Goal: Book appointment/travel/reservation

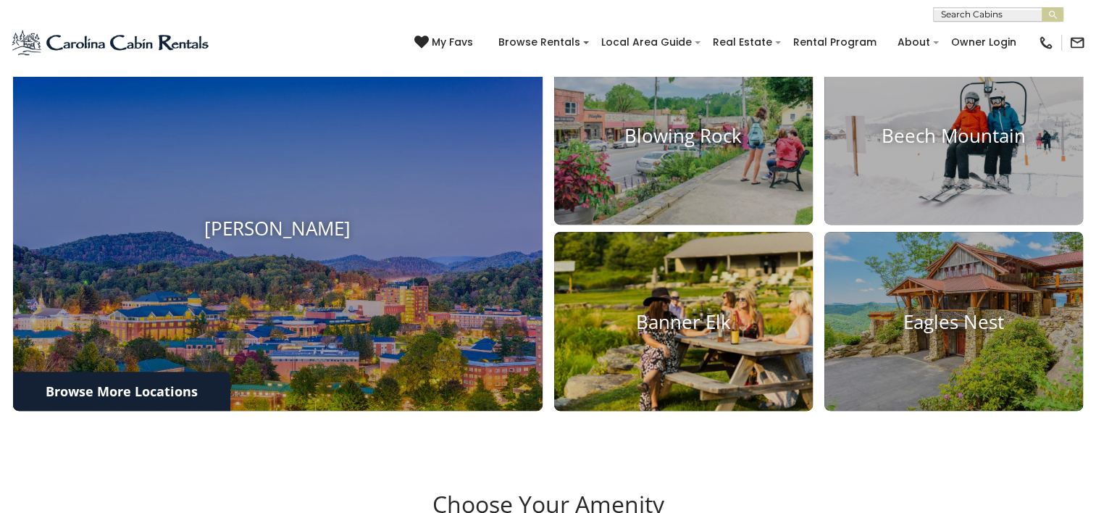
scroll to position [580, 0]
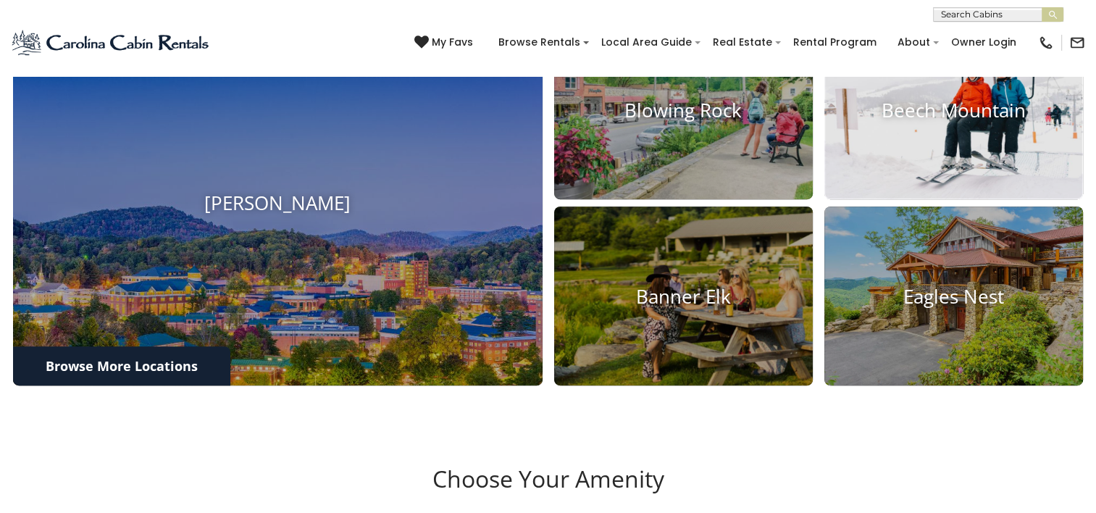
click at [966, 115] on h4 "Beech Mountain" at bounding box center [954, 110] width 259 height 22
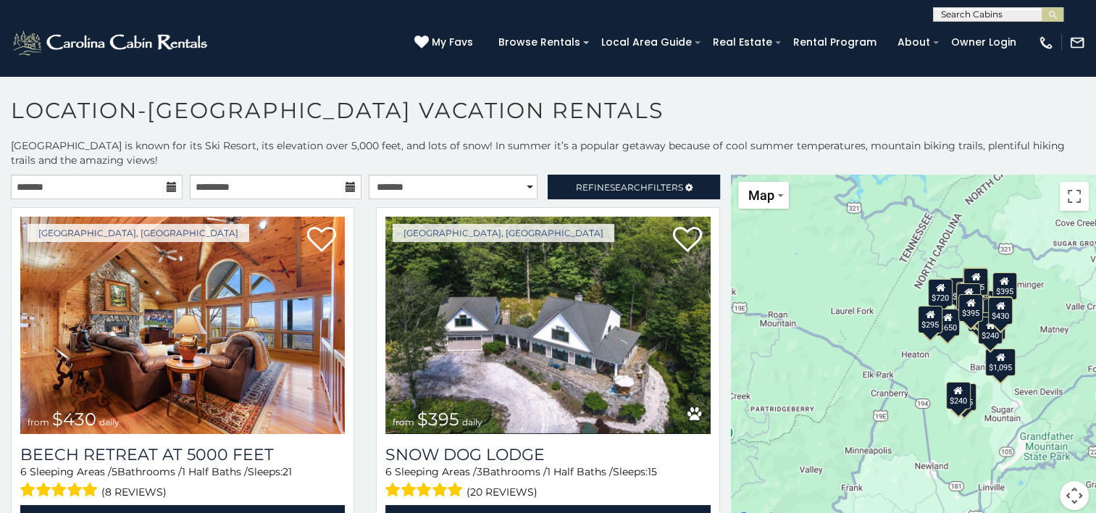
click at [167, 188] on icon at bounding box center [172, 187] width 10 height 10
click at [148, 183] on input "text" at bounding box center [97, 187] width 172 height 25
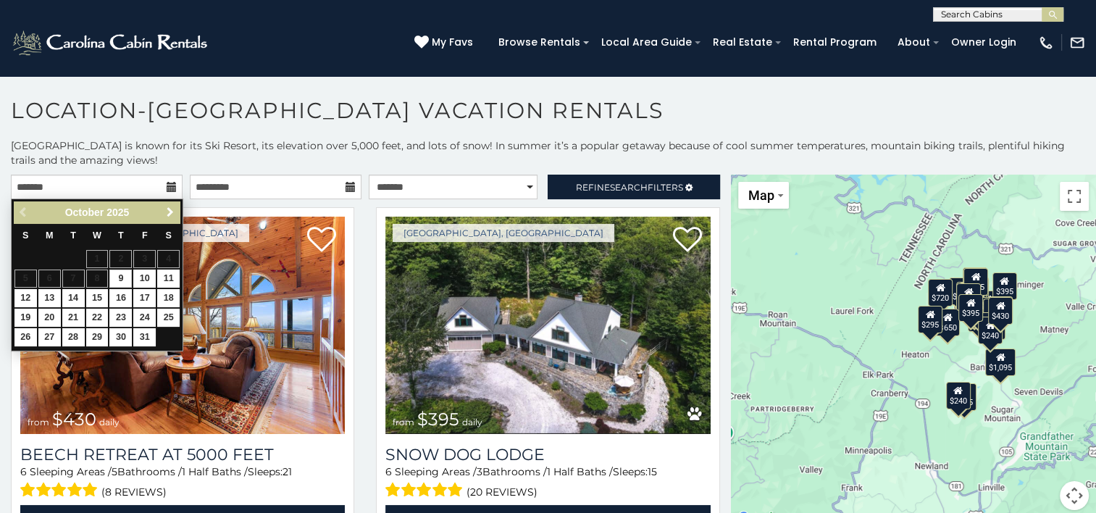
click at [169, 207] on span "Next" at bounding box center [170, 213] width 12 height 12
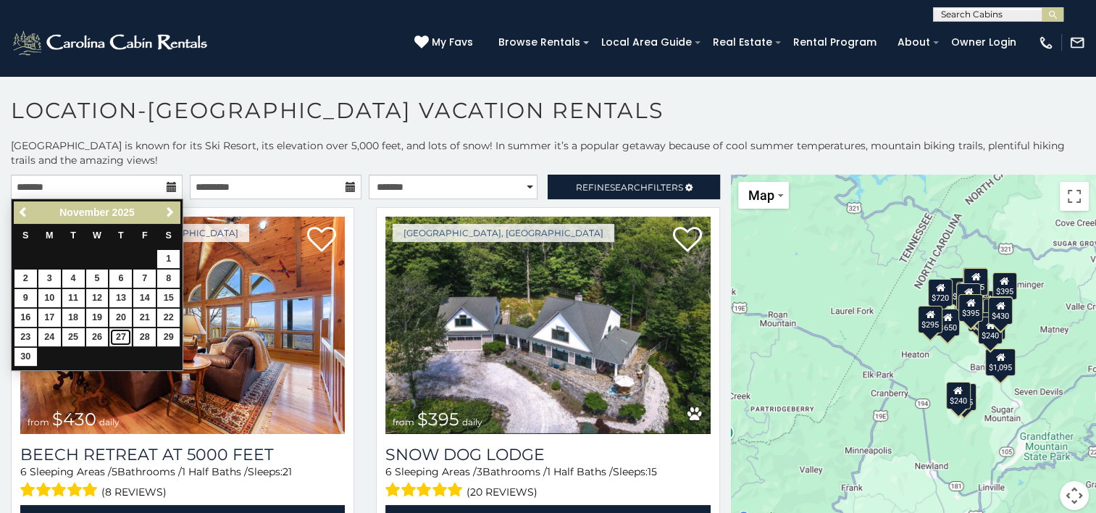
click at [120, 334] on link "27" at bounding box center [120, 337] width 22 height 18
type input "**********"
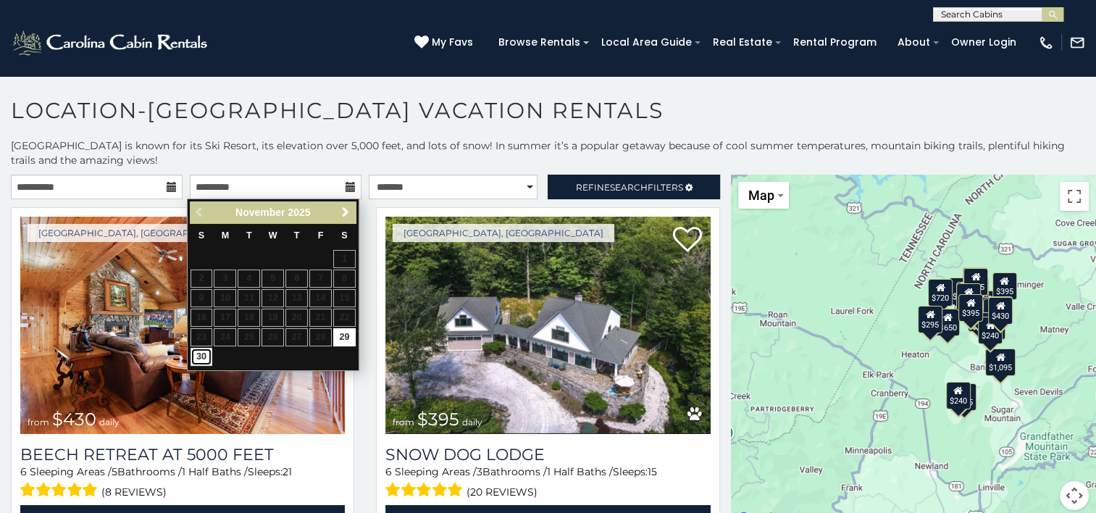
click at [193, 349] on link "30" at bounding box center [202, 357] width 22 height 18
type input "**********"
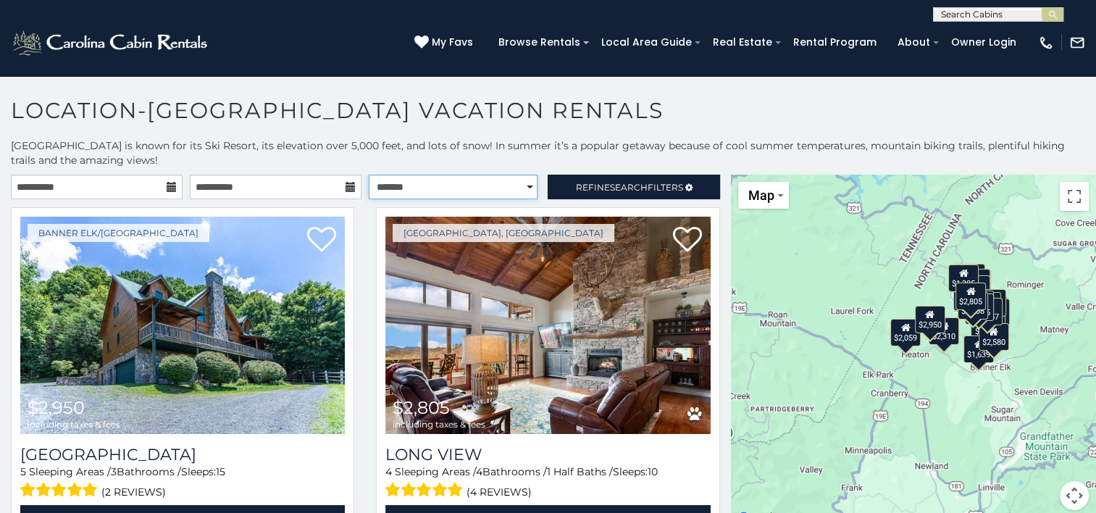
click at [519, 185] on select "**********" at bounding box center [453, 187] width 169 height 25
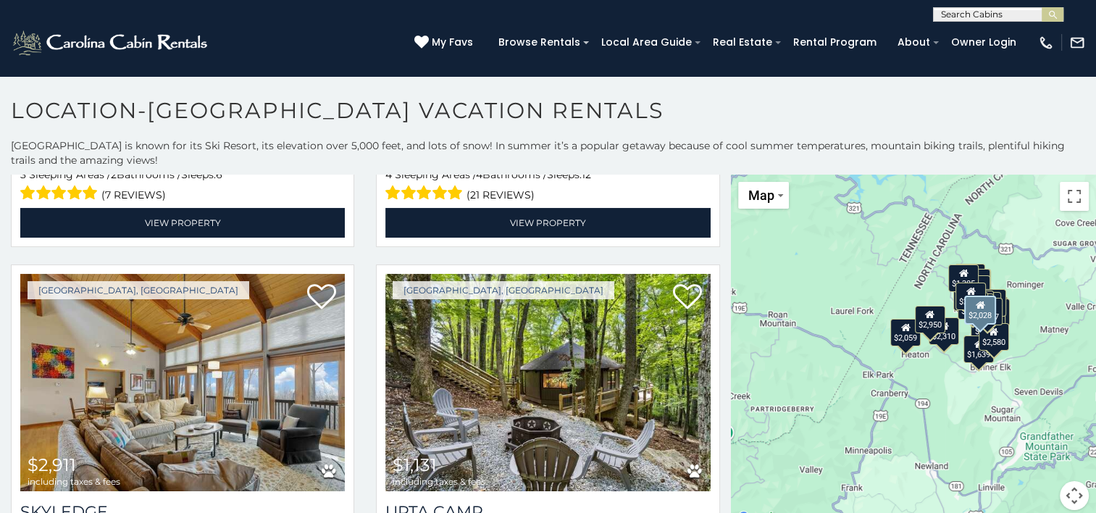
scroll to position [725, 0]
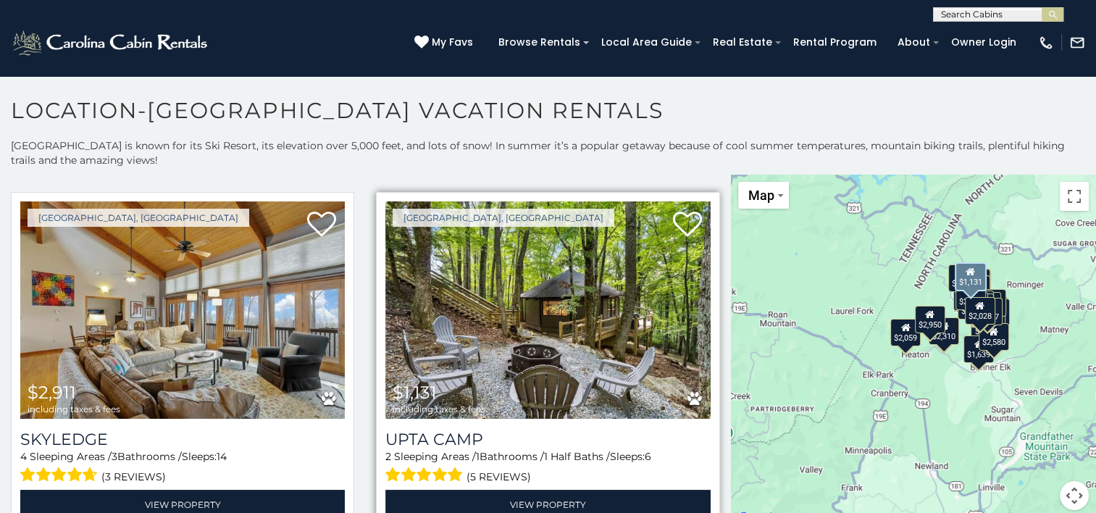
click at [525, 301] on img at bounding box center [547, 309] width 325 height 217
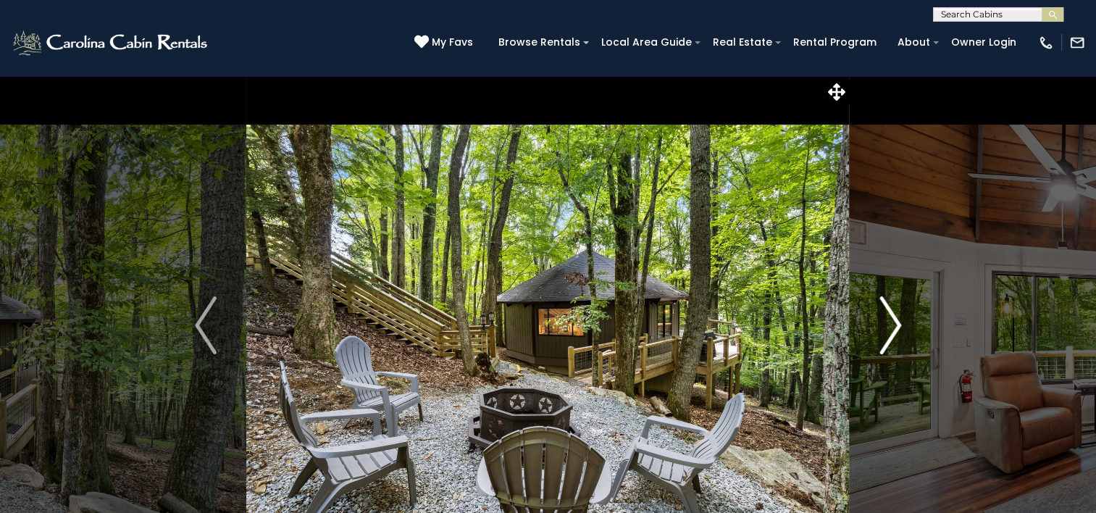
click at [891, 325] on img "Next" at bounding box center [891, 325] width 22 height 58
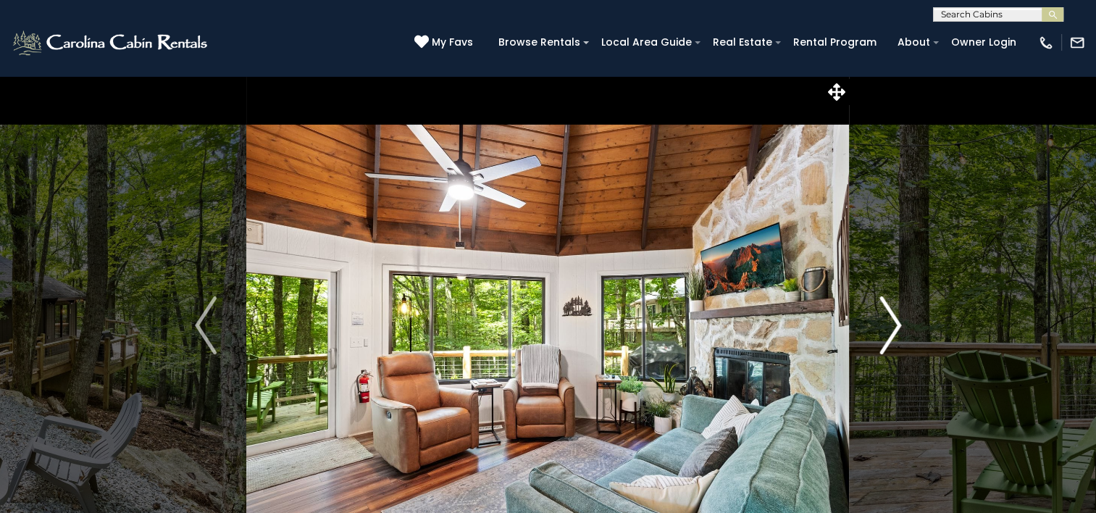
click at [891, 325] on img "Next" at bounding box center [891, 325] width 22 height 58
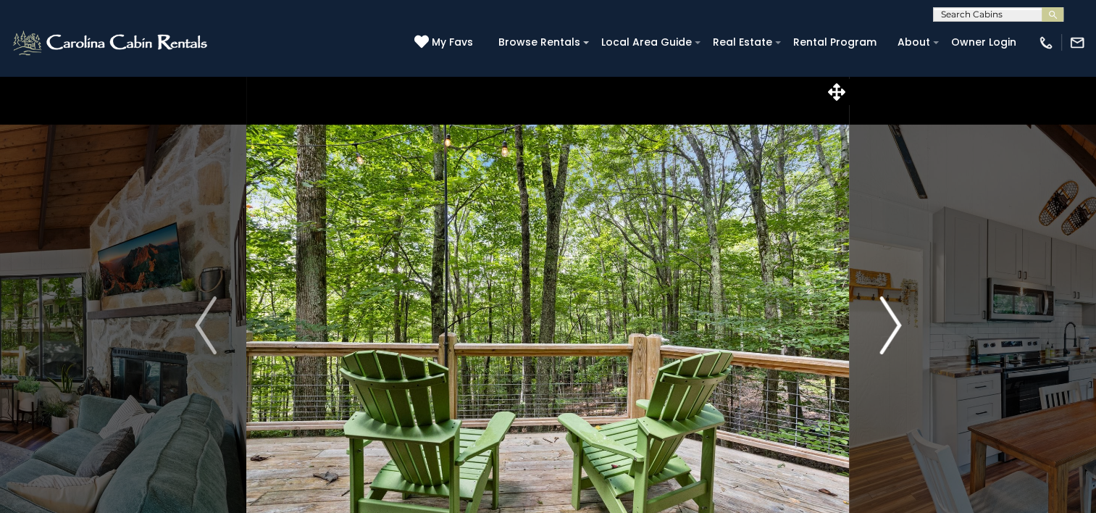
click at [891, 325] on img "Next" at bounding box center [891, 325] width 22 height 58
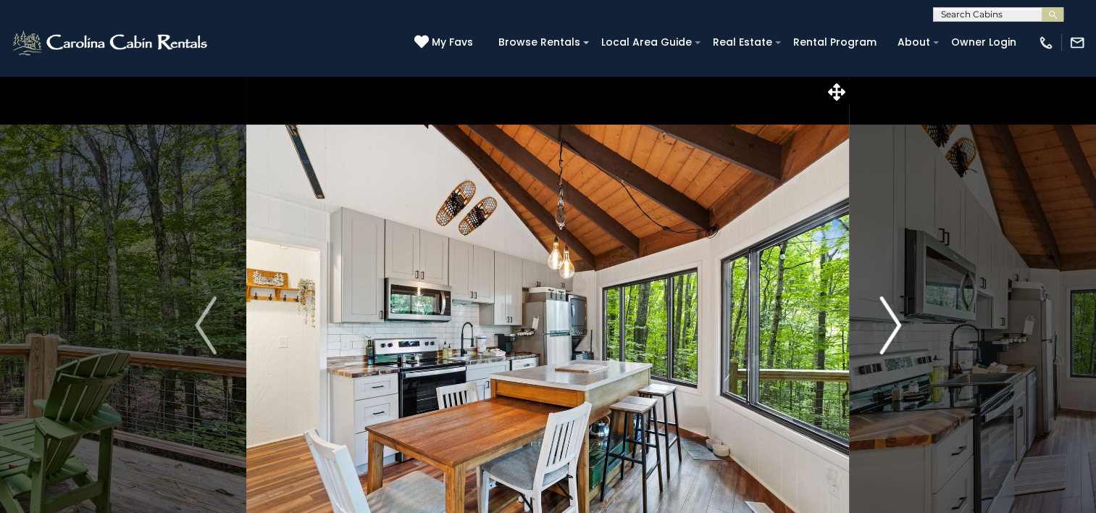
click at [896, 319] on img "Next" at bounding box center [891, 325] width 22 height 58
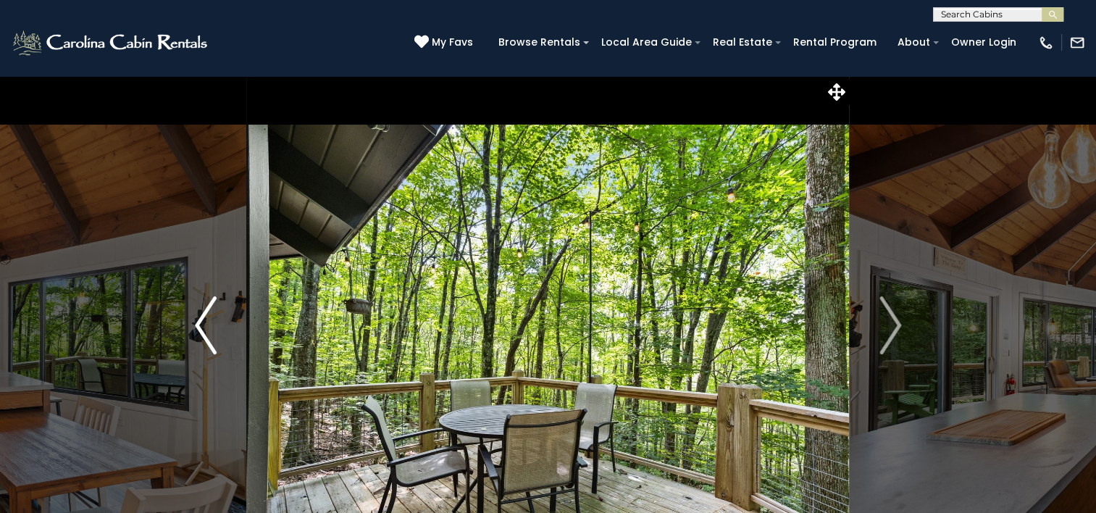
click at [203, 322] on img "Previous" at bounding box center [206, 325] width 22 height 58
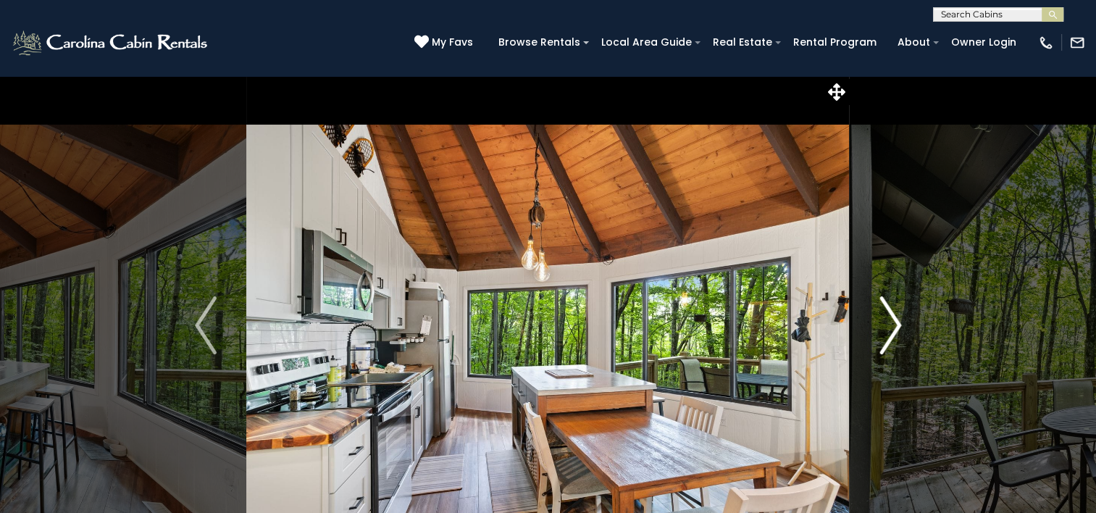
click at [904, 322] on button "Next" at bounding box center [890, 325] width 81 height 500
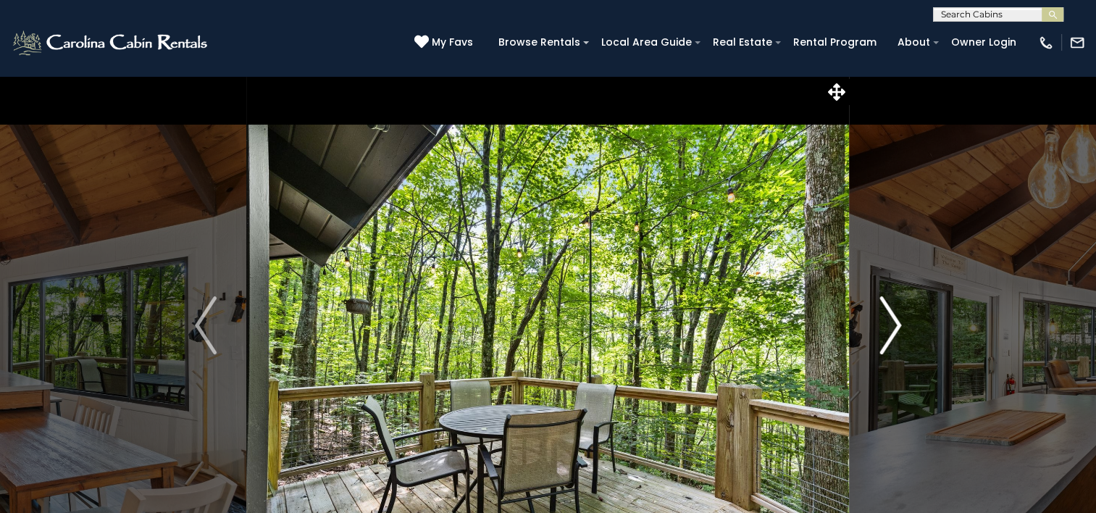
click at [880, 330] on img "Next" at bounding box center [891, 325] width 22 height 58
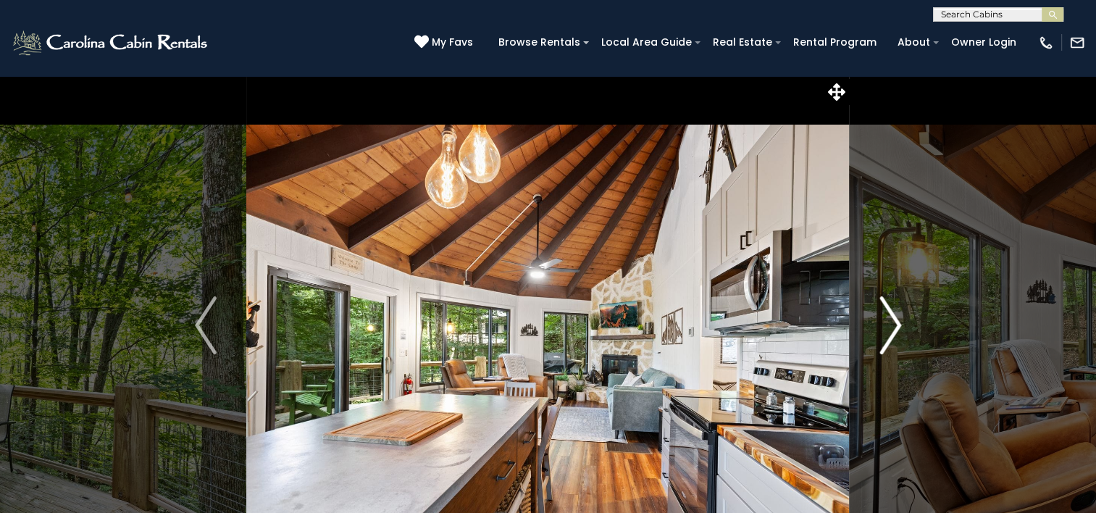
click at [880, 330] on img "Next" at bounding box center [891, 325] width 22 height 58
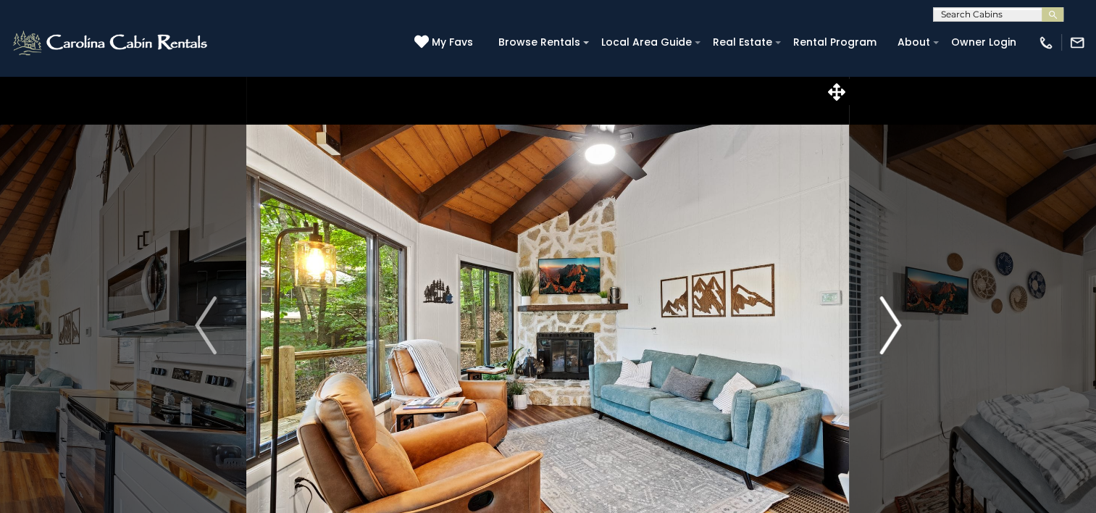
click at [880, 330] on img "Next" at bounding box center [891, 325] width 22 height 58
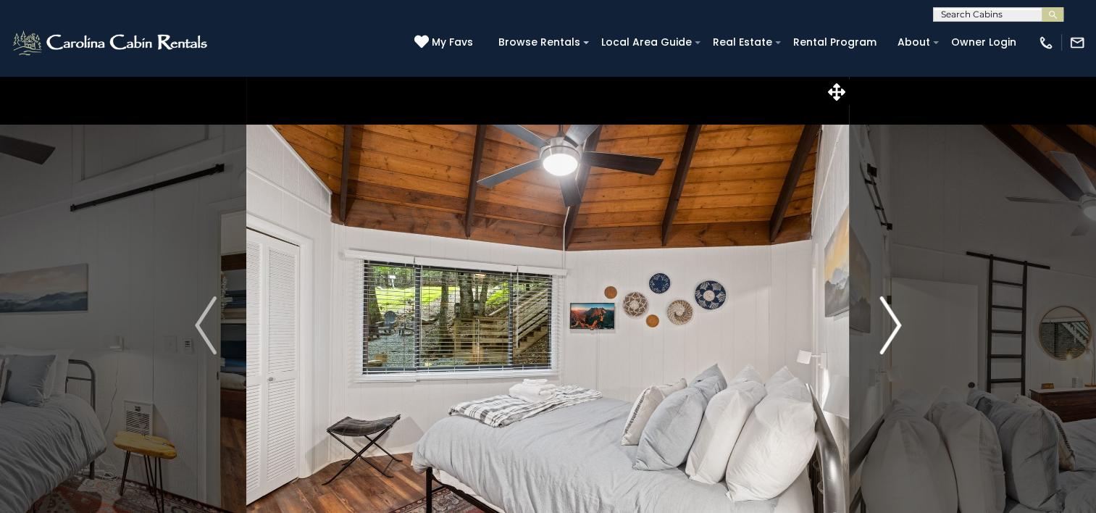
click at [880, 330] on img "Next" at bounding box center [891, 325] width 22 height 58
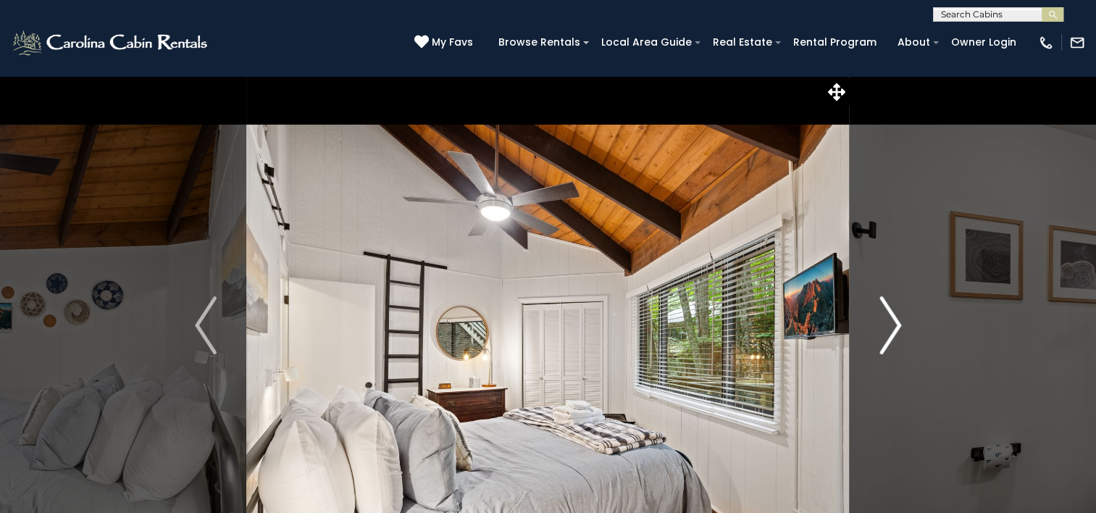
click at [880, 330] on img "Next" at bounding box center [891, 325] width 22 height 58
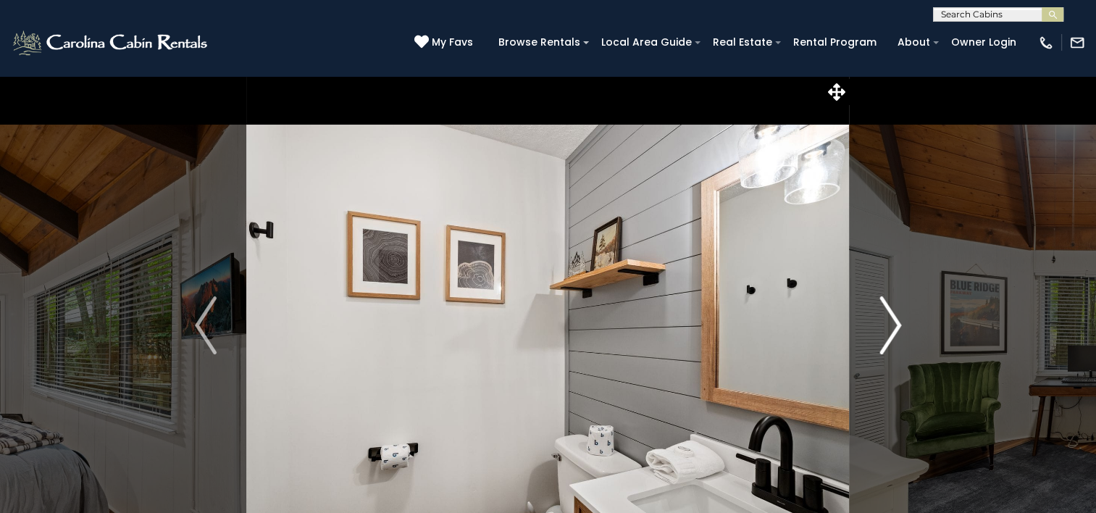
click at [880, 330] on img "Next" at bounding box center [891, 325] width 22 height 58
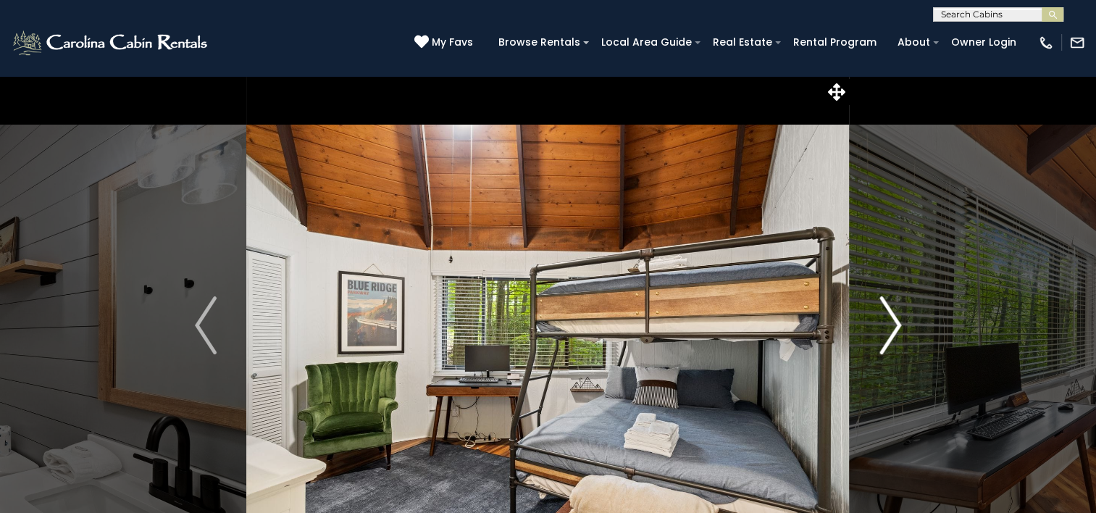
click at [880, 330] on img "Next" at bounding box center [891, 325] width 22 height 58
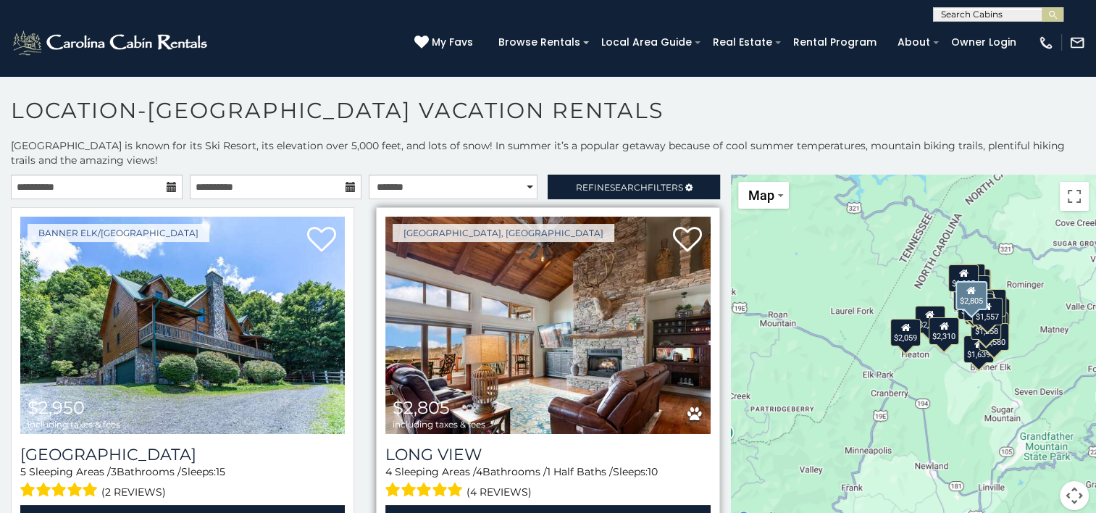
click at [514, 345] on img at bounding box center [547, 325] width 325 height 217
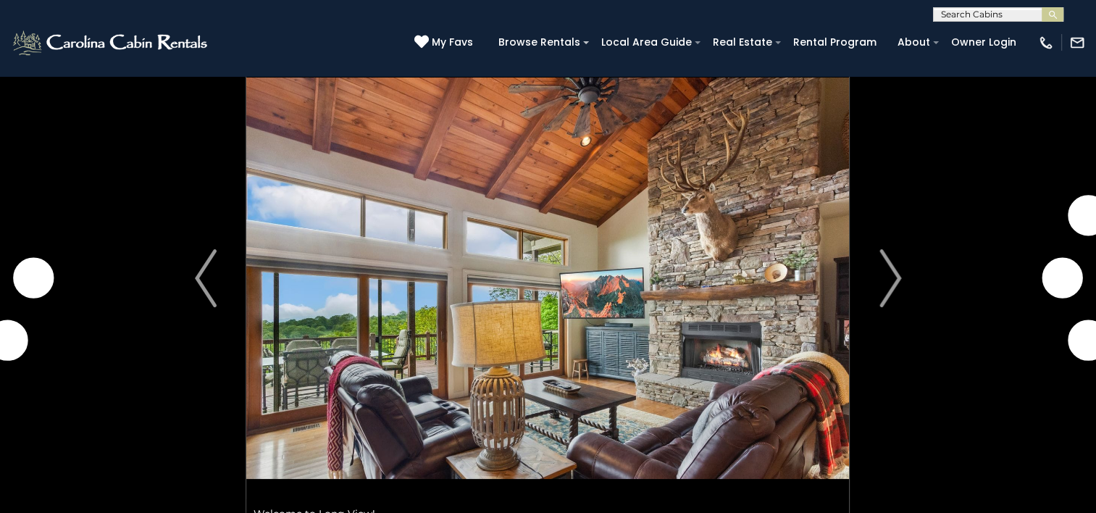
scroll to position [72, 0]
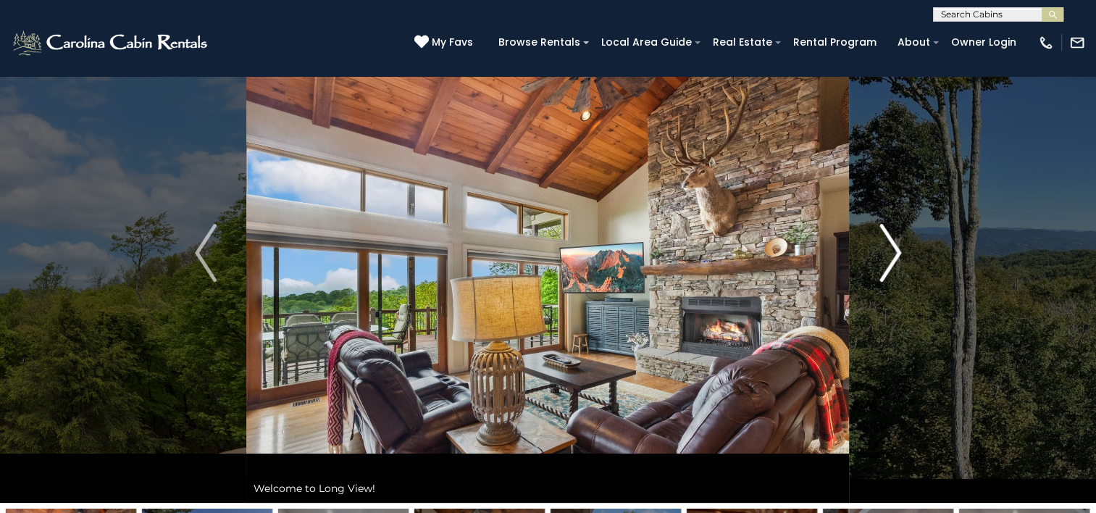
click at [893, 251] on img "Next" at bounding box center [891, 253] width 22 height 58
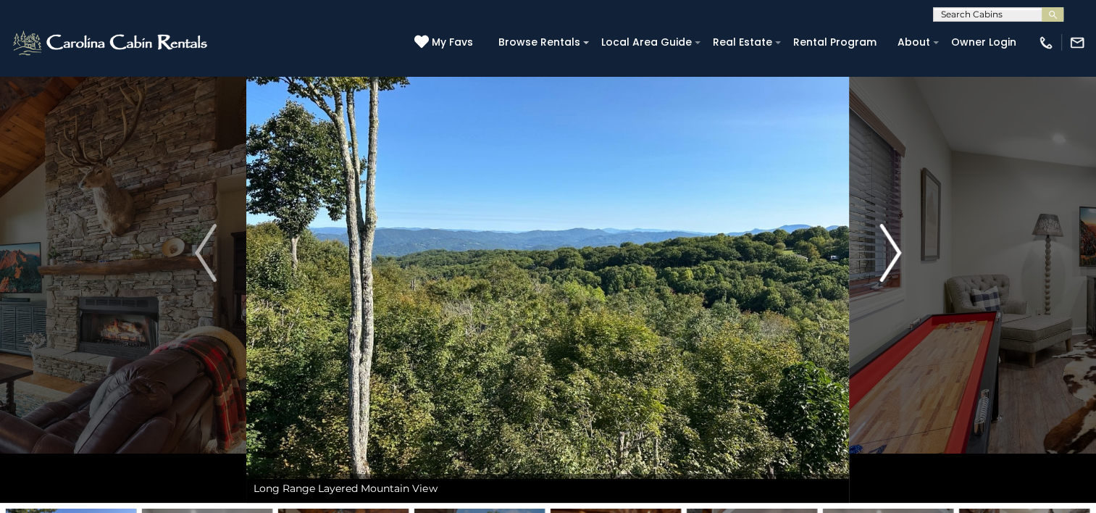
click at [892, 251] on img "Next" at bounding box center [891, 253] width 22 height 58
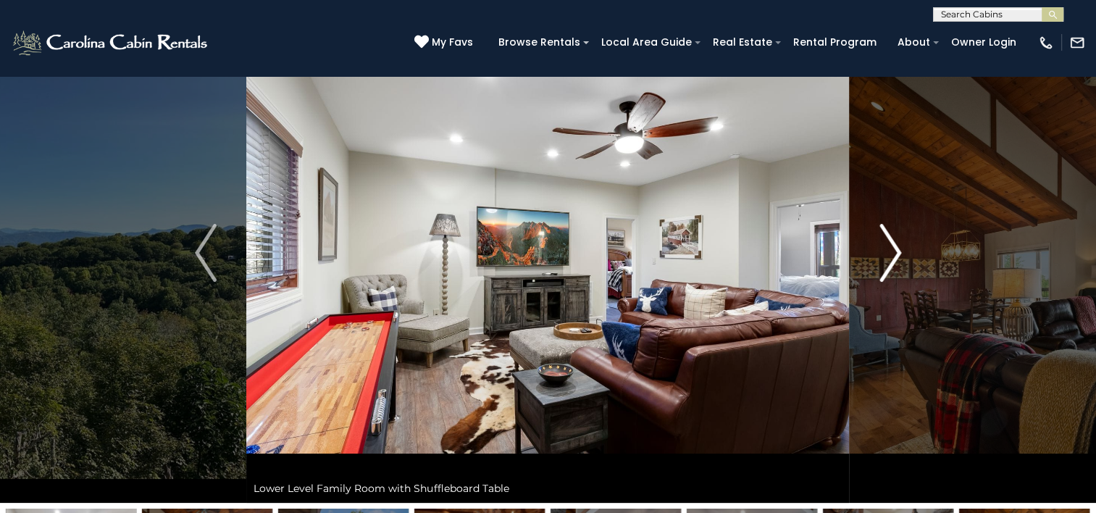
click at [894, 249] on img "Next" at bounding box center [891, 253] width 22 height 58
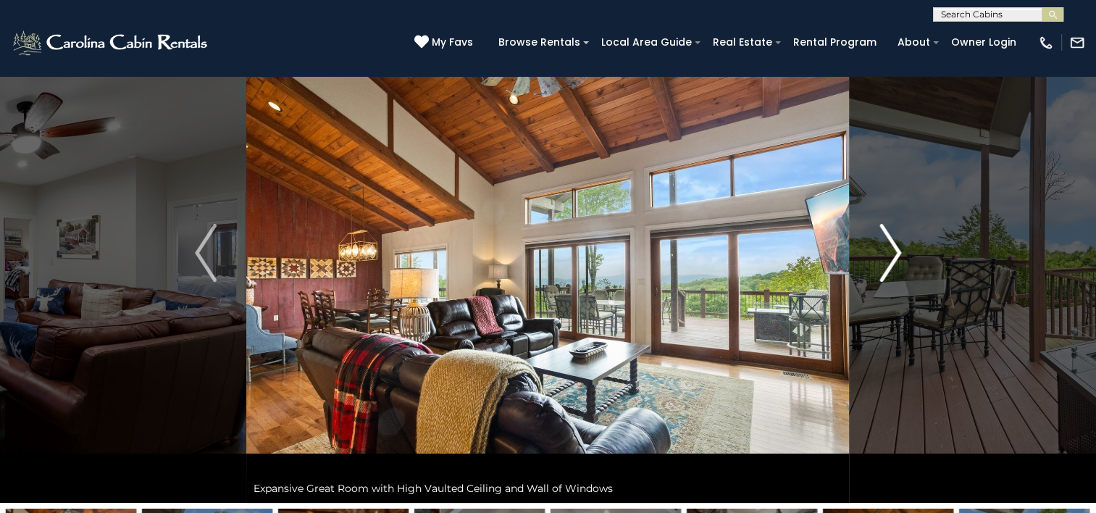
click at [894, 249] on img "Next" at bounding box center [891, 253] width 22 height 58
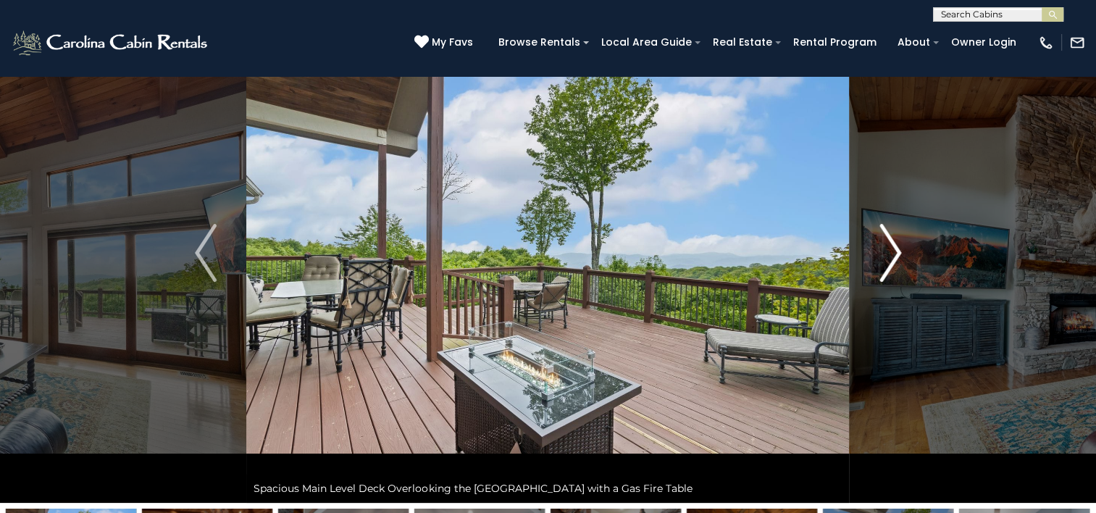
click at [894, 249] on img "Next" at bounding box center [891, 253] width 22 height 58
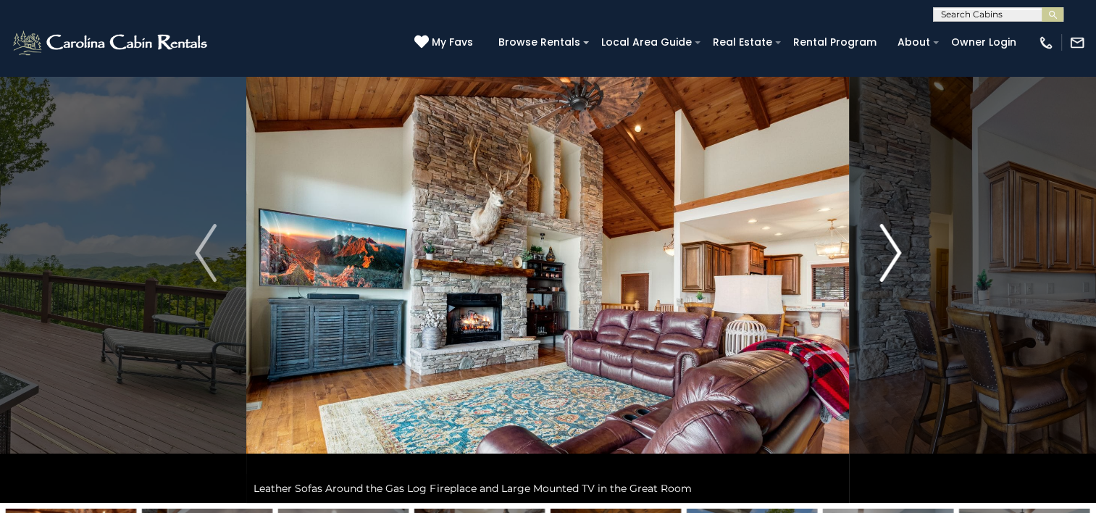
click at [894, 249] on img "Next" at bounding box center [891, 253] width 22 height 58
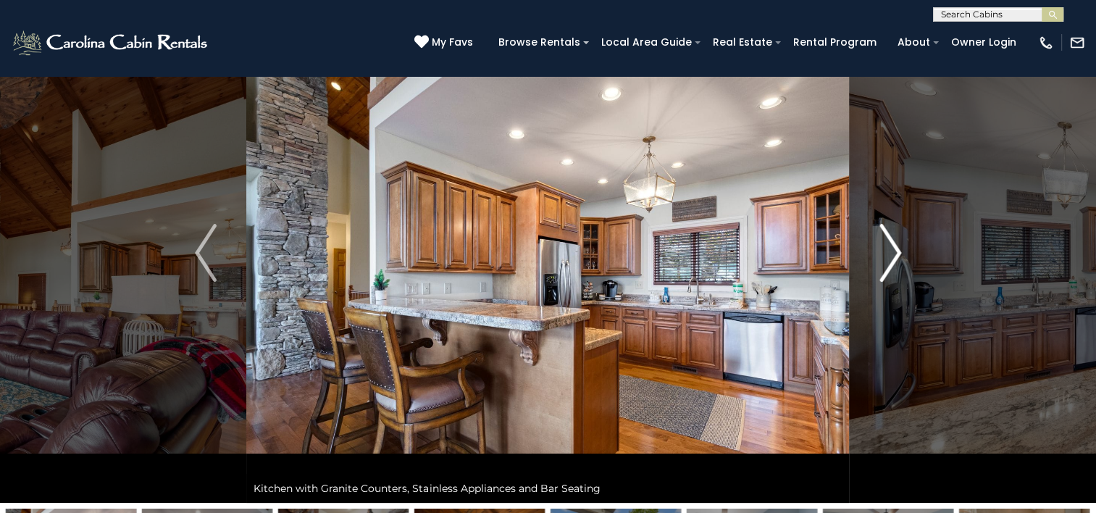
click at [894, 249] on img "Next" at bounding box center [891, 253] width 22 height 58
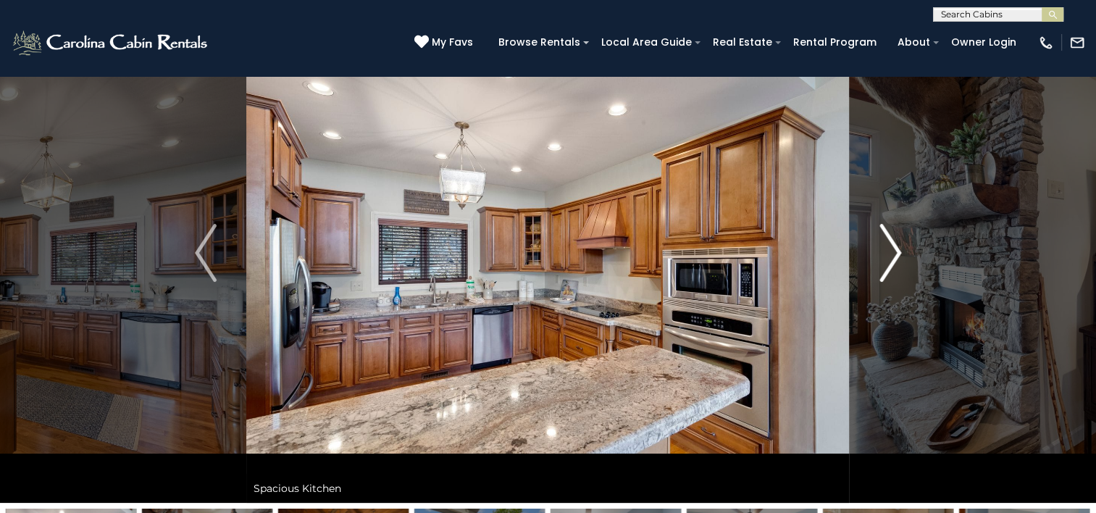
click at [894, 249] on img "Next" at bounding box center [891, 253] width 22 height 58
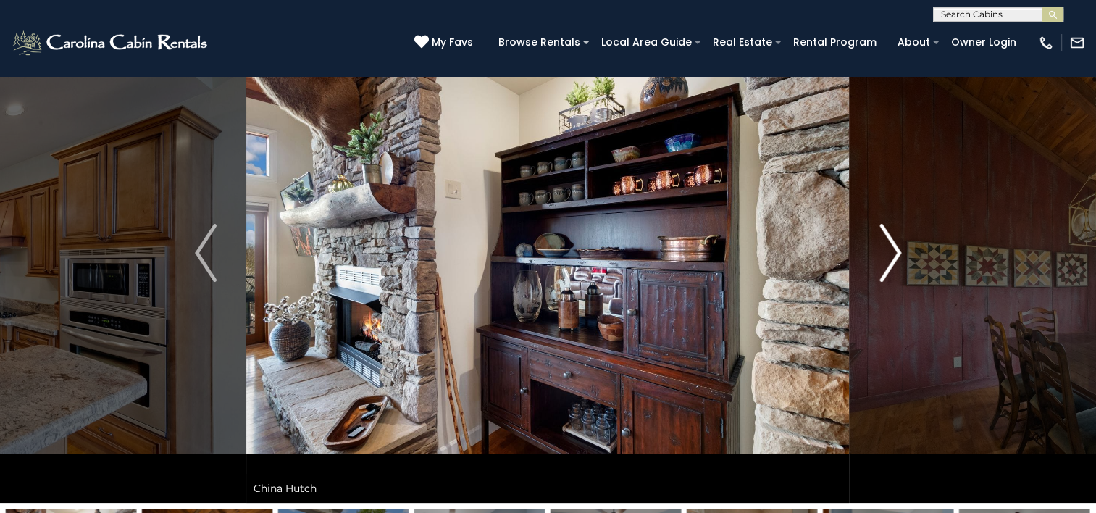
click at [894, 249] on img "Next" at bounding box center [891, 253] width 22 height 58
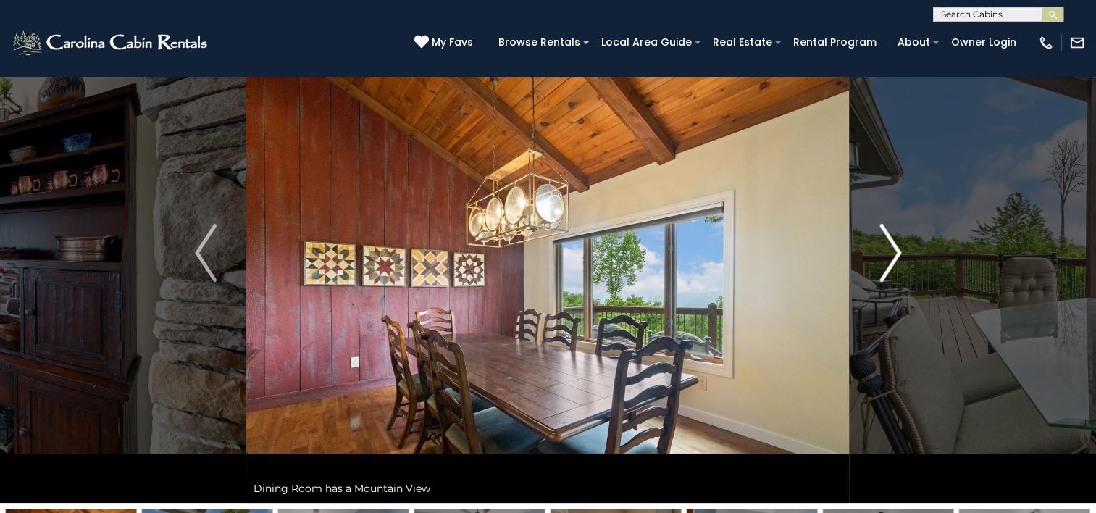
click at [894, 249] on img "Next" at bounding box center [891, 253] width 22 height 58
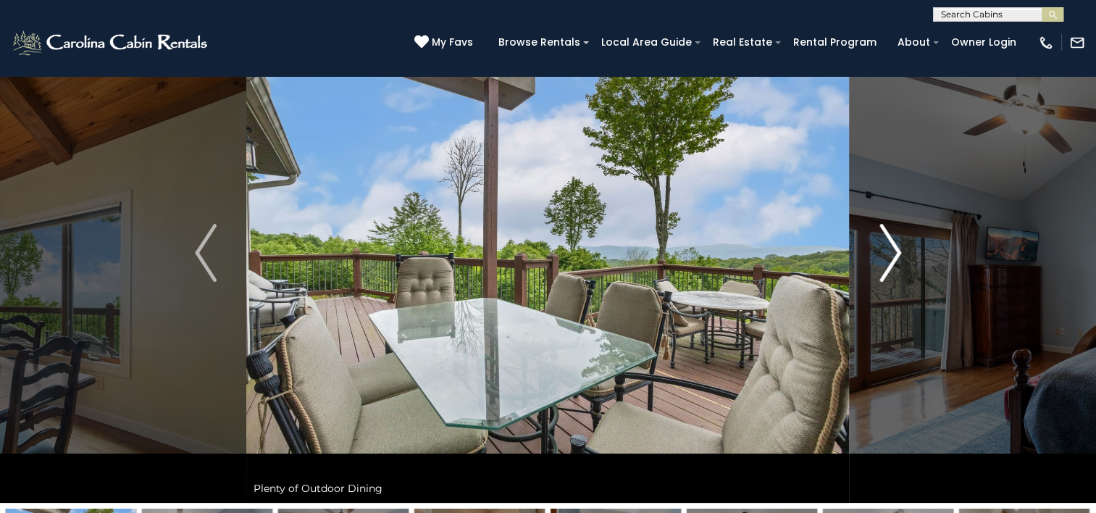
click at [894, 249] on img "Next" at bounding box center [891, 253] width 22 height 58
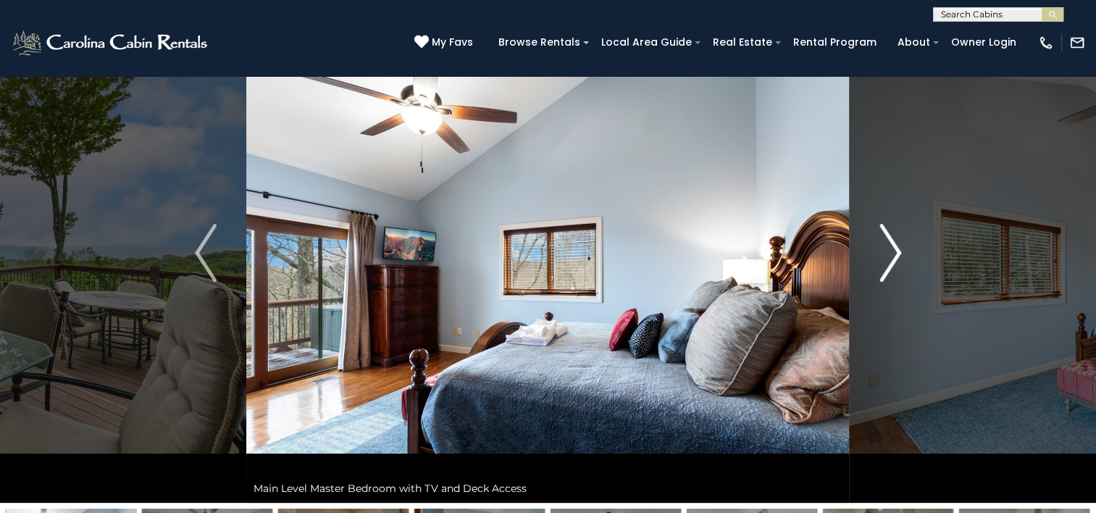
click at [894, 249] on img "Next" at bounding box center [891, 253] width 22 height 58
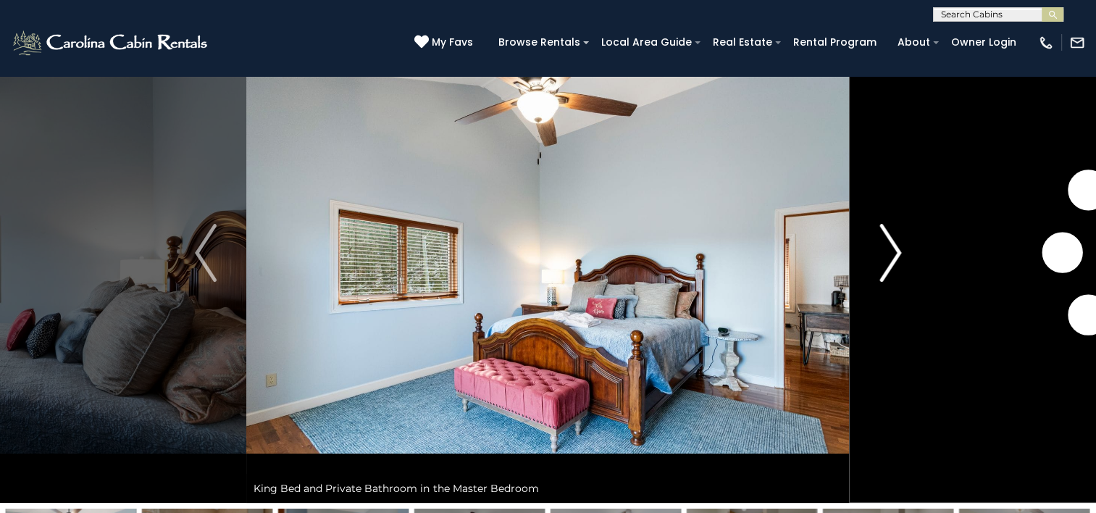
click at [894, 249] on img "Next" at bounding box center [891, 253] width 22 height 58
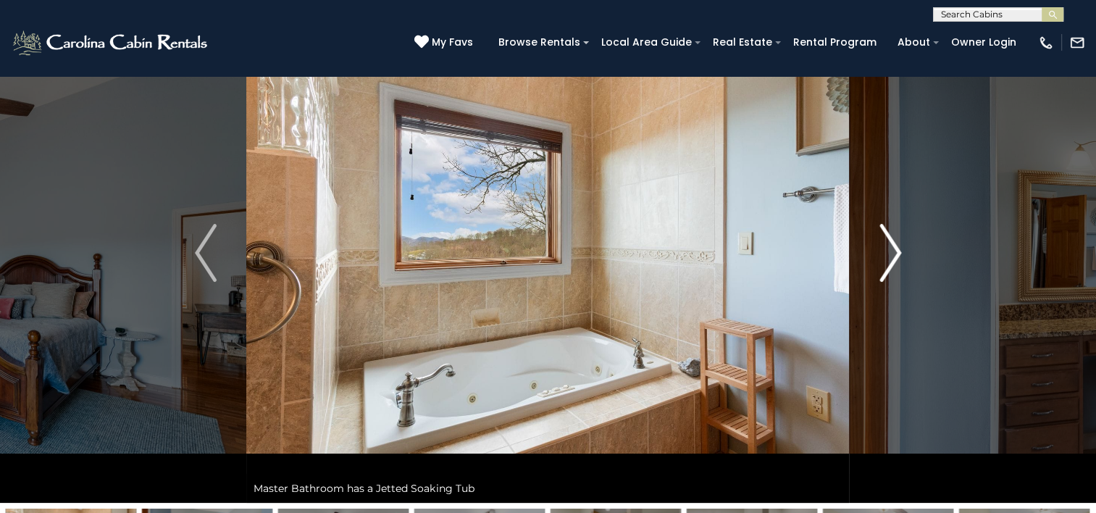
click at [894, 249] on img "Next" at bounding box center [891, 253] width 22 height 58
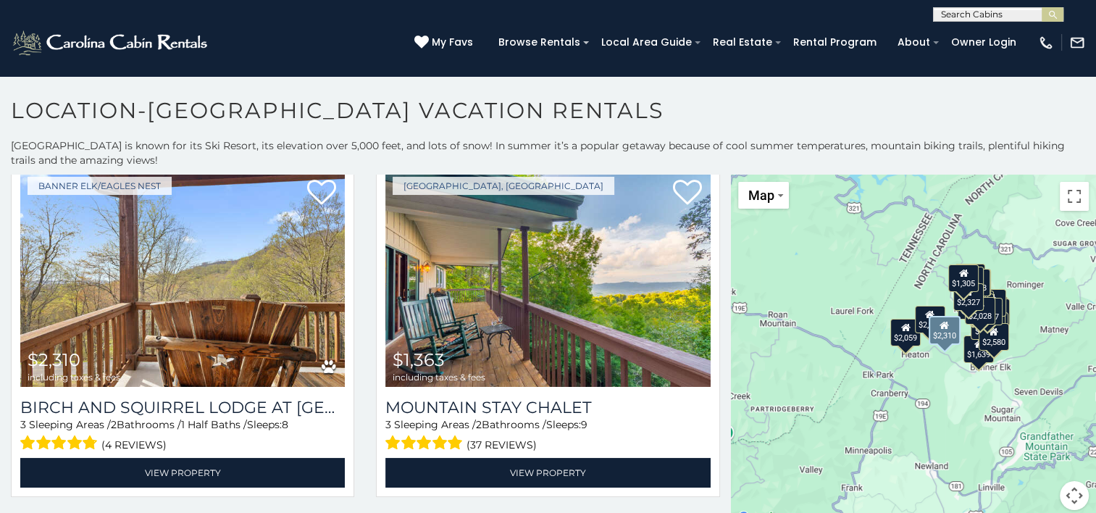
scroll to position [2536, 0]
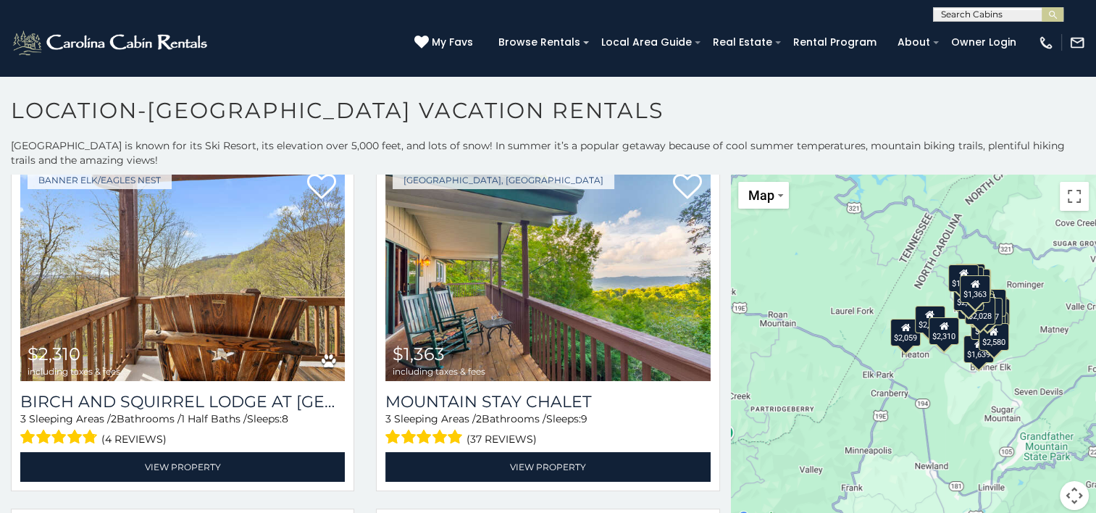
click at [901, 341] on div "$2,059" at bounding box center [906, 333] width 30 height 28
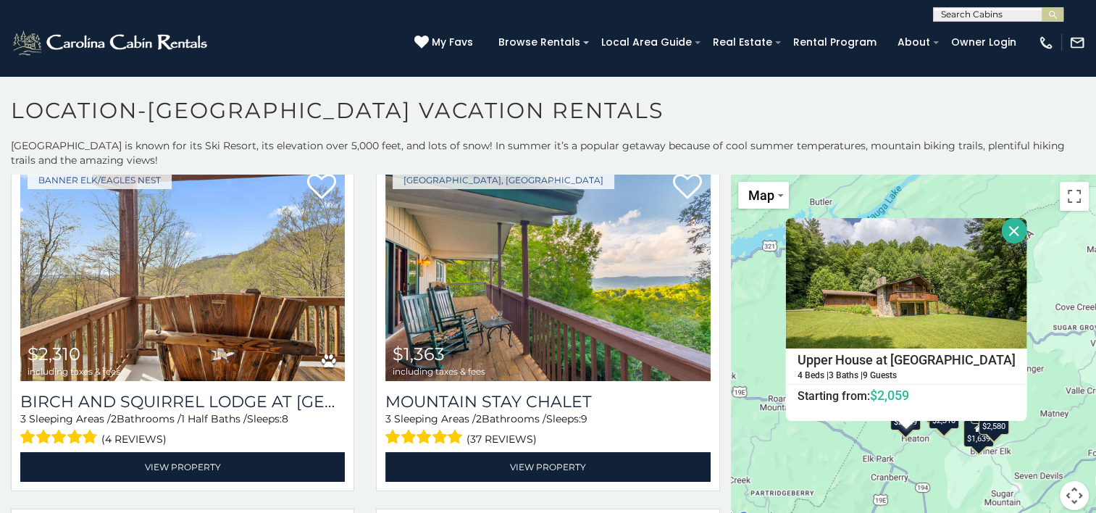
click at [971, 443] on div "$1,639" at bounding box center [979, 434] width 30 height 28
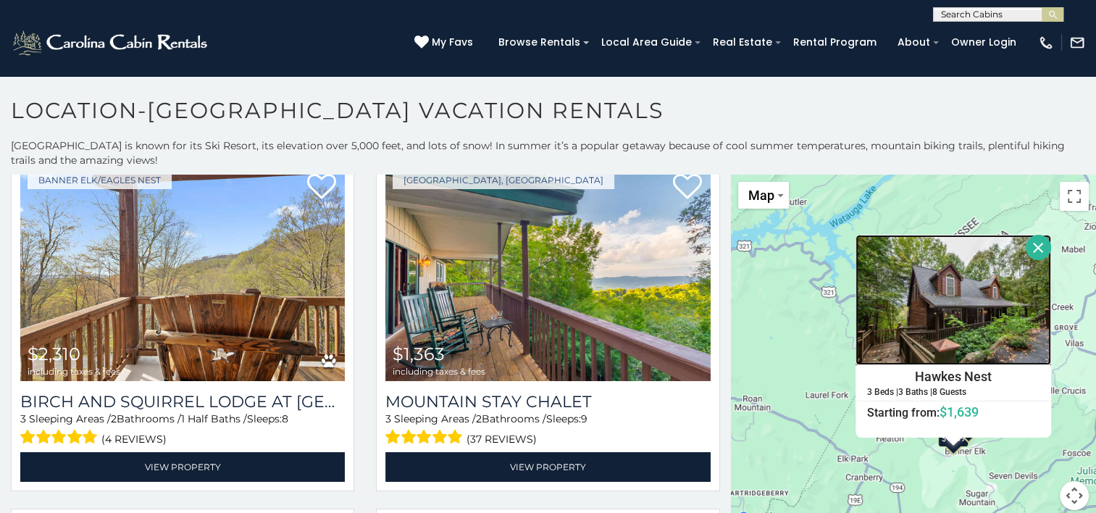
click at [928, 300] on img at bounding box center [954, 300] width 196 height 130
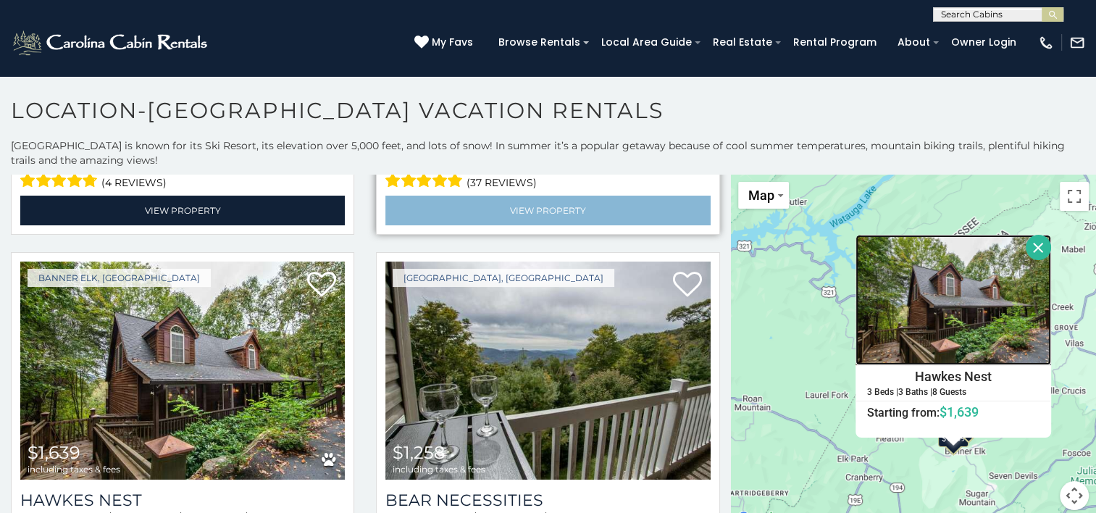
scroll to position [2826, 0]
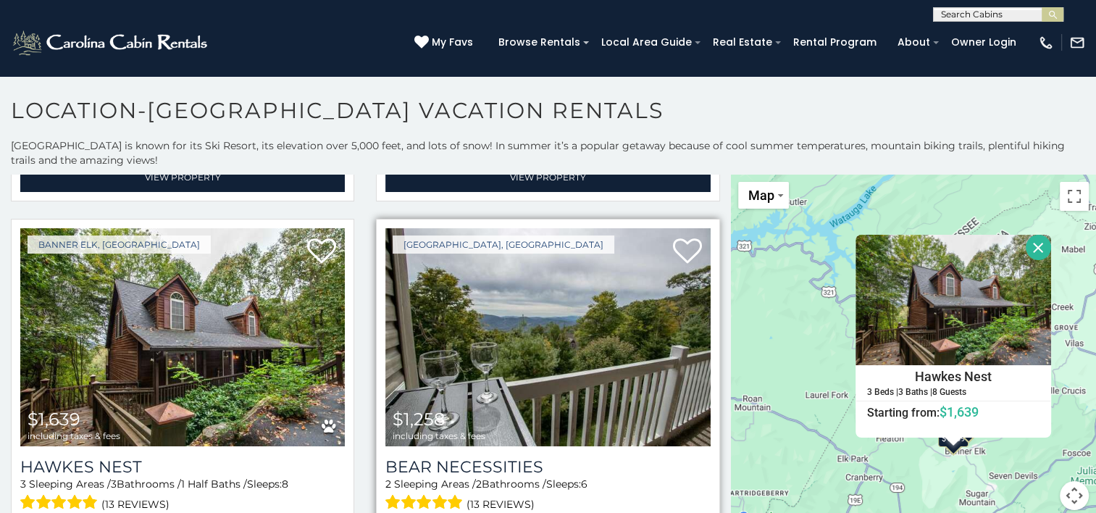
click at [588, 285] on img at bounding box center [547, 336] width 325 height 217
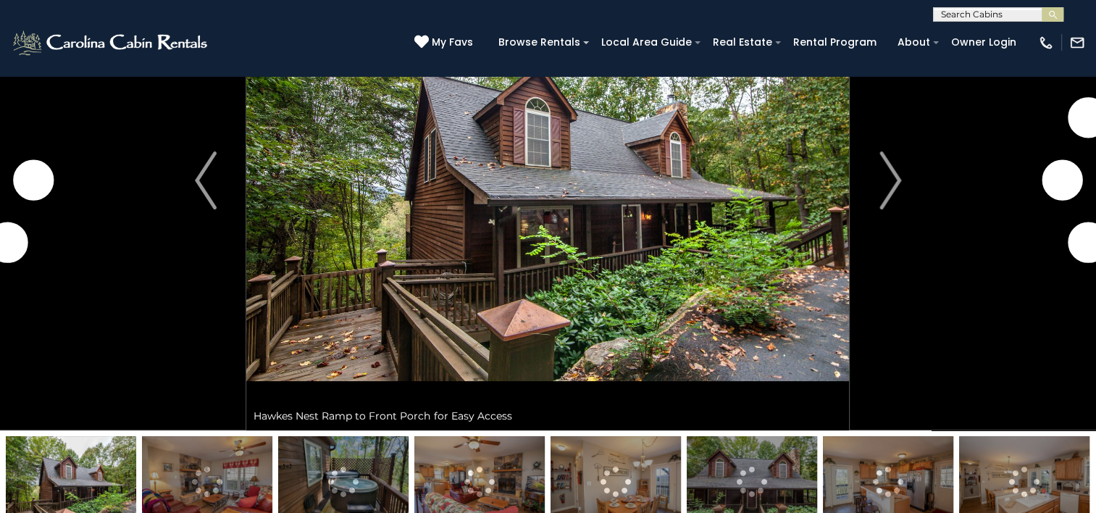
scroll to position [72, 0]
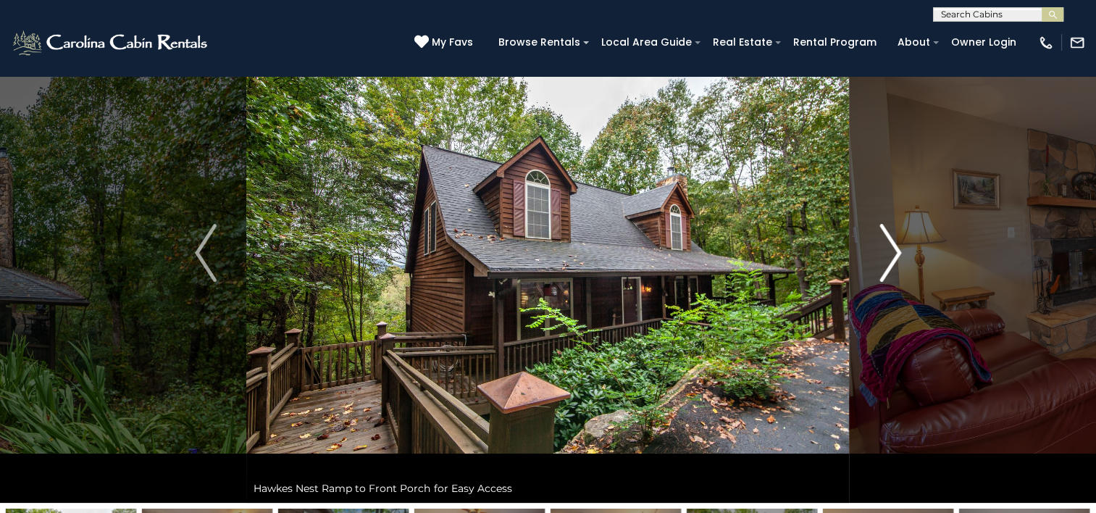
click at [896, 257] on img "Next" at bounding box center [891, 253] width 22 height 58
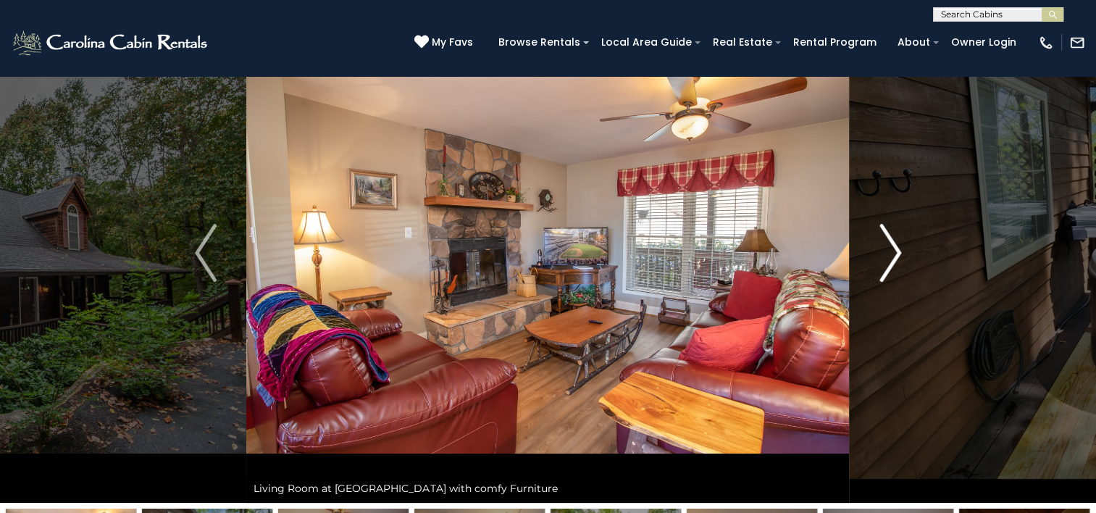
click at [875, 267] on button "Next" at bounding box center [890, 253] width 81 height 500
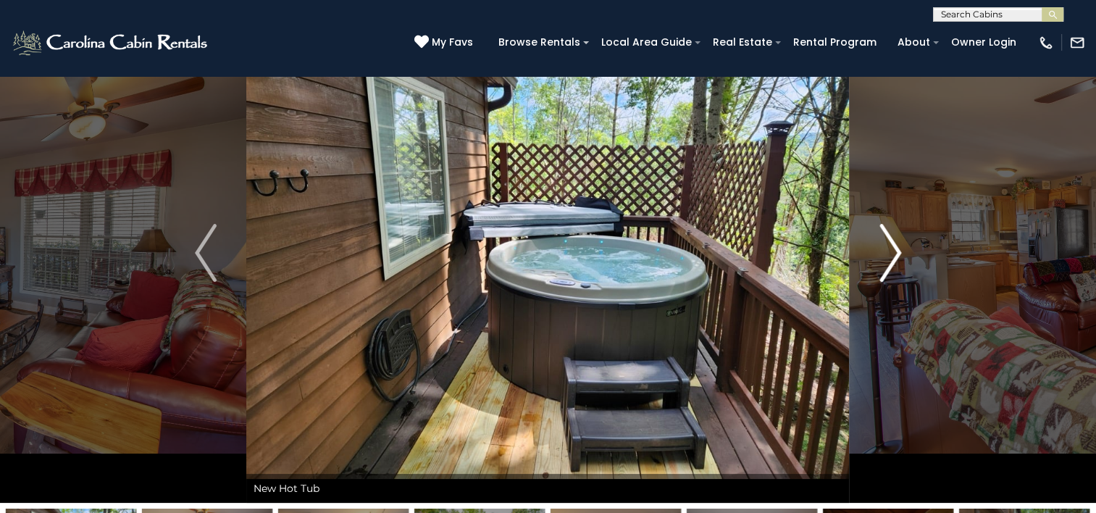
click at [875, 267] on button "Next" at bounding box center [890, 253] width 81 height 500
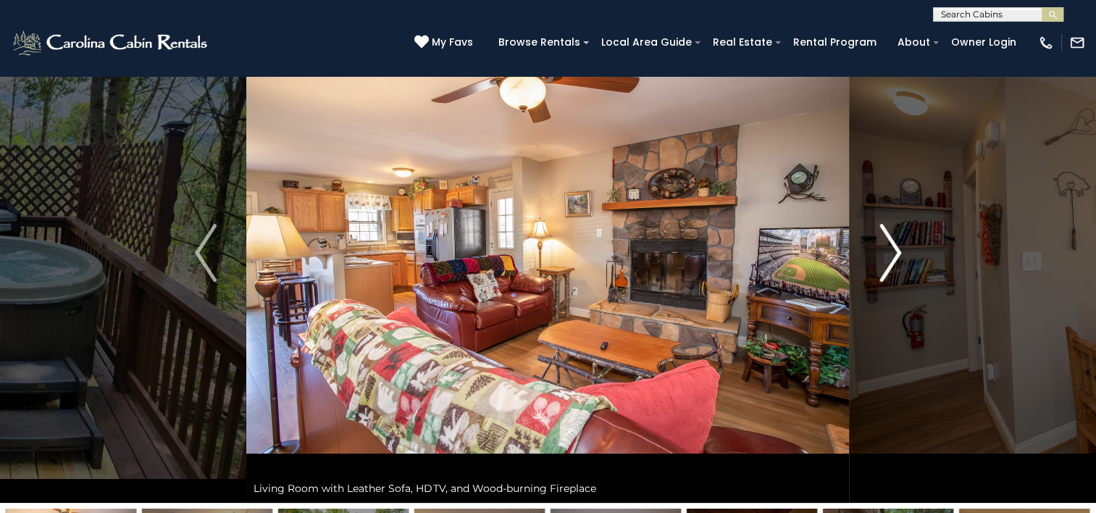
click at [875, 267] on button "Next" at bounding box center [890, 253] width 81 height 500
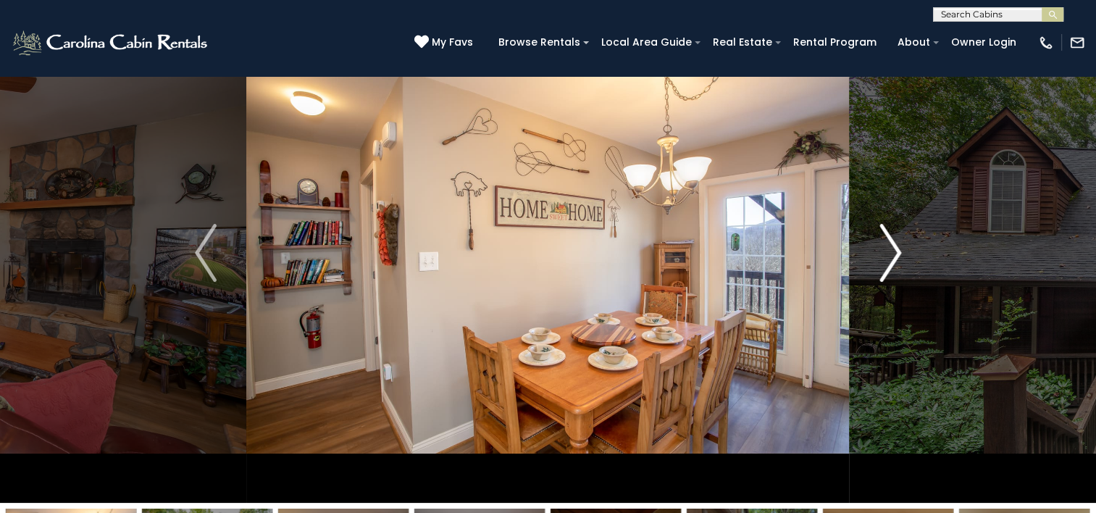
click at [875, 267] on button "Next" at bounding box center [890, 253] width 81 height 500
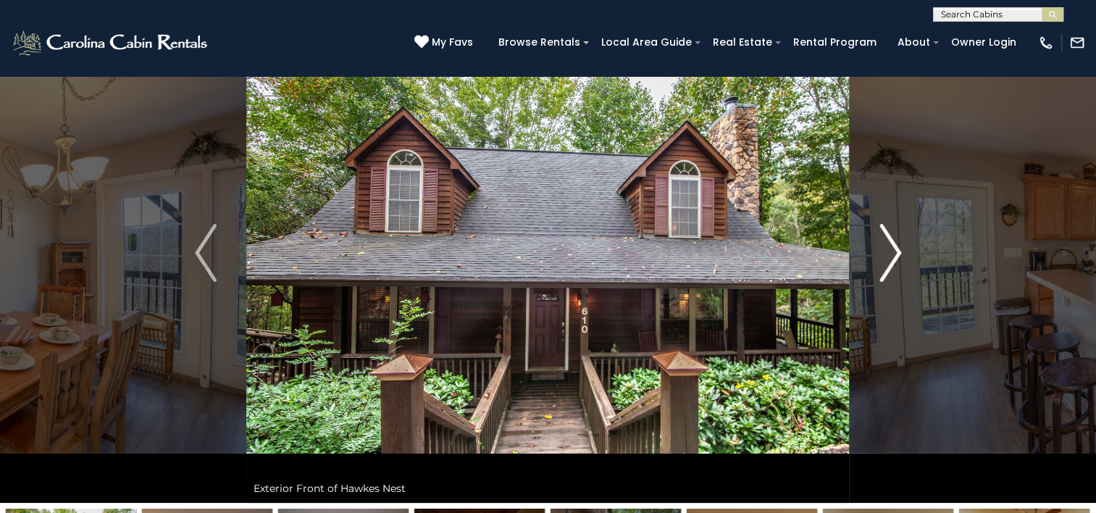
click at [875, 267] on button "Next" at bounding box center [890, 253] width 81 height 500
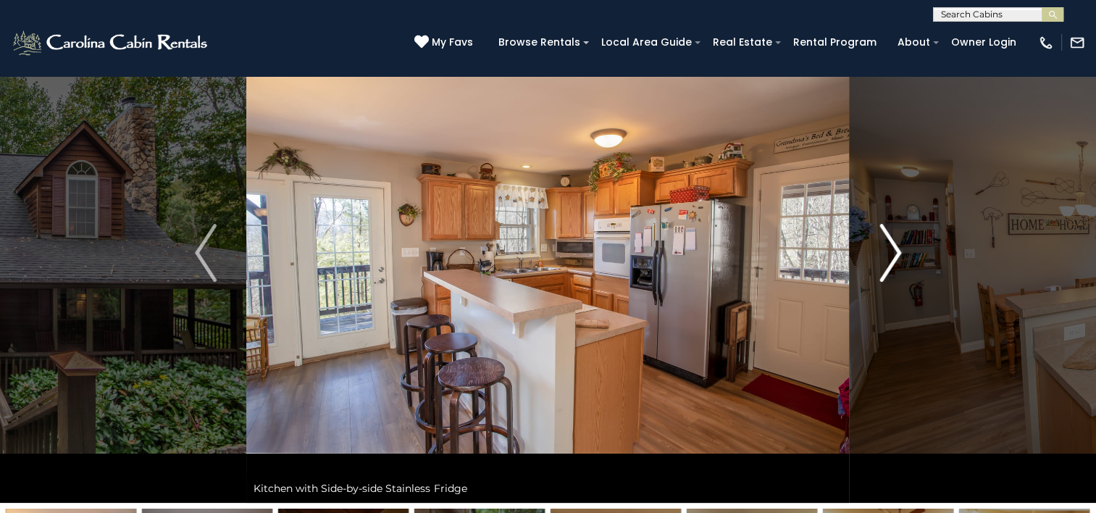
click at [875, 267] on button "Next" at bounding box center [890, 253] width 81 height 500
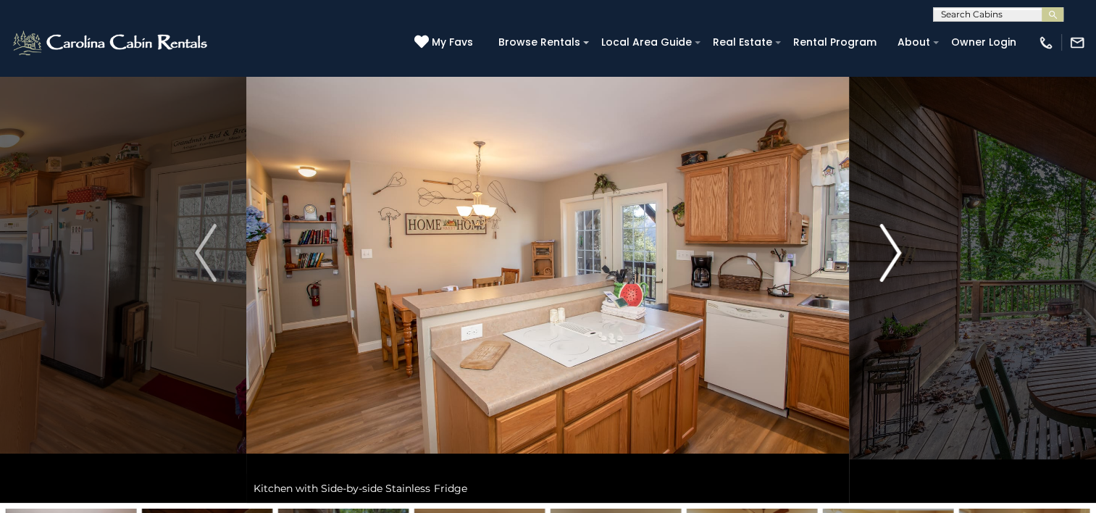
click at [875, 267] on button "Next" at bounding box center [890, 253] width 81 height 500
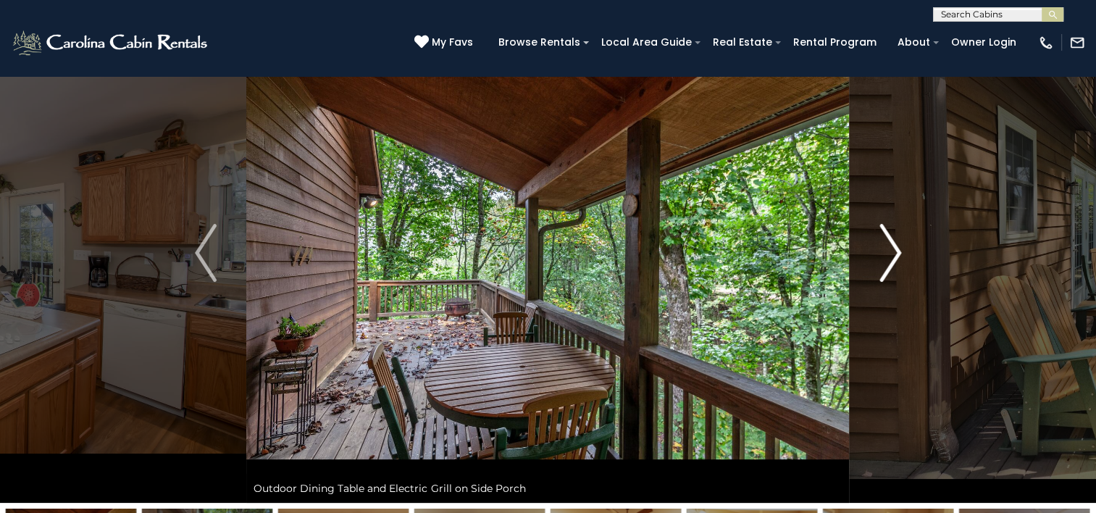
click at [875, 267] on button "Next" at bounding box center [890, 253] width 81 height 500
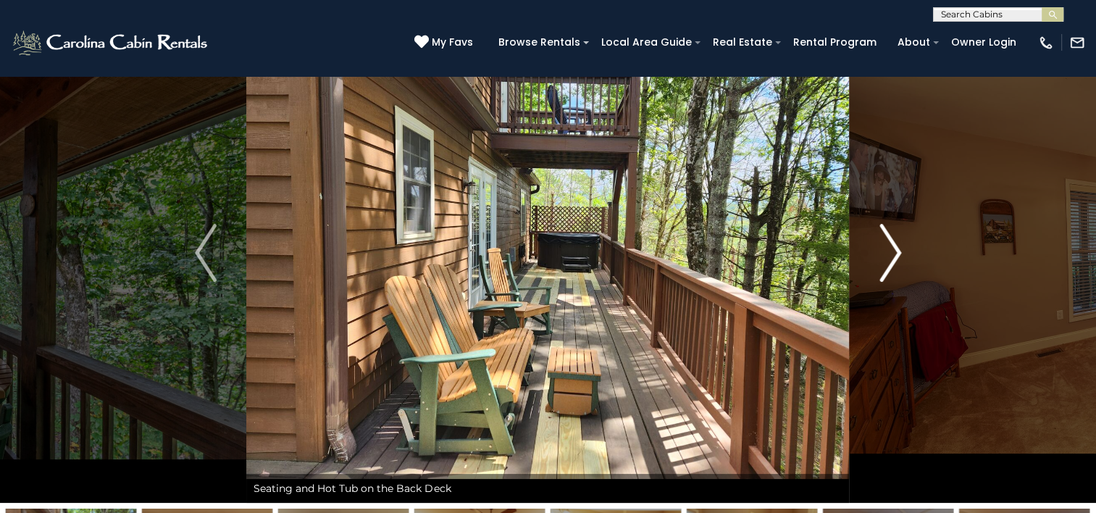
click at [875, 267] on button "Next" at bounding box center [890, 253] width 81 height 500
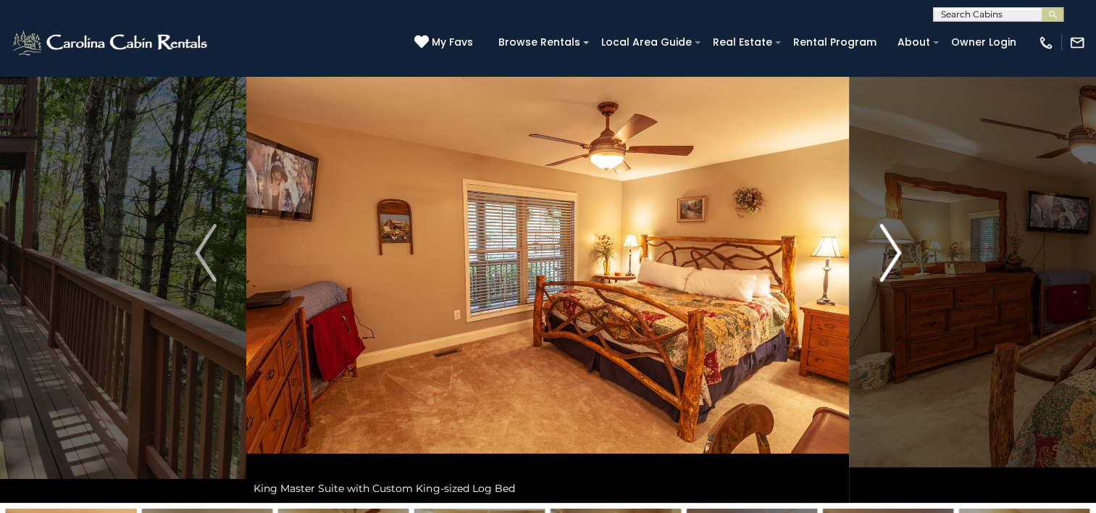
click at [875, 267] on button "Next" at bounding box center [890, 253] width 81 height 500
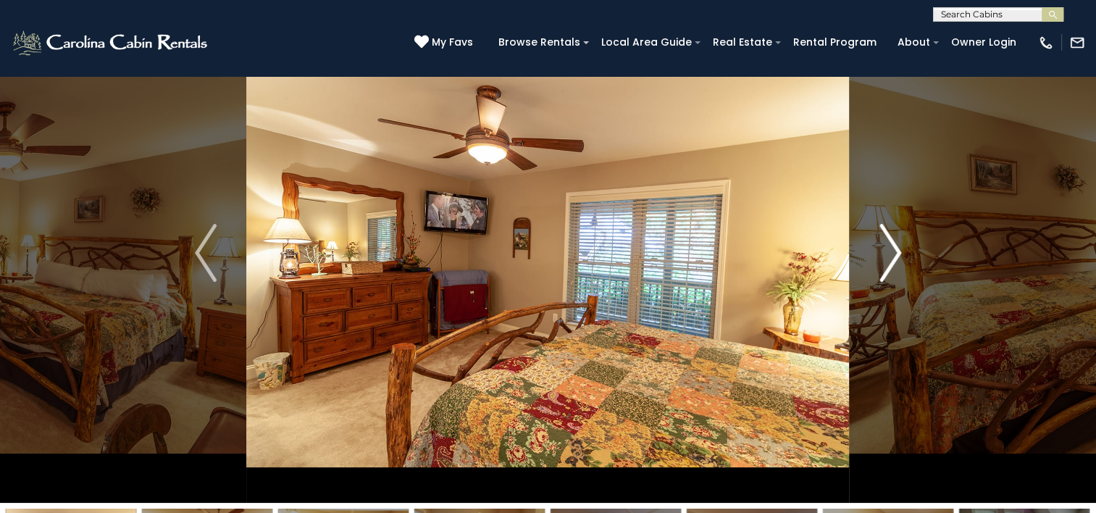
click at [875, 267] on button "Next" at bounding box center [890, 253] width 81 height 500
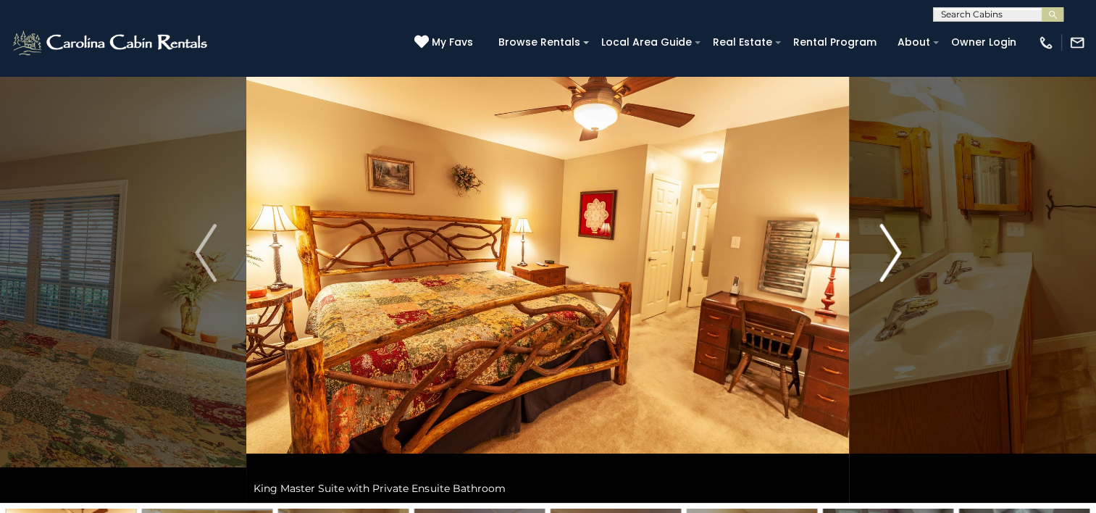
click at [875, 267] on button "Next" at bounding box center [890, 253] width 81 height 500
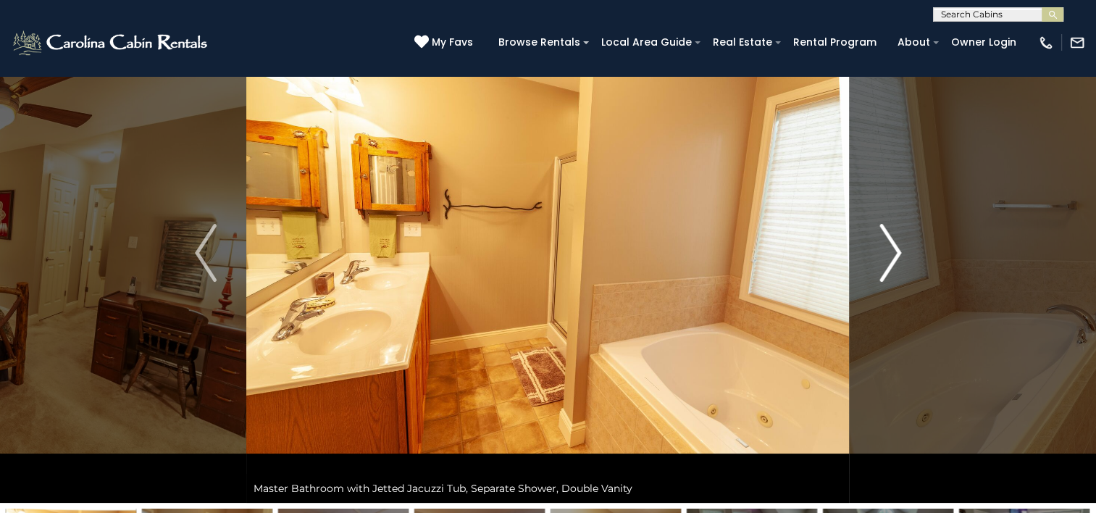
click at [875, 267] on button "Next" at bounding box center [890, 253] width 81 height 500
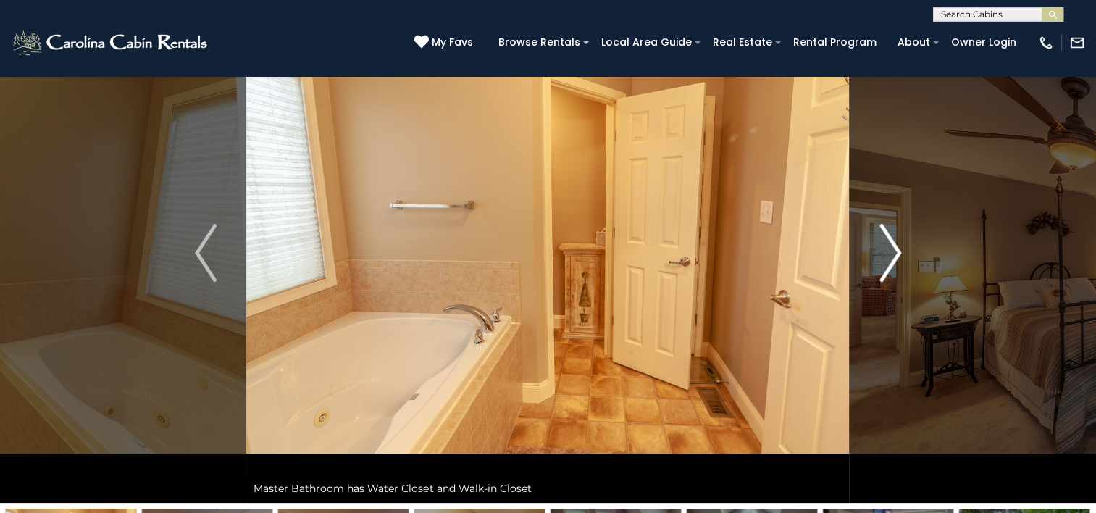
click at [875, 267] on button "Next" at bounding box center [890, 253] width 81 height 500
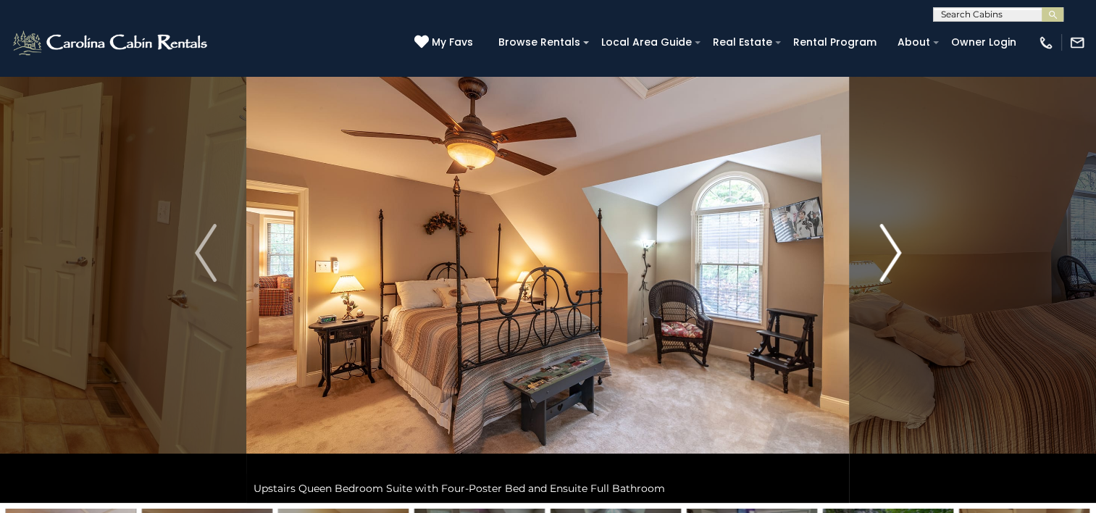
click at [893, 252] on img "Next" at bounding box center [891, 253] width 22 height 58
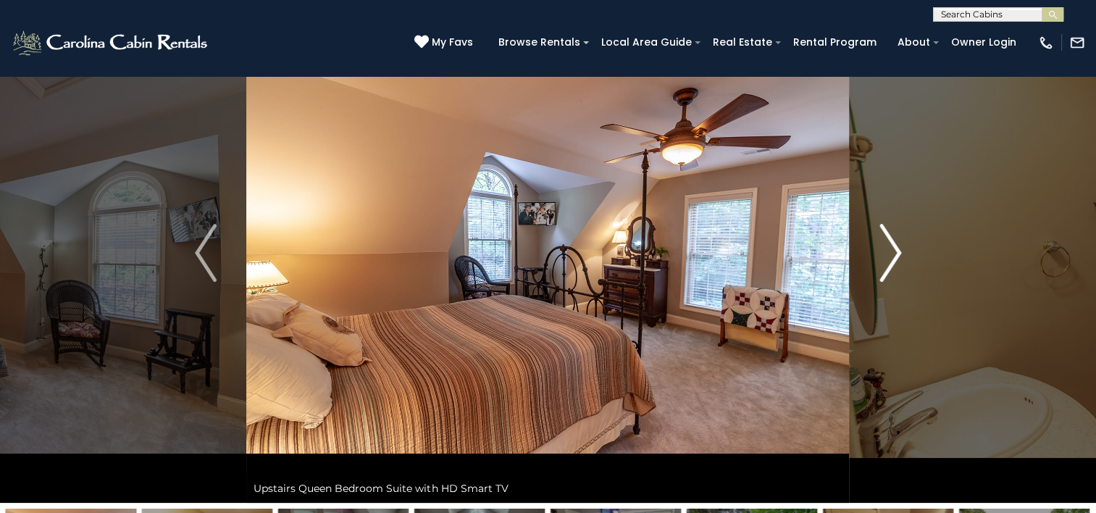
click at [892, 252] on img "Next" at bounding box center [891, 253] width 22 height 58
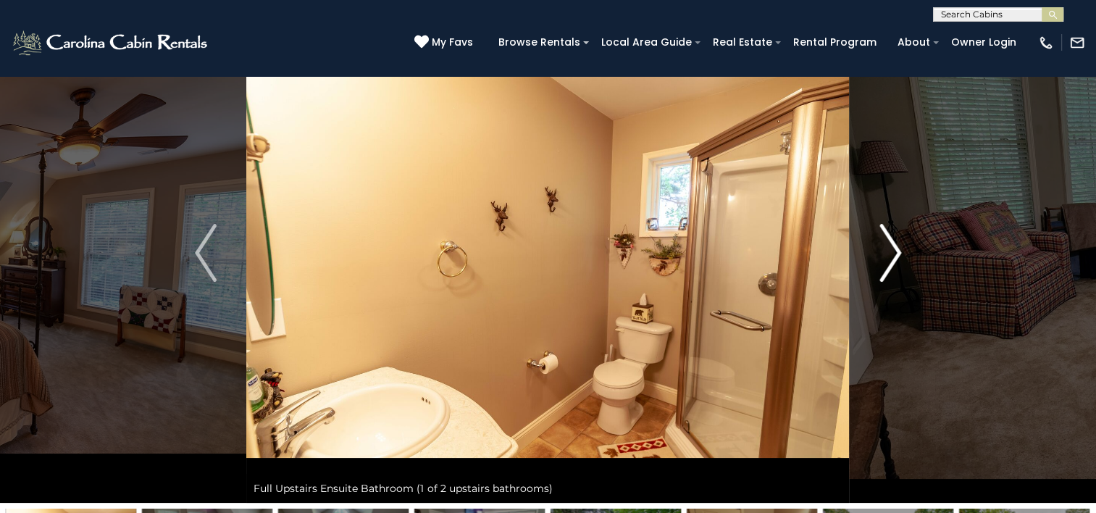
click at [892, 252] on img "Next" at bounding box center [891, 253] width 22 height 58
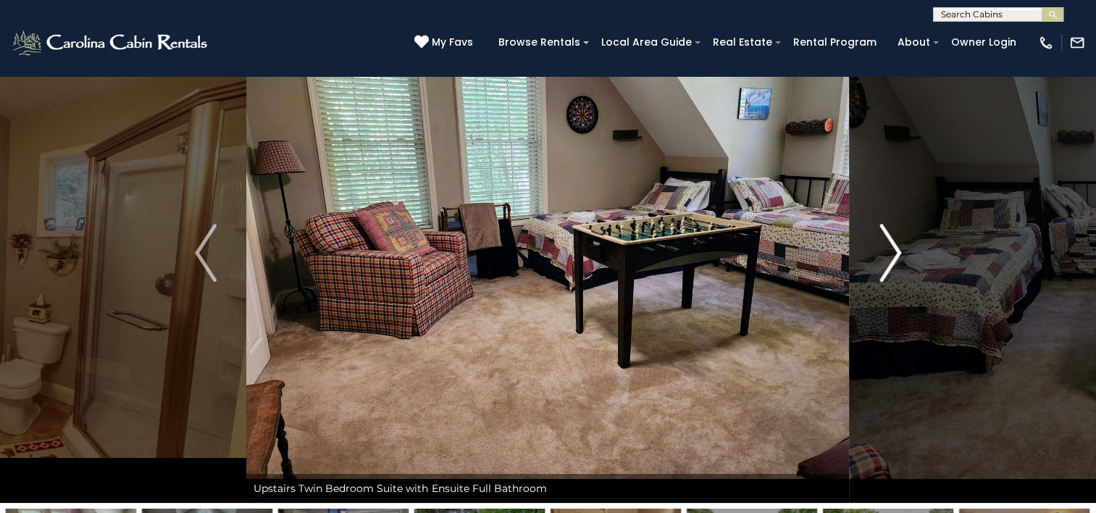
click at [892, 252] on img "Next" at bounding box center [891, 253] width 22 height 58
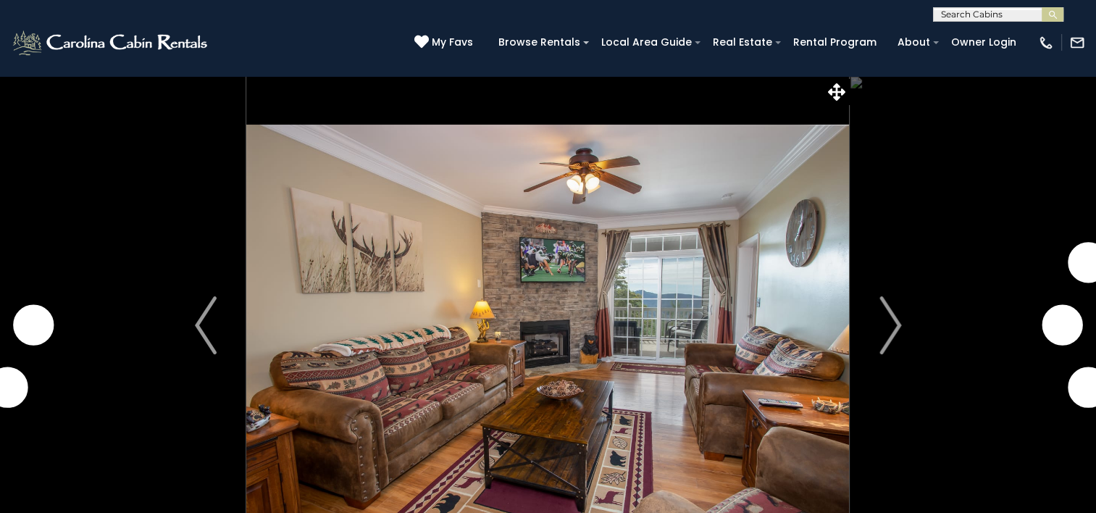
scroll to position [72, 0]
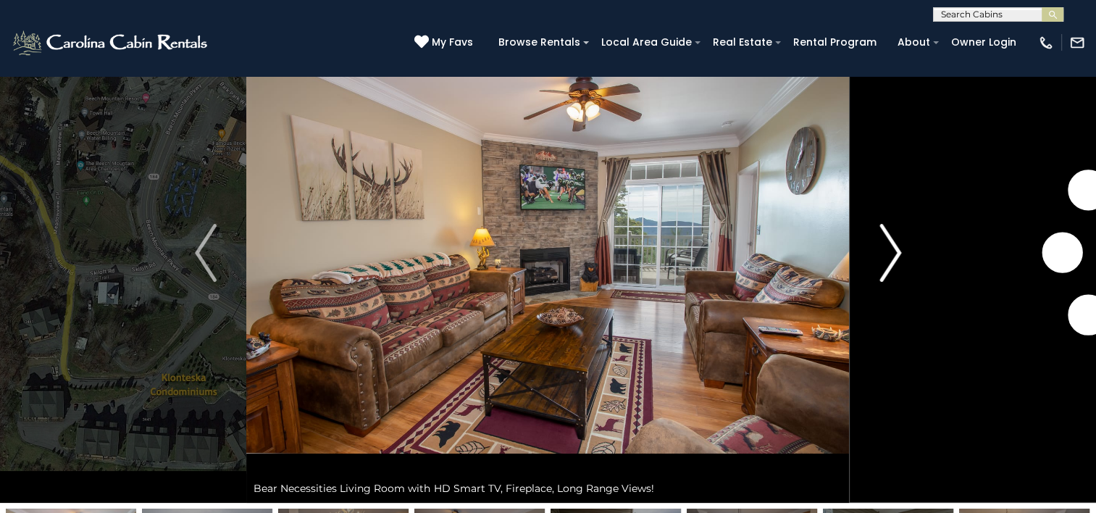
click at [896, 249] on img "Next" at bounding box center [891, 253] width 22 height 58
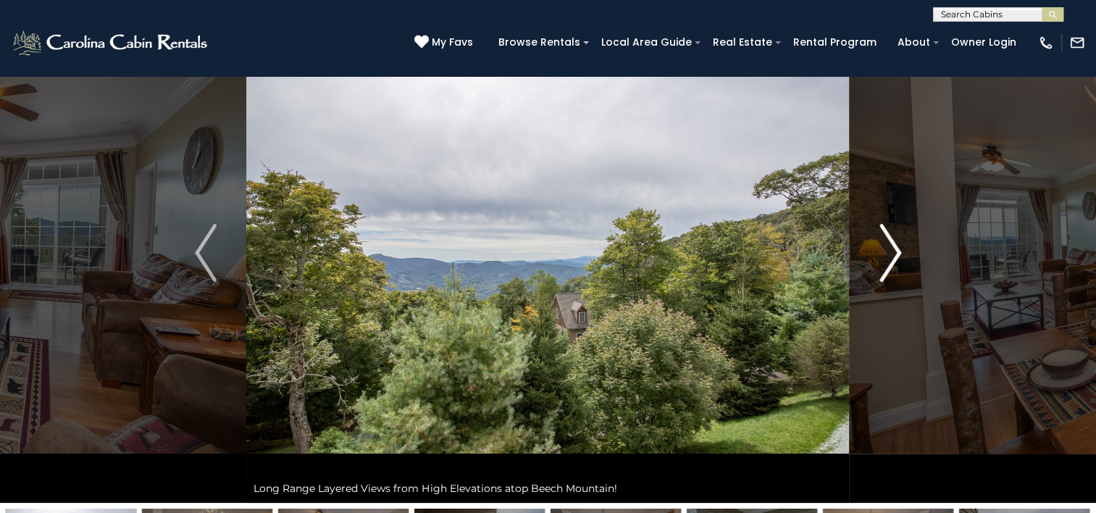
click at [896, 249] on img "Next" at bounding box center [891, 253] width 22 height 58
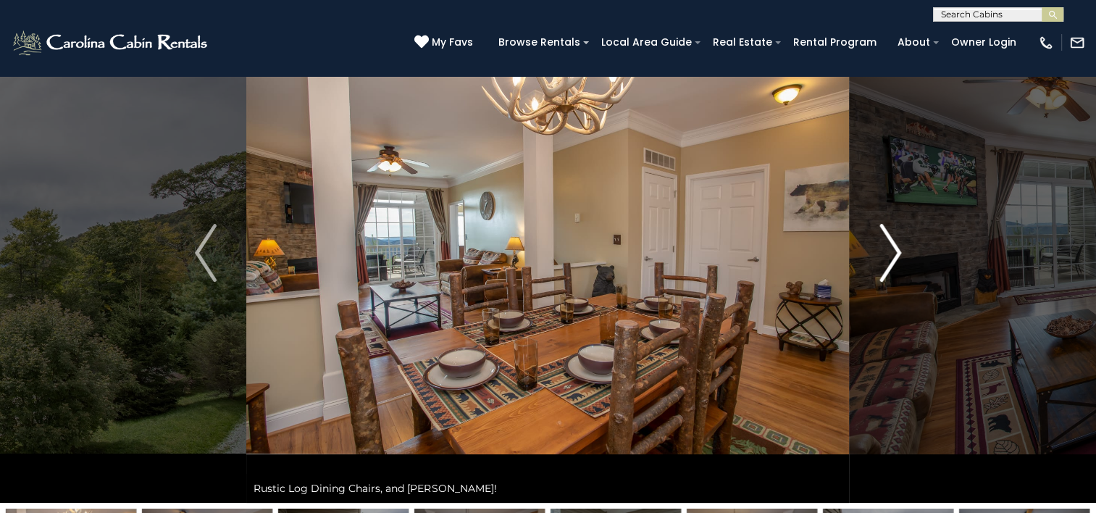
click at [896, 249] on img "Next" at bounding box center [891, 253] width 22 height 58
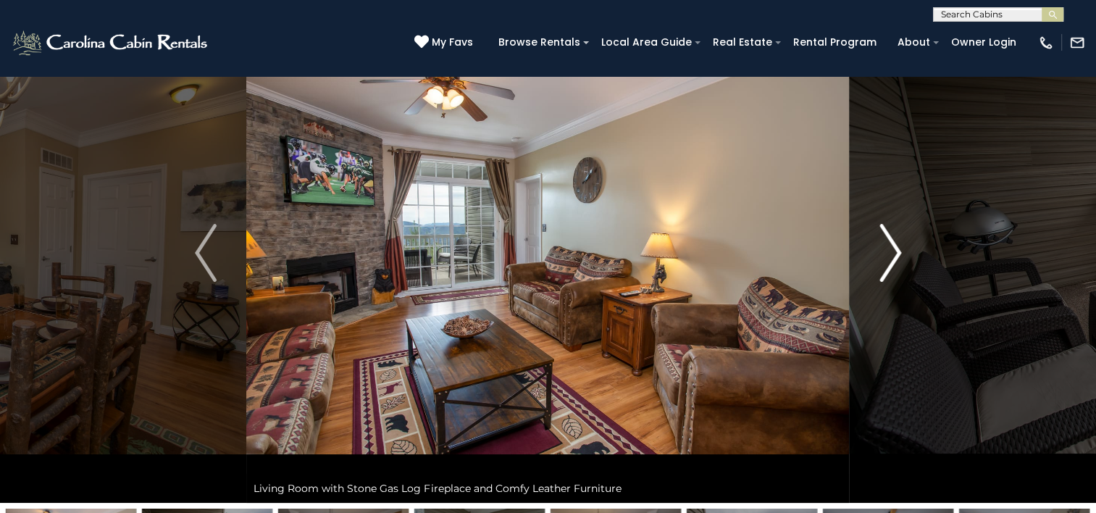
click at [896, 249] on img "Next" at bounding box center [891, 253] width 22 height 58
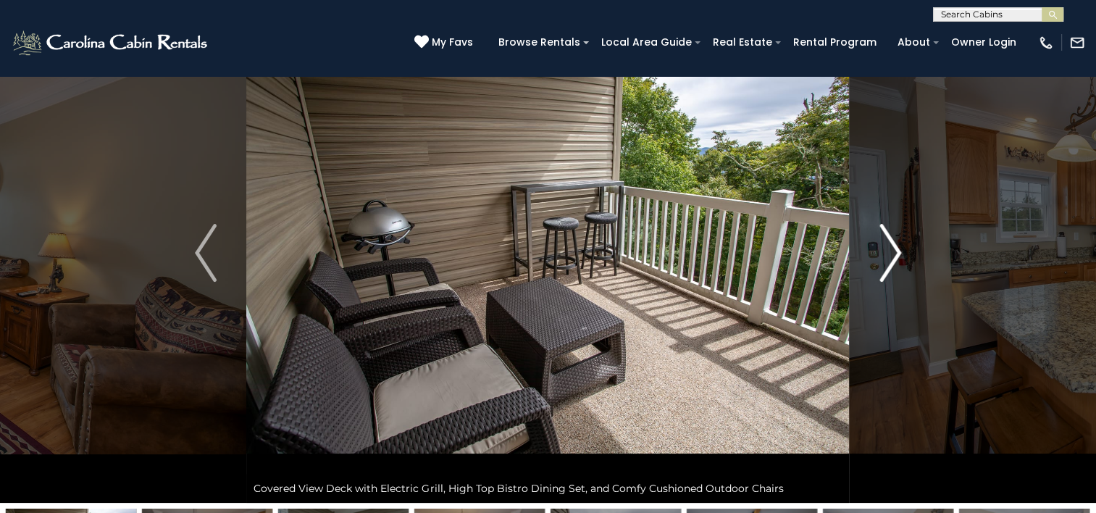
click at [896, 249] on img "Next" at bounding box center [891, 253] width 22 height 58
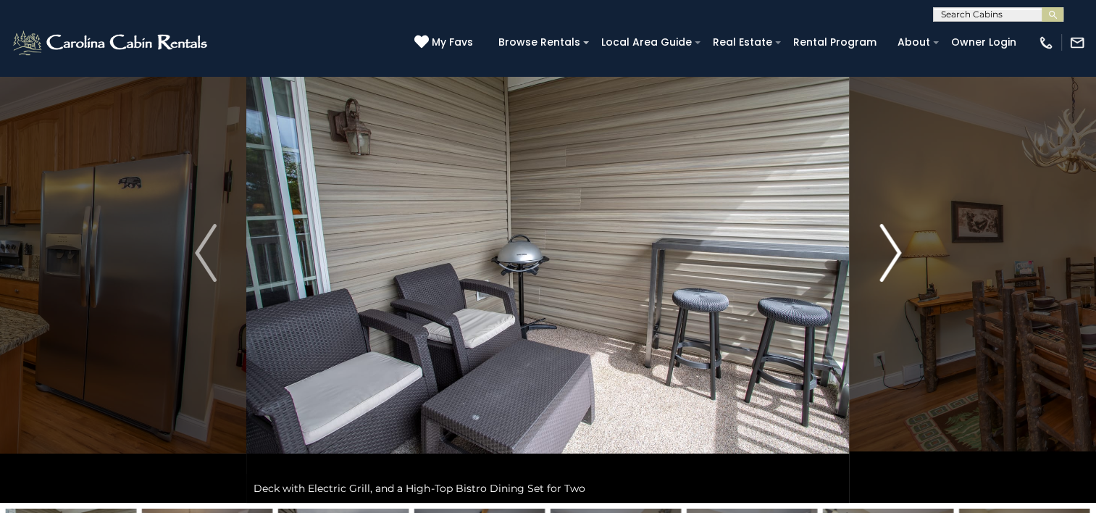
click at [896, 249] on img "Next" at bounding box center [891, 253] width 22 height 58
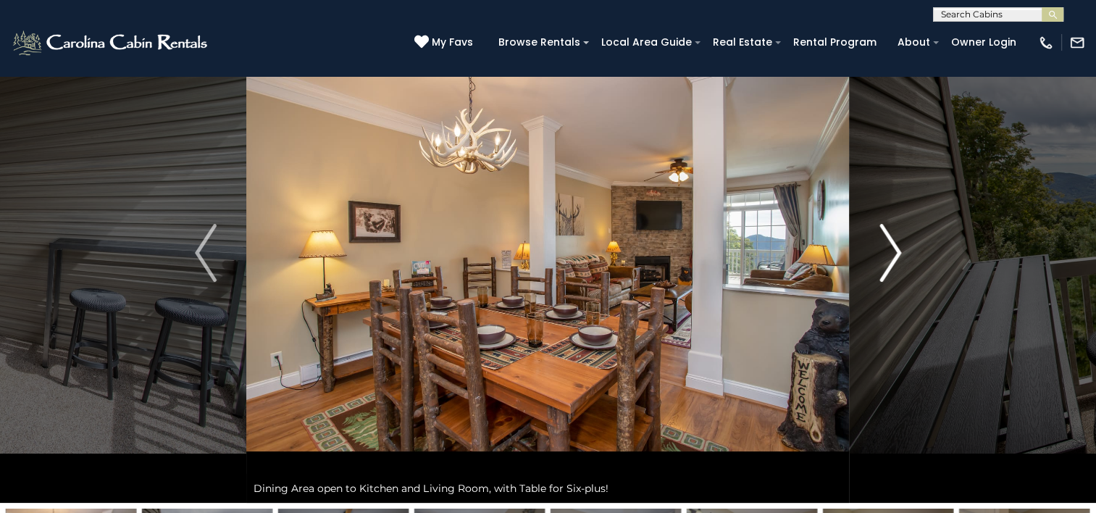
click at [896, 249] on img "Next" at bounding box center [891, 253] width 22 height 58
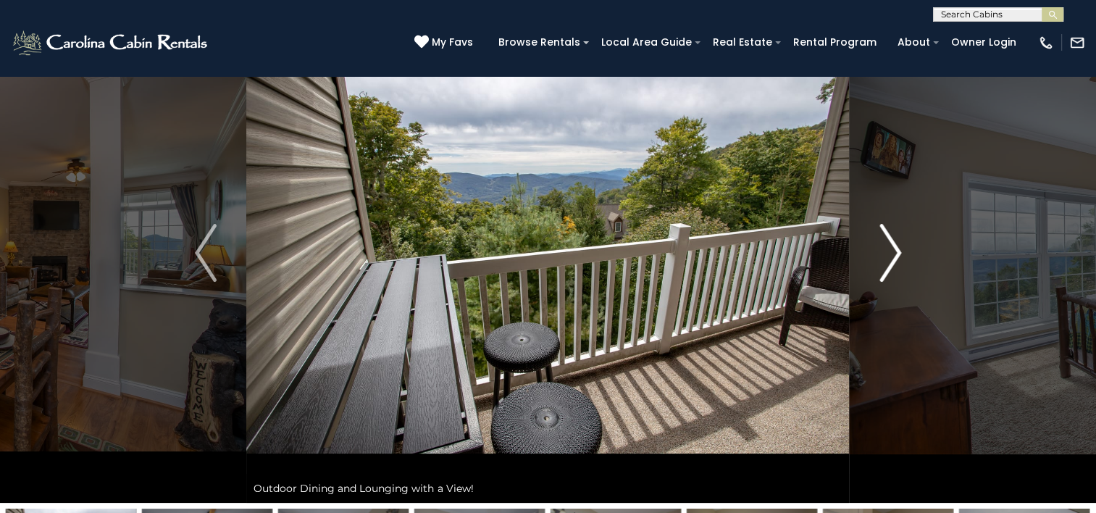
click at [896, 249] on img "Next" at bounding box center [891, 253] width 22 height 58
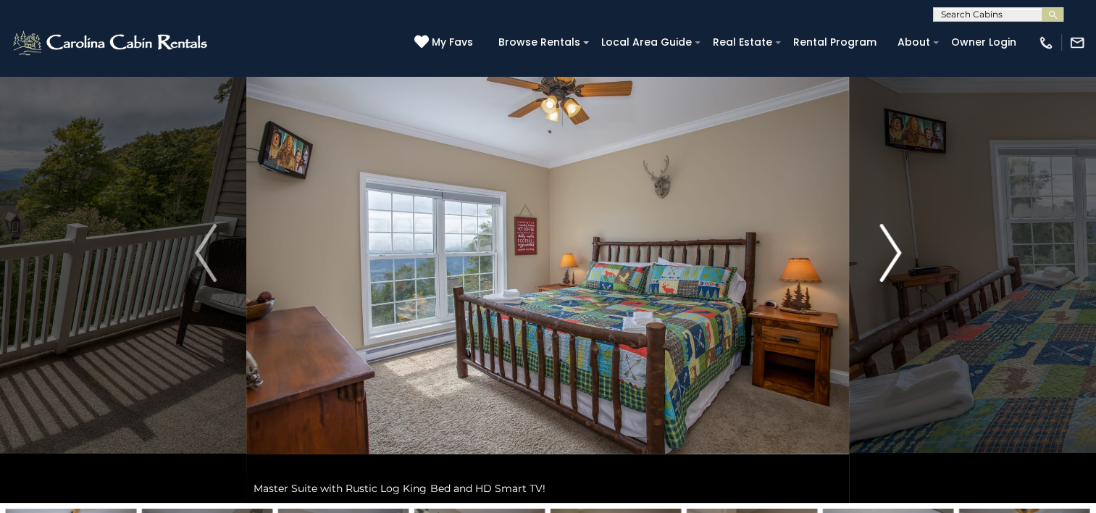
click at [896, 249] on img "Next" at bounding box center [891, 253] width 22 height 58
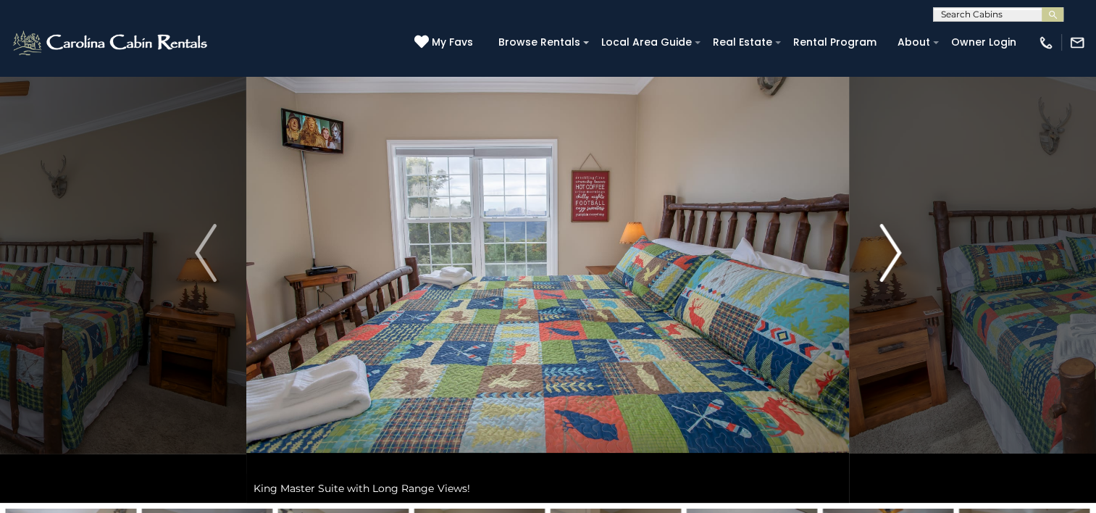
click at [896, 245] on img "Next" at bounding box center [891, 253] width 22 height 58
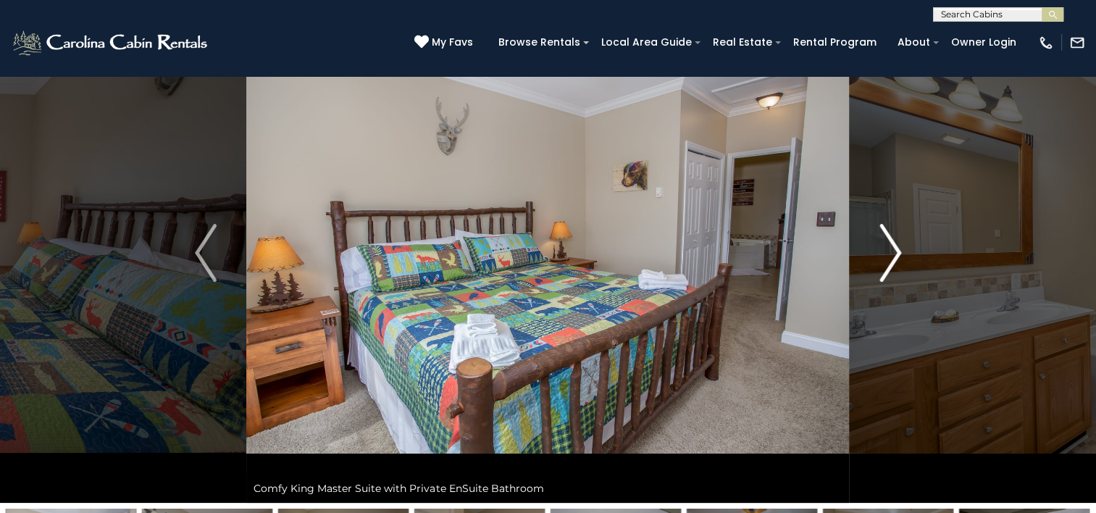
click at [896, 245] on img "Next" at bounding box center [891, 253] width 22 height 58
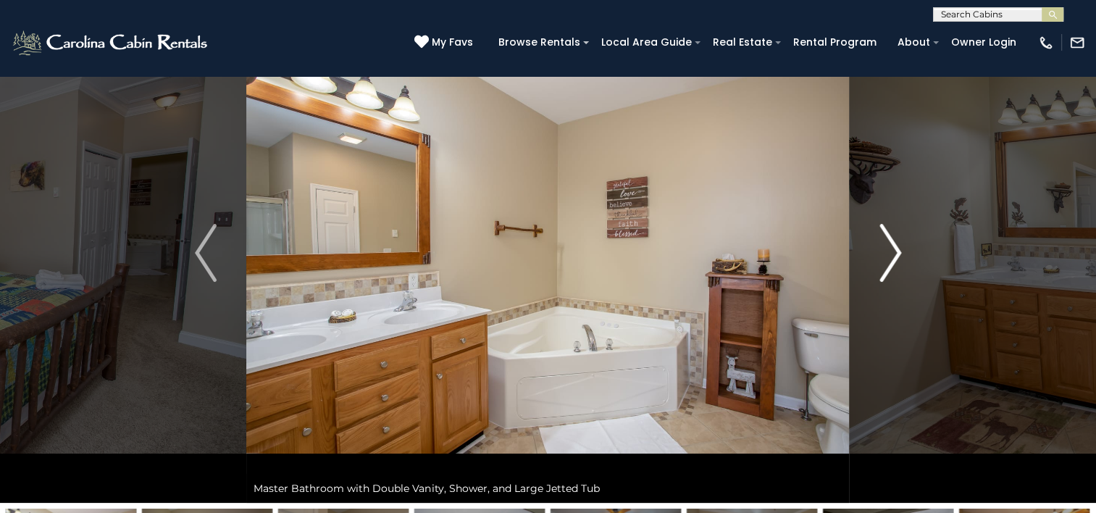
click at [896, 245] on img "Next" at bounding box center [891, 253] width 22 height 58
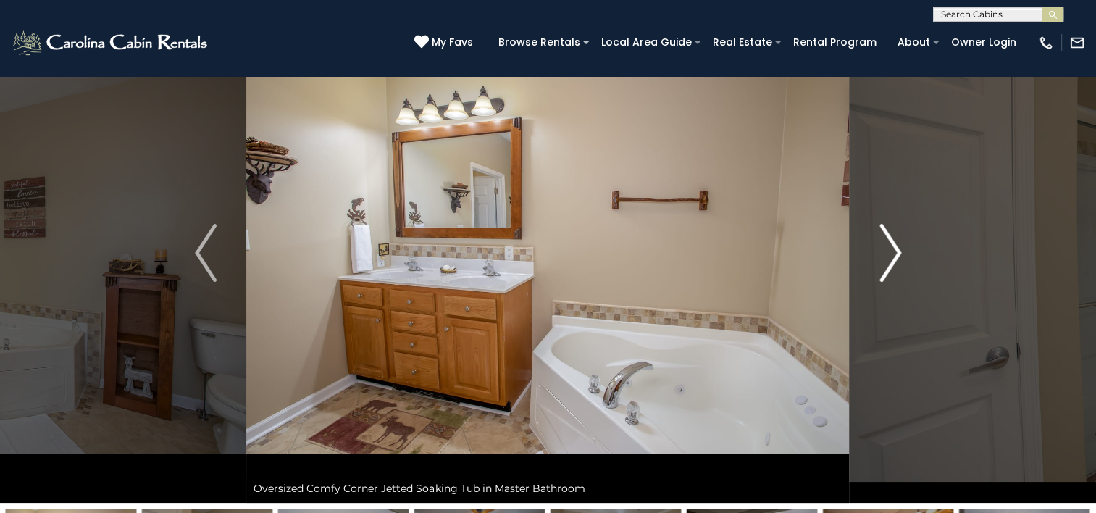
click at [896, 245] on img "Next" at bounding box center [891, 253] width 22 height 58
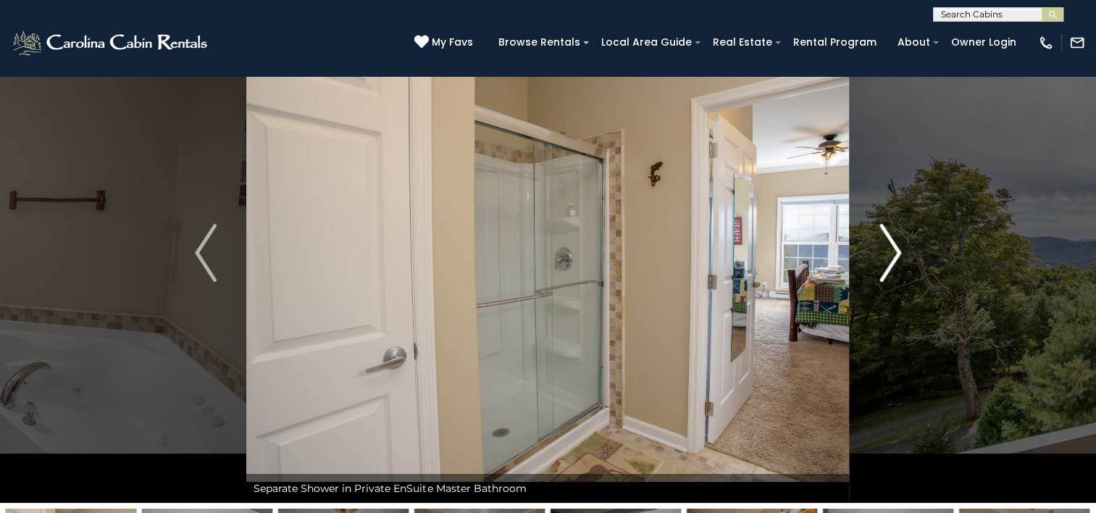
click at [896, 245] on img "Next" at bounding box center [891, 253] width 22 height 58
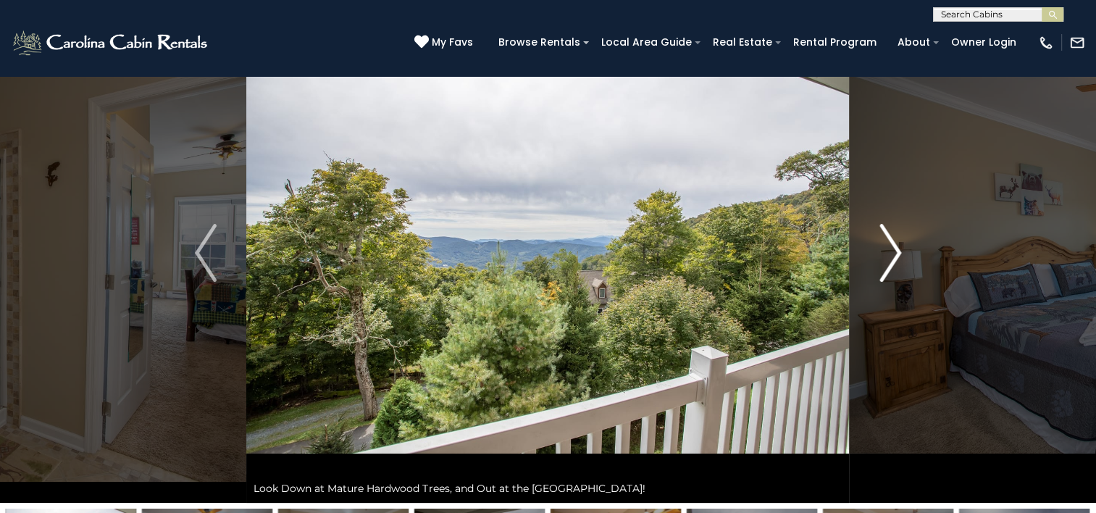
click at [896, 245] on img "Next" at bounding box center [891, 253] width 22 height 58
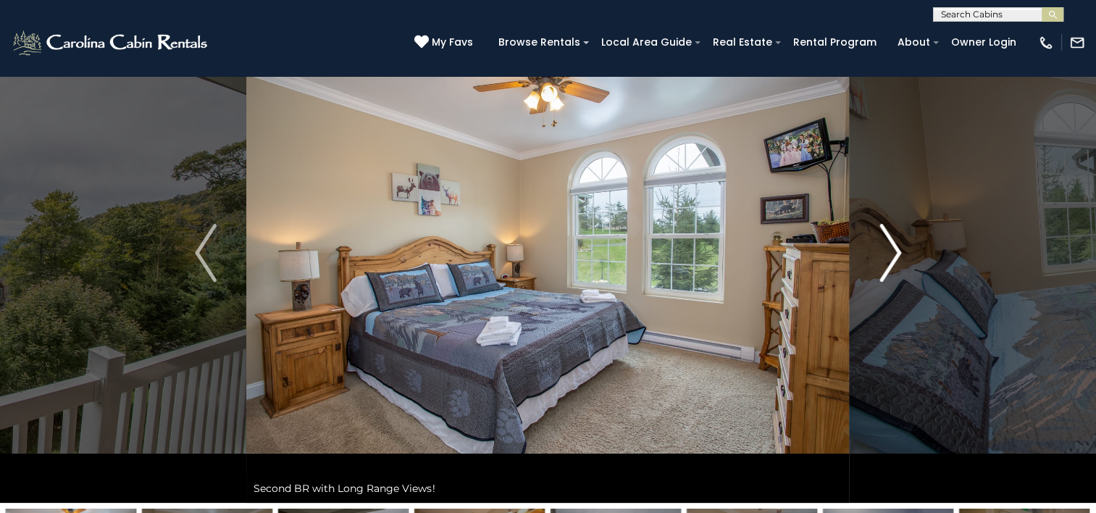
click at [896, 245] on img "Next" at bounding box center [891, 253] width 22 height 58
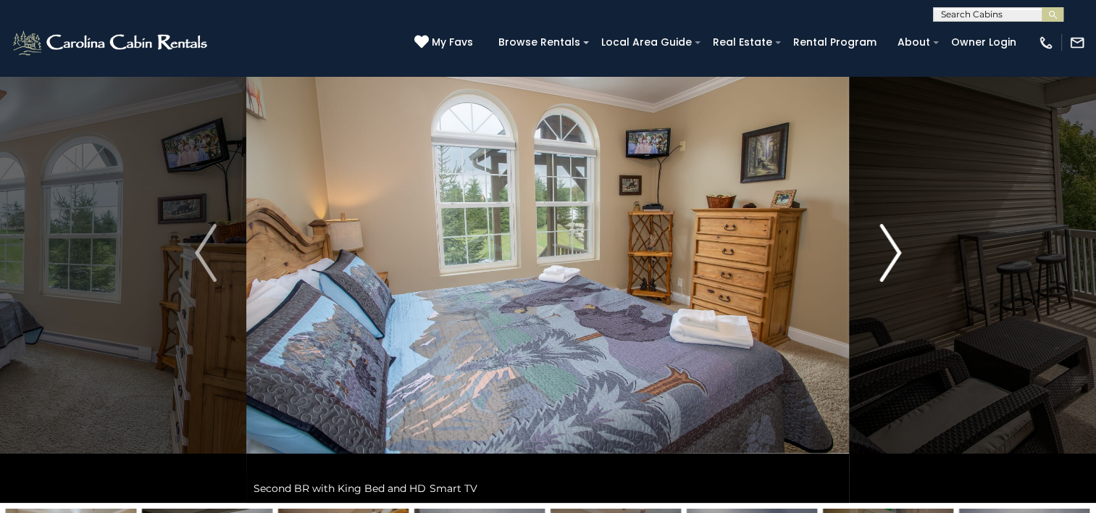
click at [896, 245] on img "Next" at bounding box center [891, 253] width 22 height 58
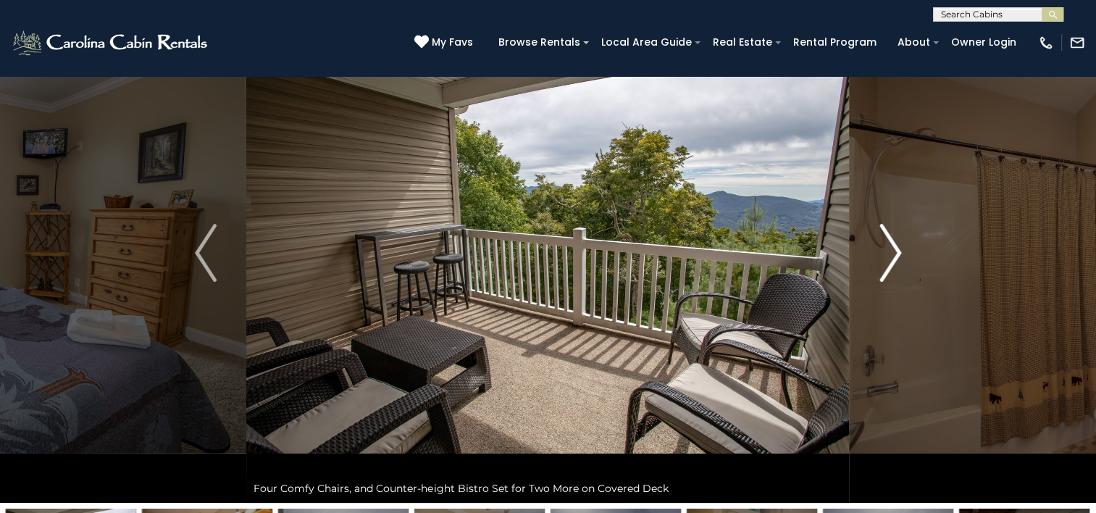
click at [896, 245] on img "Next" at bounding box center [891, 253] width 22 height 58
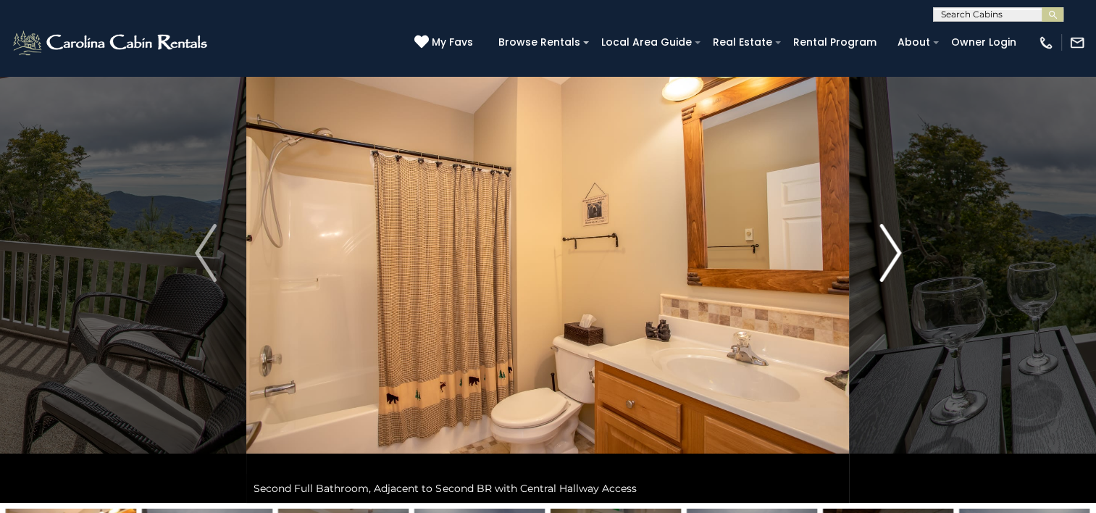
click at [896, 245] on img "Next" at bounding box center [891, 253] width 22 height 58
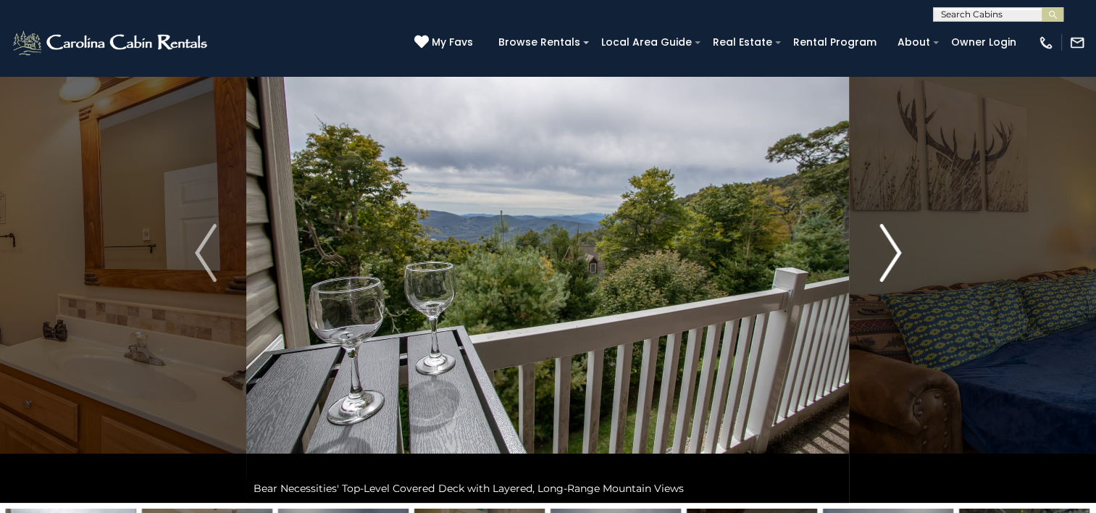
click at [896, 245] on img "Next" at bounding box center [891, 253] width 22 height 58
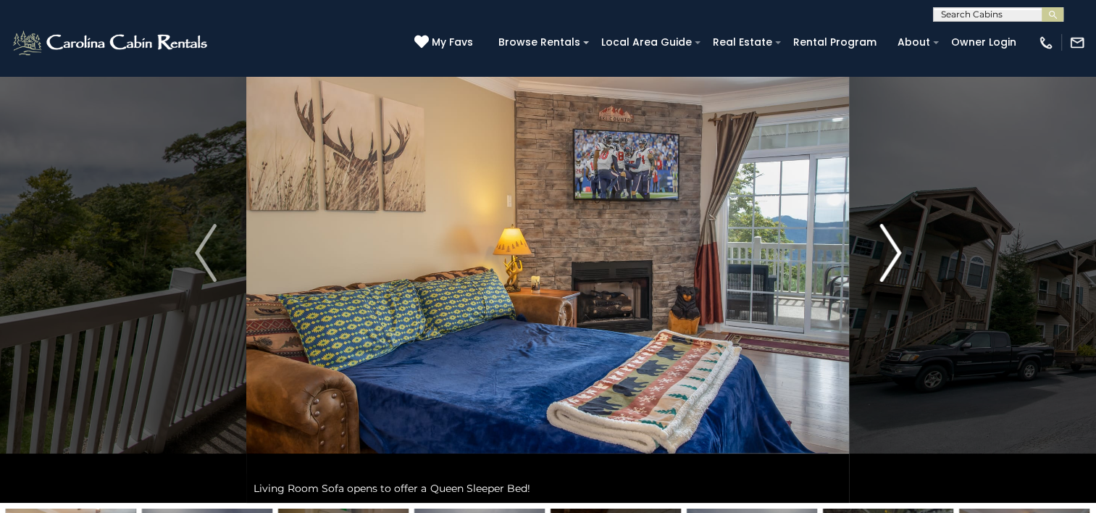
click at [896, 245] on img "Next" at bounding box center [891, 253] width 22 height 58
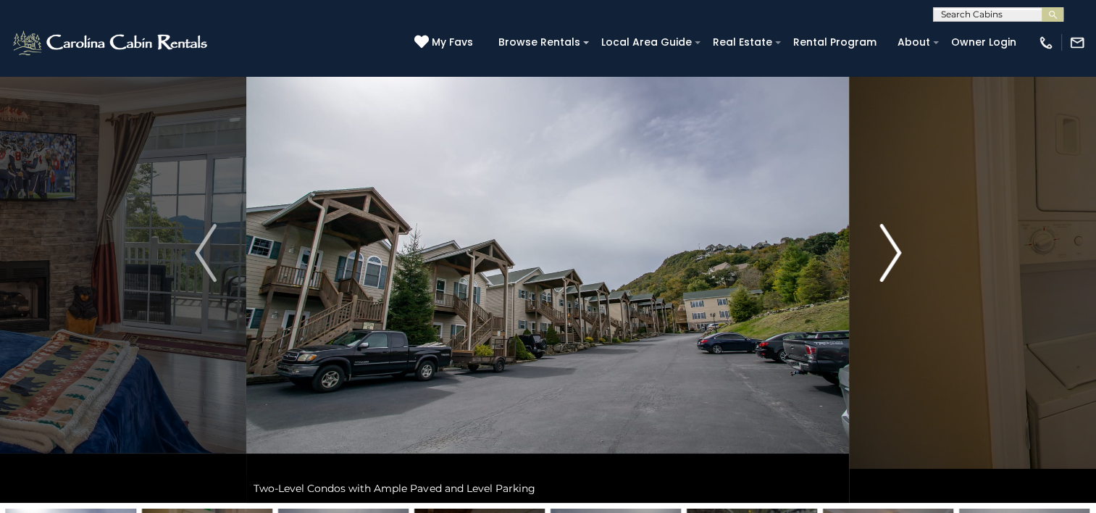
click at [896, 245] on img "Next" at bounding box center [891, 253] width 22 height 58
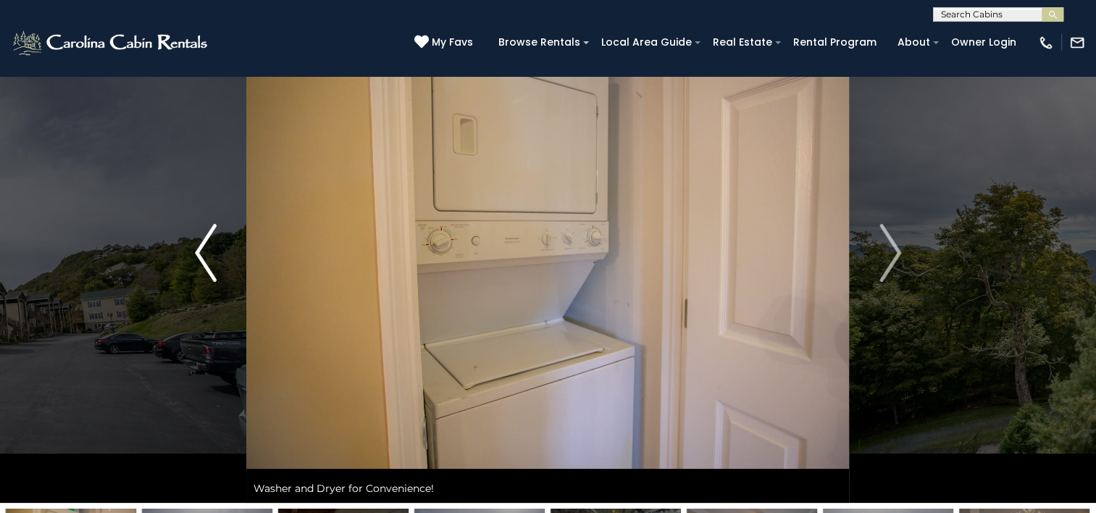
click at [209, 243] on img "Previous" at bounding box center [206, 253] width 22 height 58
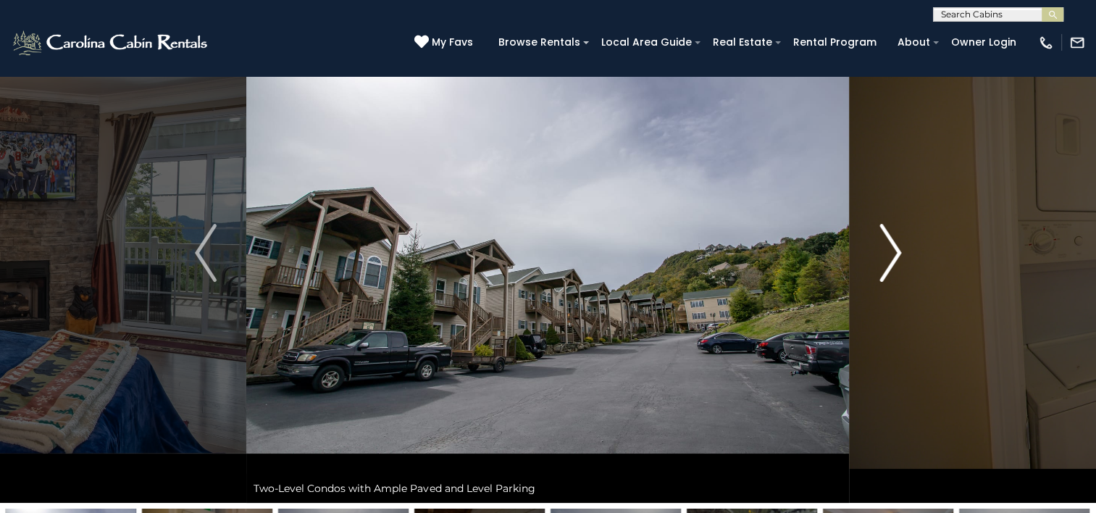
click at [891, 243] on img "Next" at bounding box center [891, 253] width 22 height 58
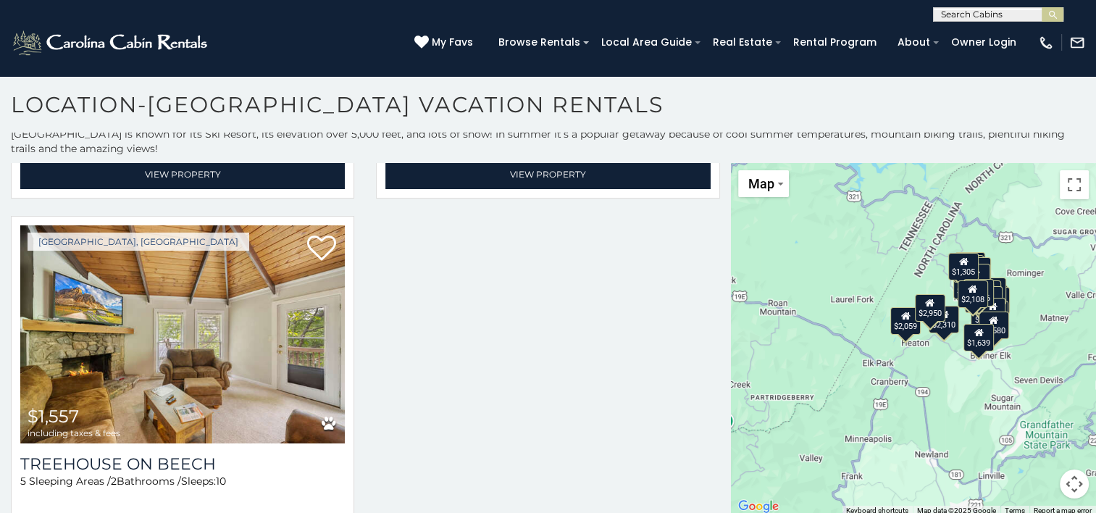
scroll to position [7, 0]
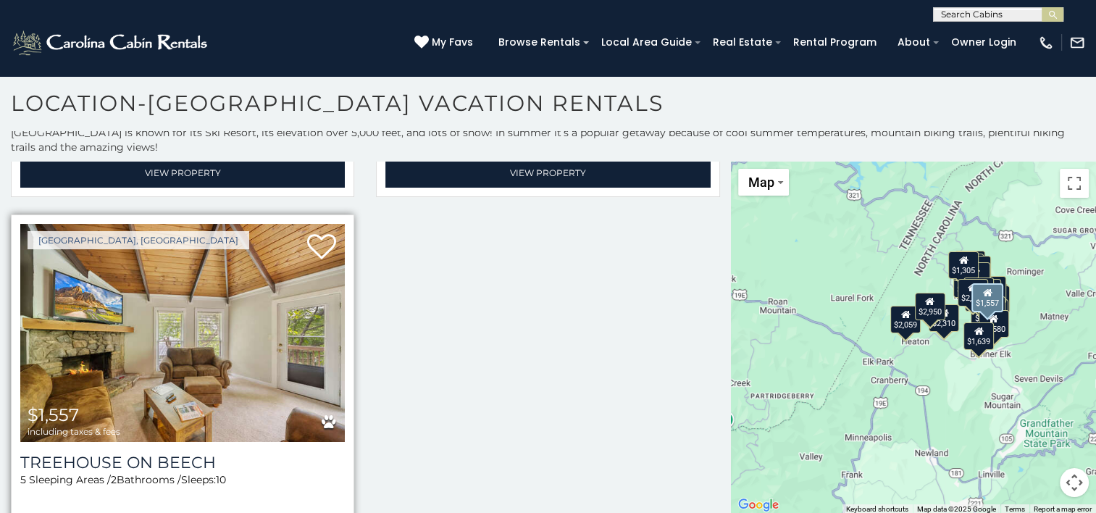
click at [195, 299] on img at bounding box center [182, 332] width 325 height 217
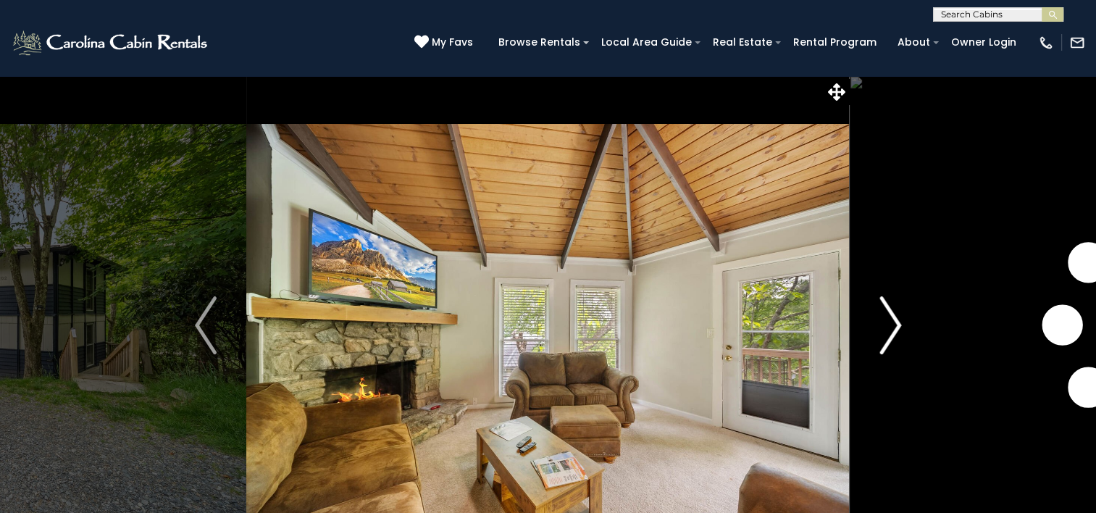
click at [903, 323] on button "Next" at bounding box center [890, 325] width 81 height 500
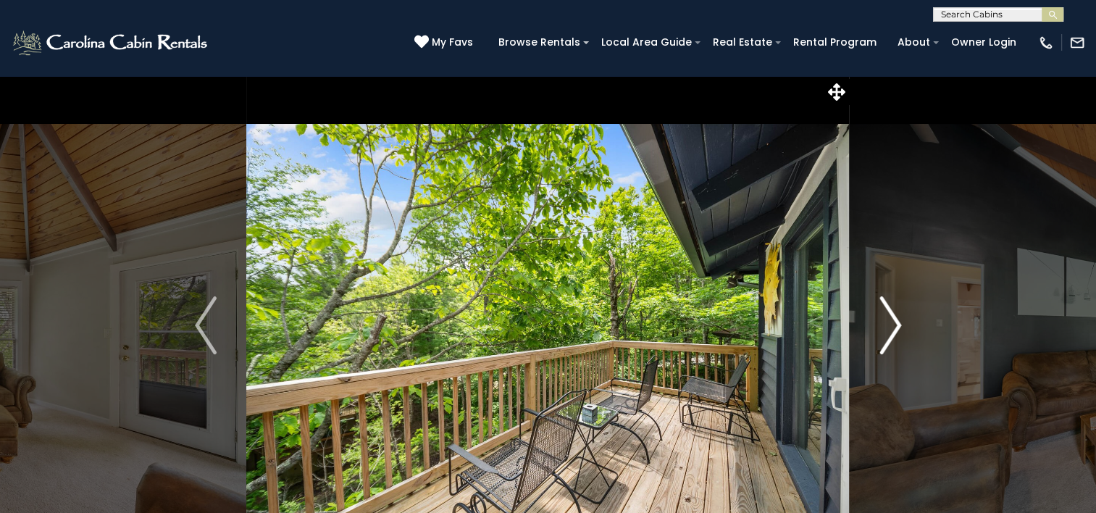
click at [897, 319] on img "Next" at bounding box center [891, 325] width 22 height 58
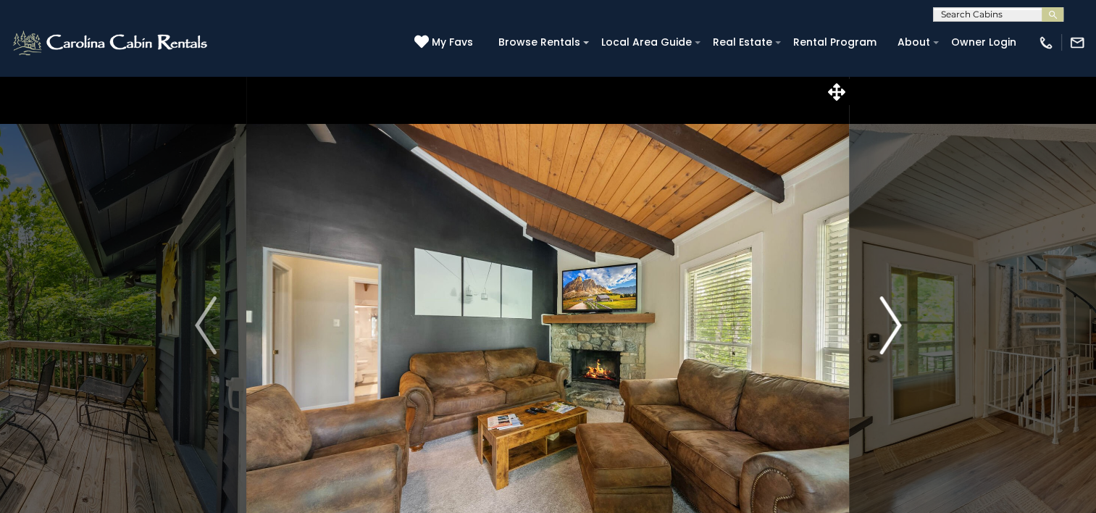
click at [897, 319] on img "Next" at bounding box center [891, 325] width 22 height 58
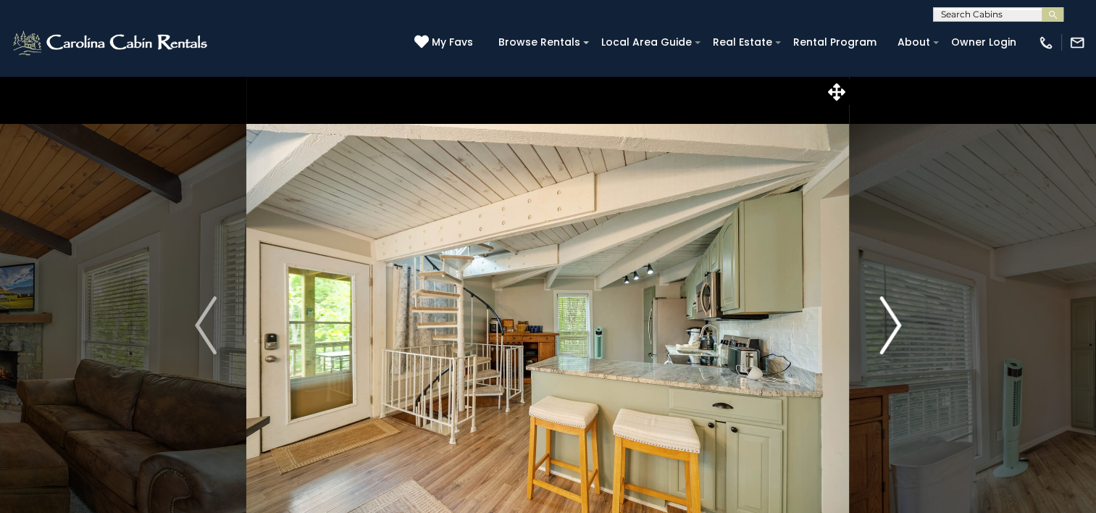
click at [897, 319] on img "Next" at bounding box center [891, 325] width 22 height 58
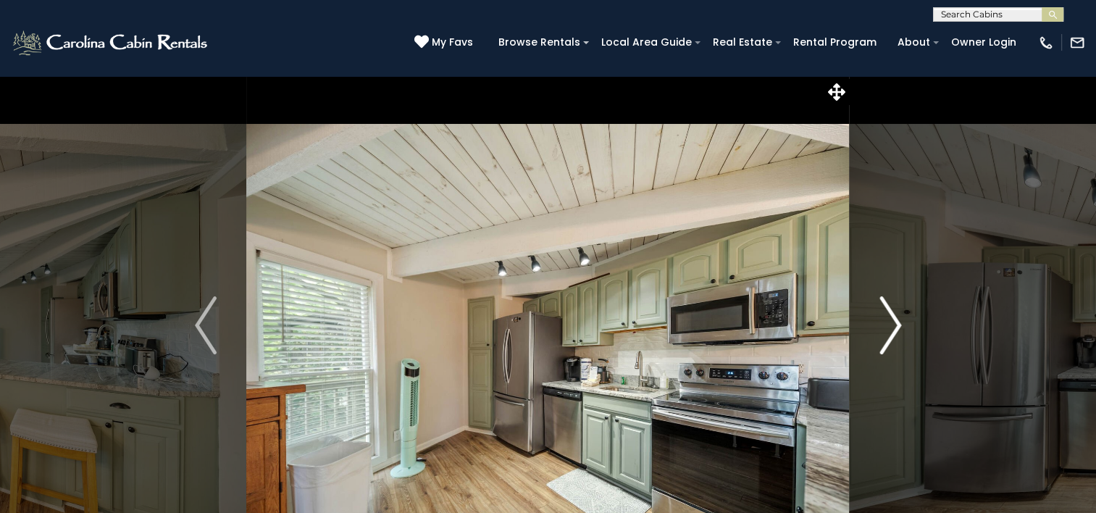
click at [897, 319] on img "Next" at bounding box center [891, 325] width 22 height 58
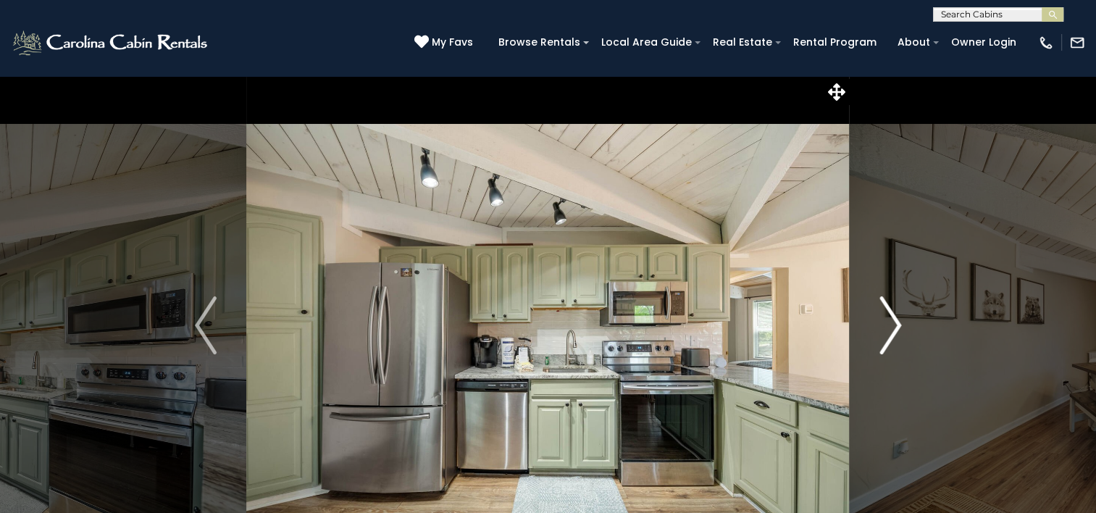
click at [897, 319] on img "Next" at bounding box center [891, 325] width 22 height 58
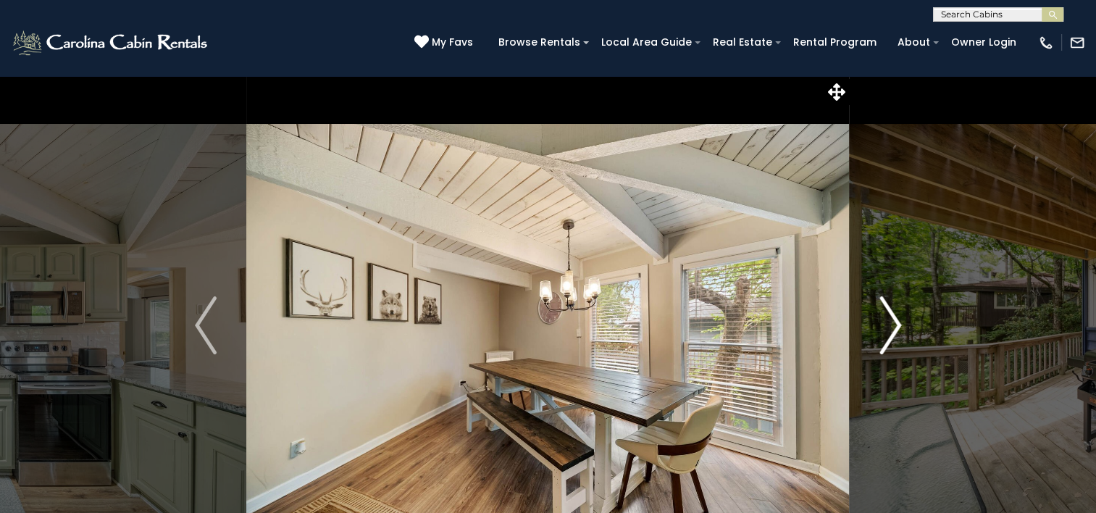
click at [897, 319] on img "Next" at bounding box center [891, 325] width 22 height 58
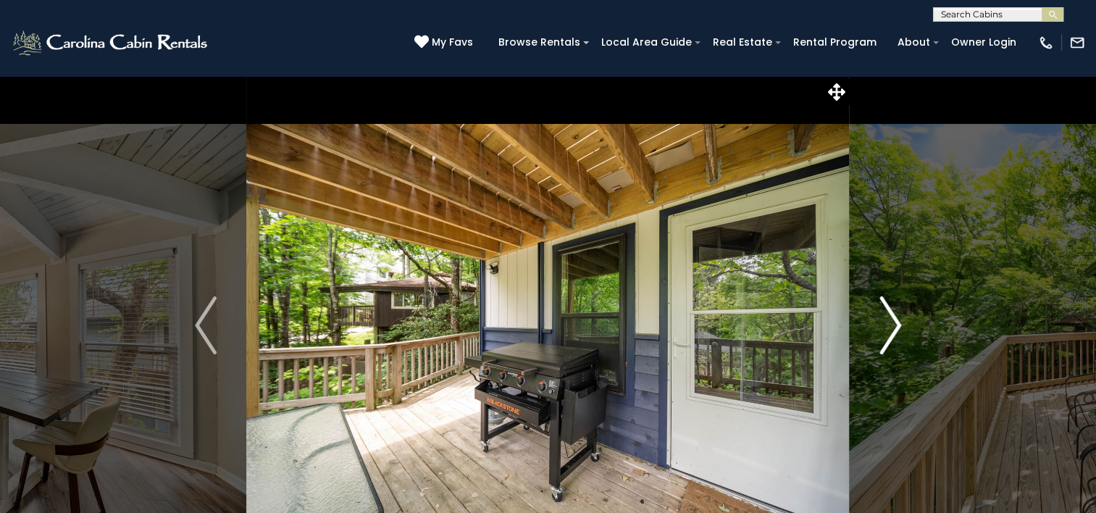
click at [897, 319] on img "Next" at bounding box center [891, 325] width 22 height 58
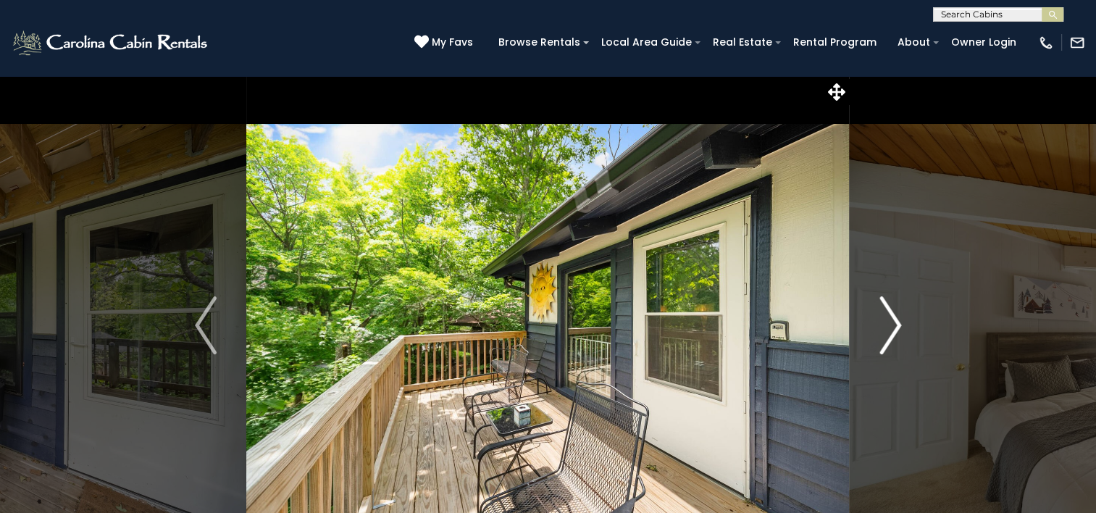
click at [897, 319] on img "Next" at bounding box center [891, 325] width 22 height 58
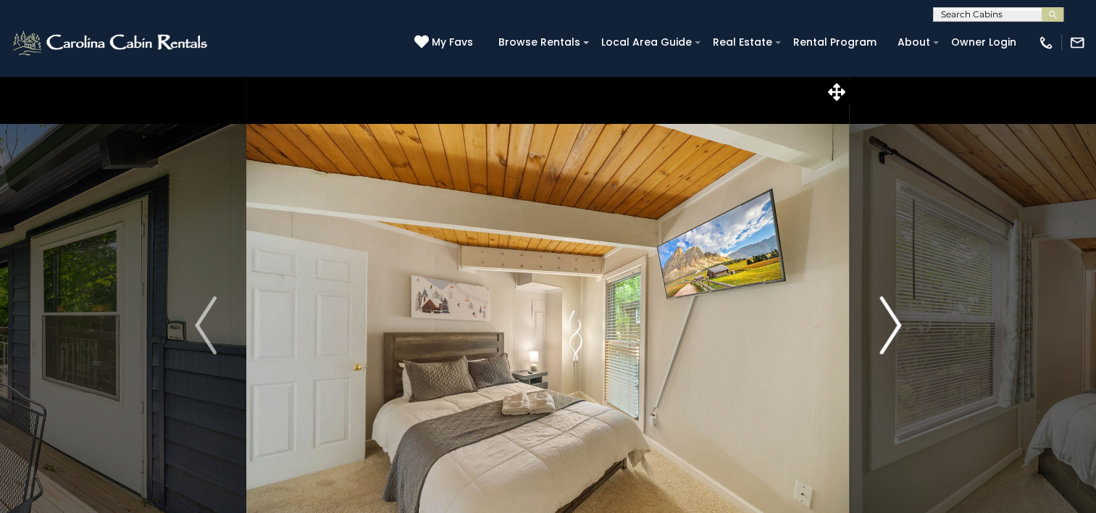
click at [897, 319] on img "Next" at bounding box center [891, 325] width 22 height 58
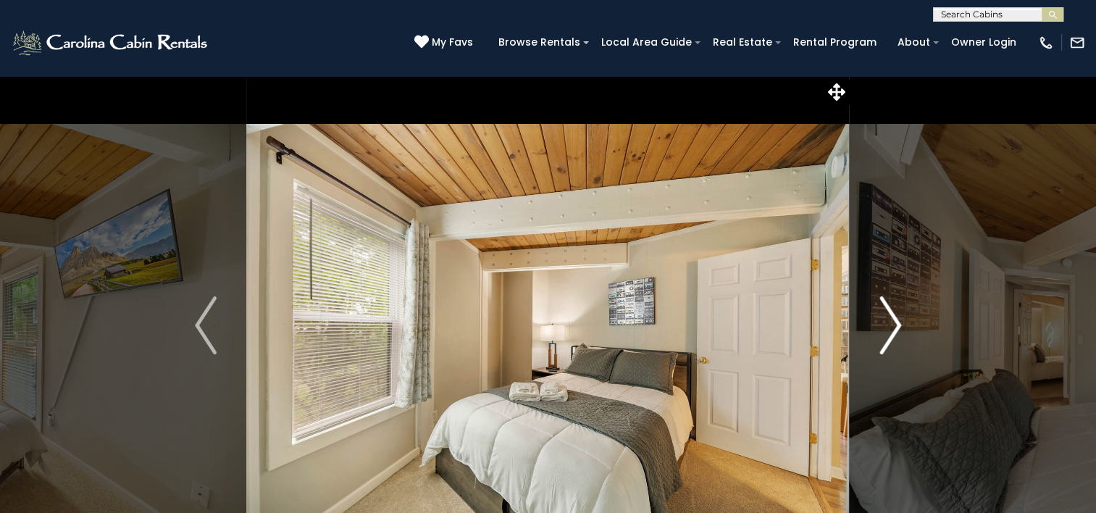
scroll to position [72, 0]
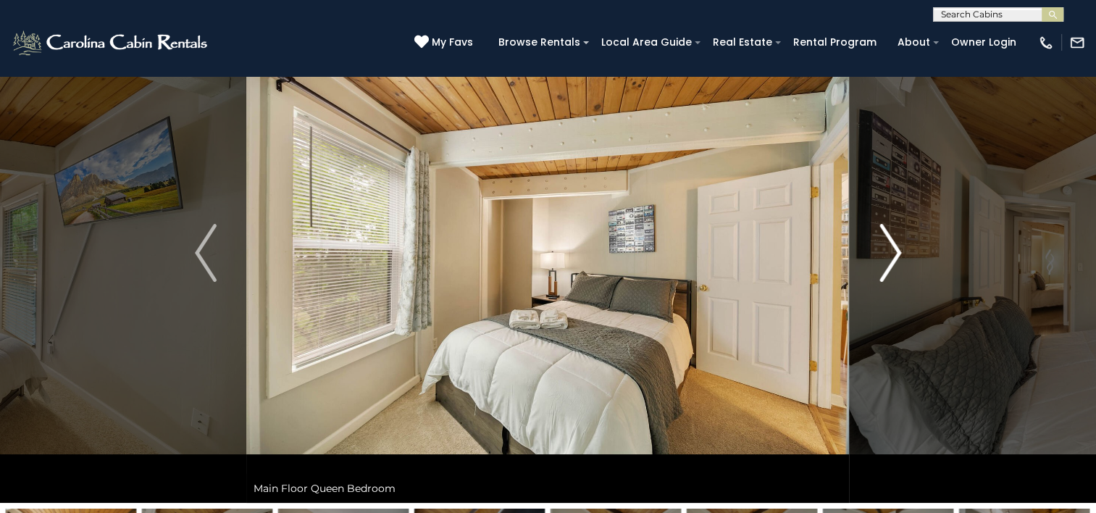
click at [889, 254] on img "Next" at bounding box center [891, 253] width 22 height 58
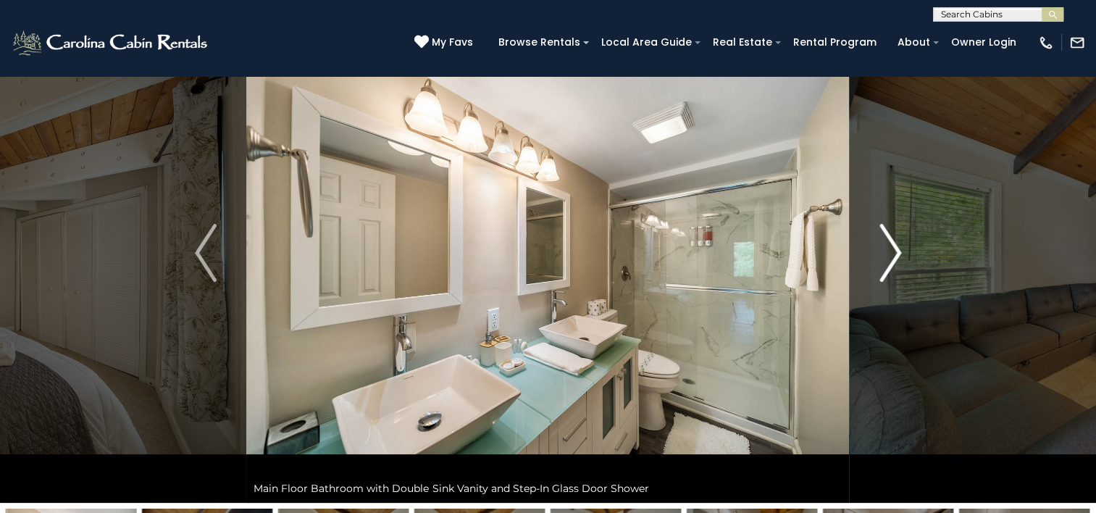
click at [889, 254] on img "Next" at bounding box center [891, 253] width 22 height 58
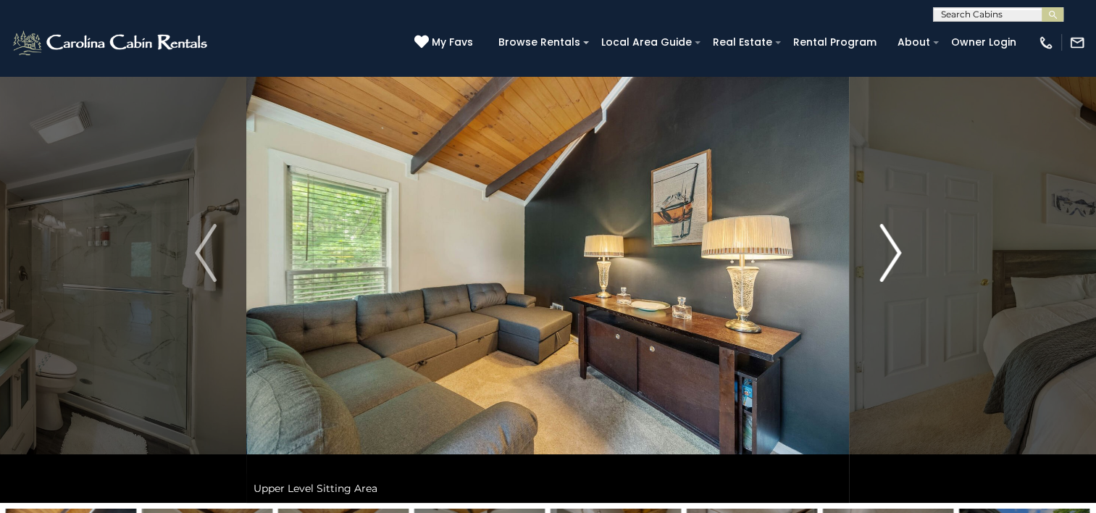
click at [889, 254] on img "Next" at bounding box center [891, 253] width 22 height 58
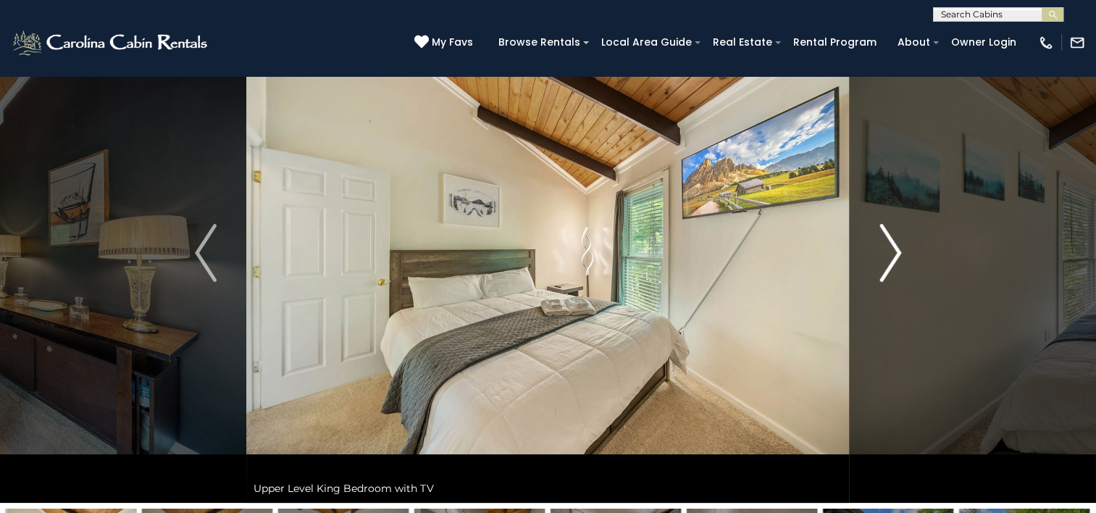
click at [893, 252] on img "Next" at bounding box center [891, 253] width 22 height 58
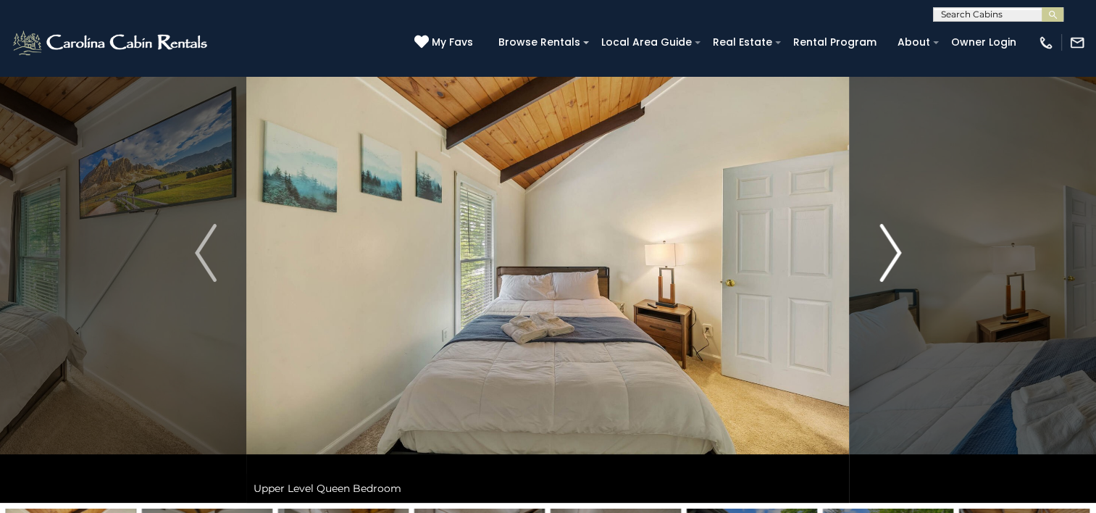
click at [893, 252] on img "Next" at bounding box center [891, 253] width 22 height 58
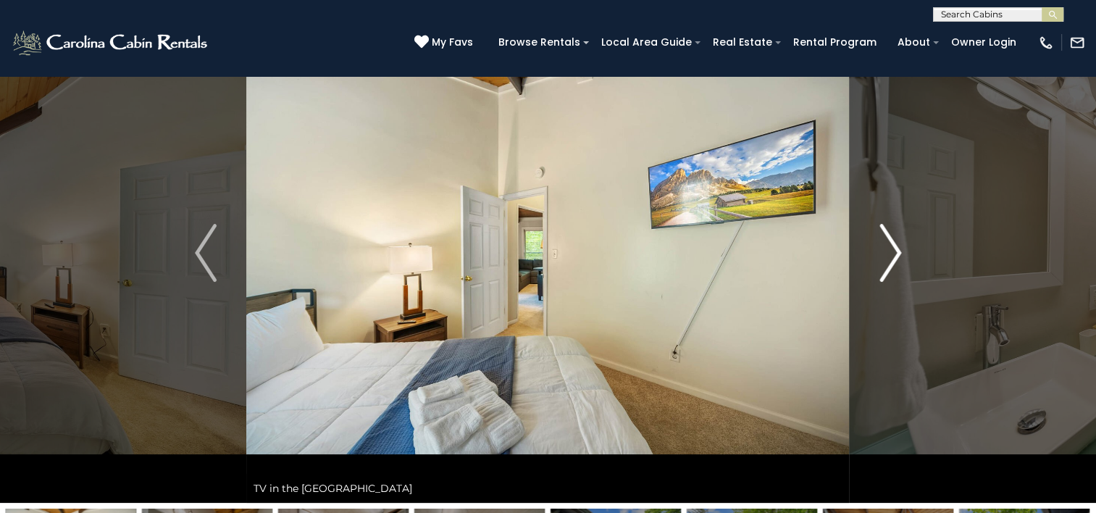
click at [893, 252] on img "Next" at bounding box center [891, 253] width 22 height 58
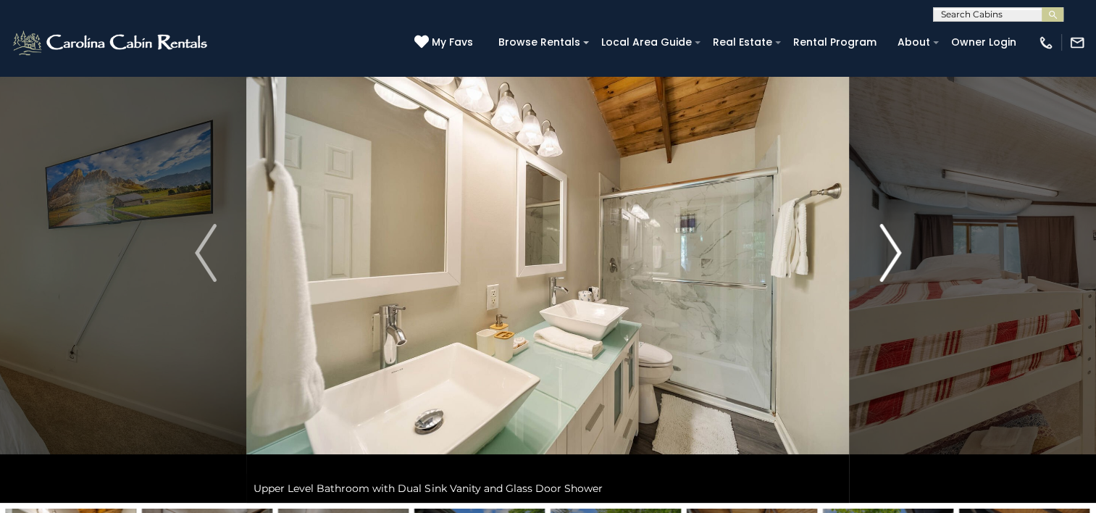
click at [893, 252] on img "Next" at bounding box center [891, 253] width 22 height 58
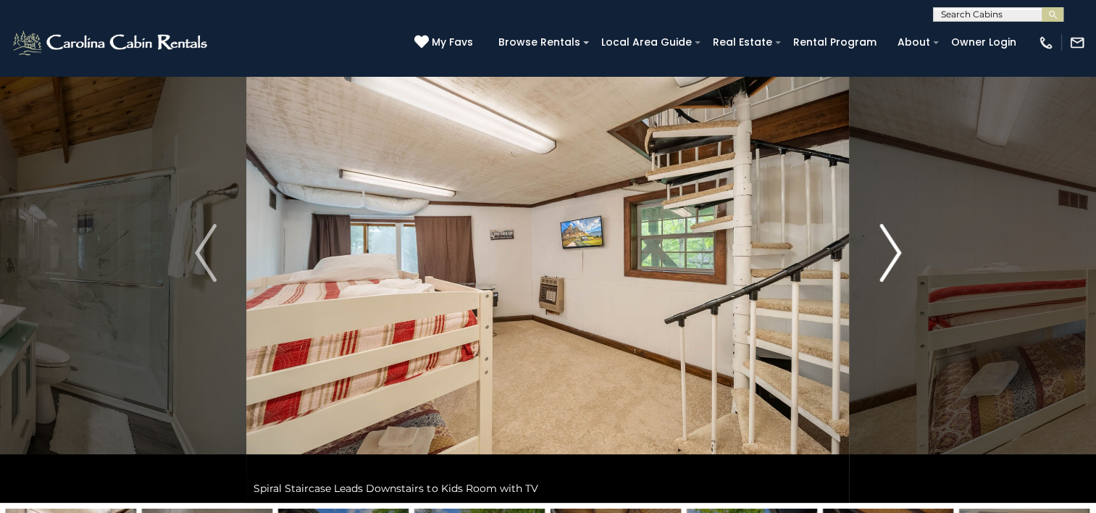
click at [893, 252] on img "Next" at bounding box center [891, 253] width 22 height 58
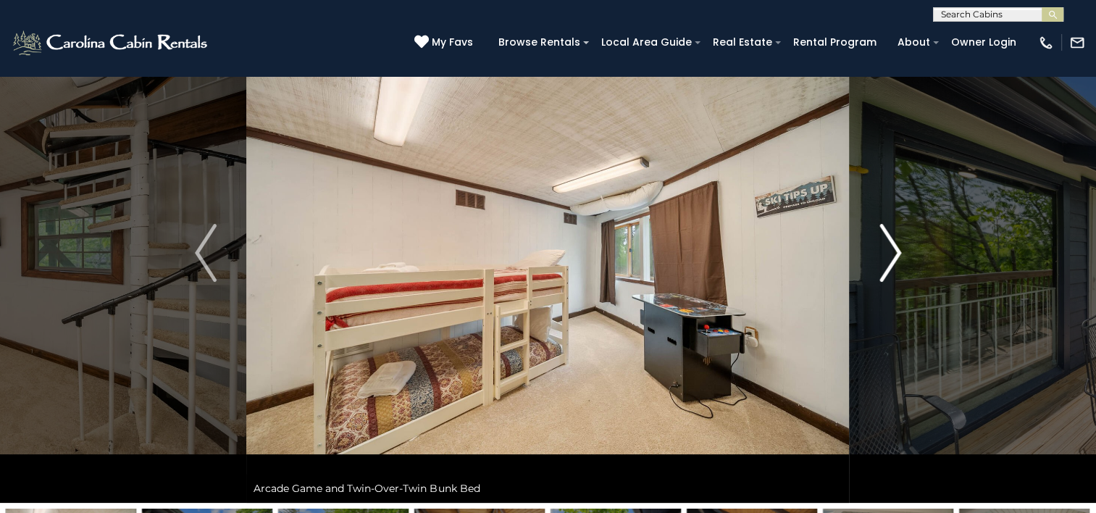
click at [893, 252] on img "Next" at bounding box center [891, 253] width 22 height 58
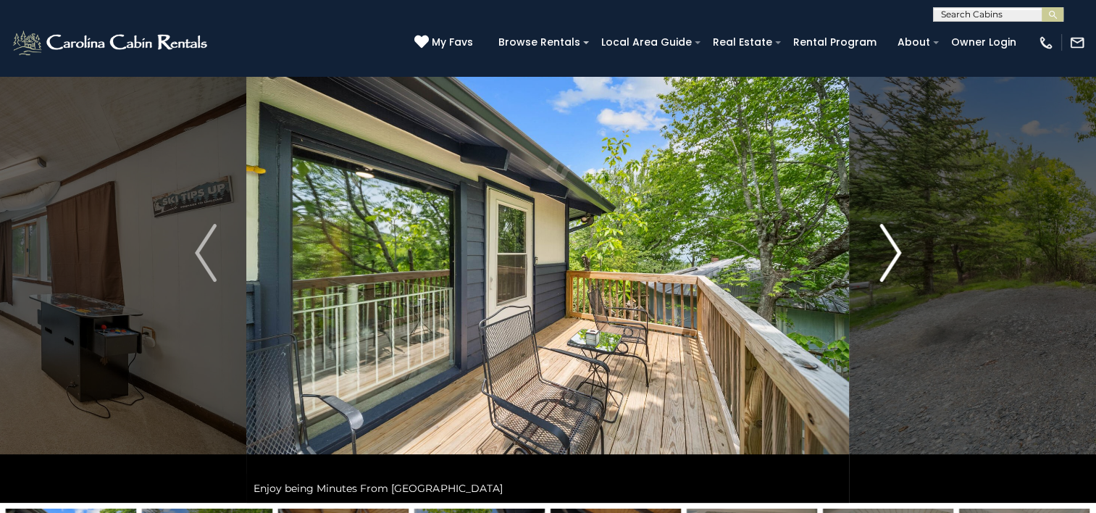
click at [893, 252] on img "Next" at bounding box center [891, 253] width 22 height 58
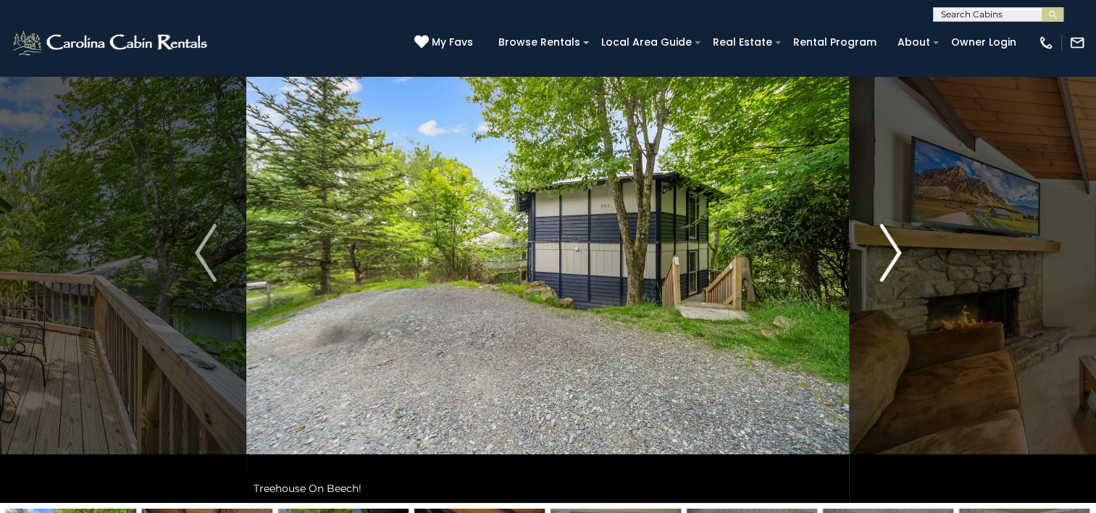
click at [893, 252] on img "Next" at bounding box center [891, 253] width 22 height 58
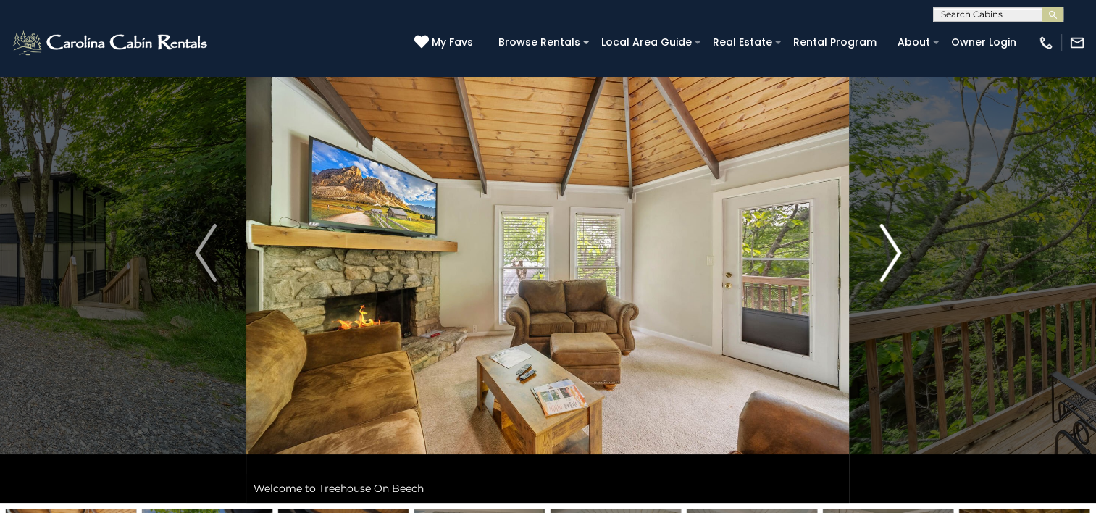
click at [893, 252] on img "Next" at bounding box center [891, 253] width 22 height 58
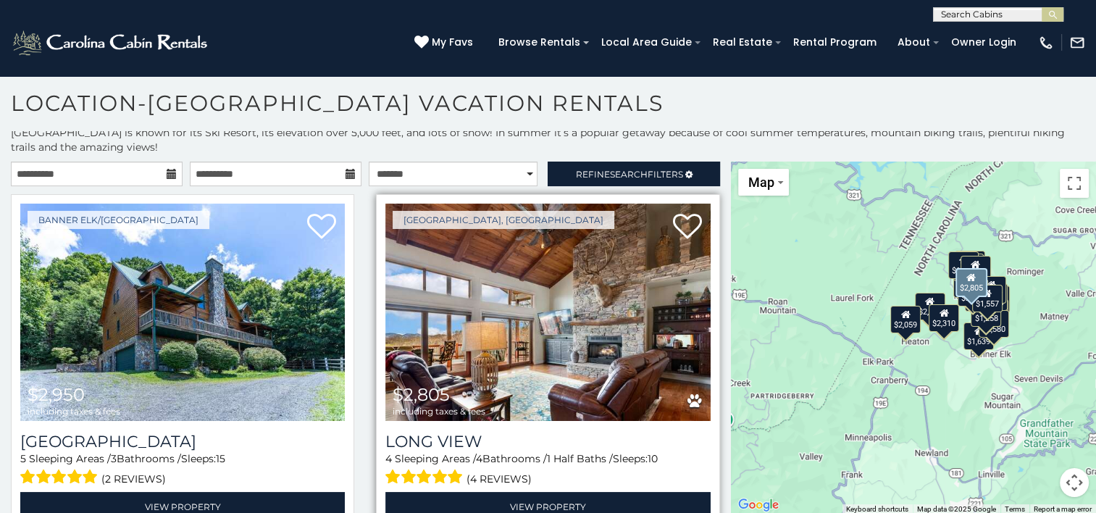
click at [641, 330] on img at bounding box center [547, 312] width 325 height 217
click at [570, 319] on img at bounding box center [547, 312] width 325 height 217
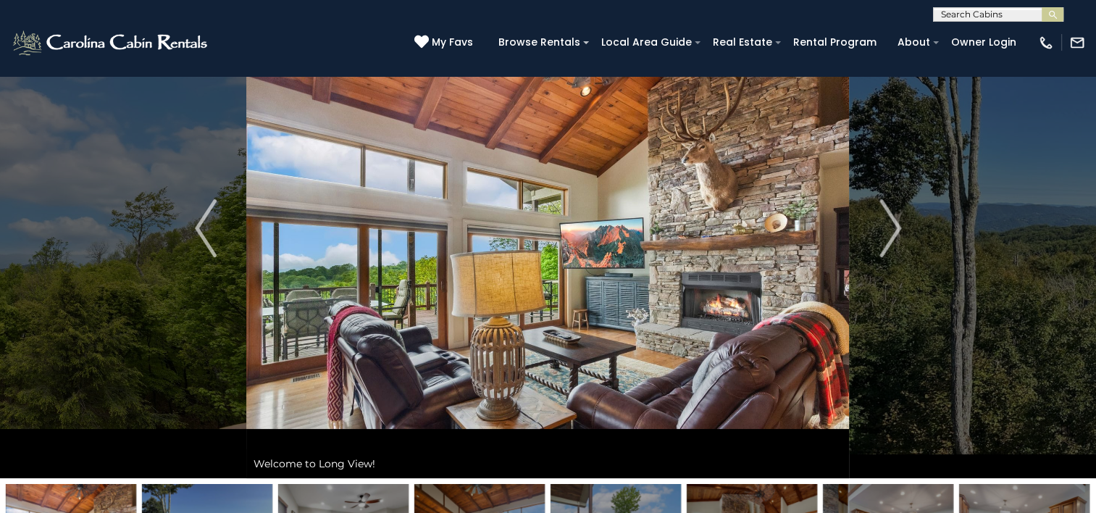
scroll to position [72, 0]
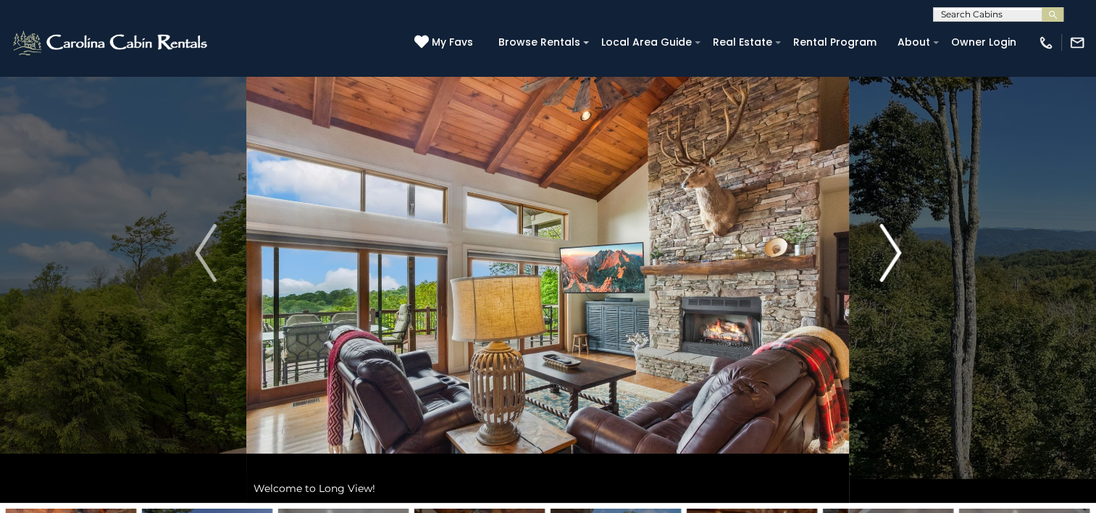
click at [893, 246] on img "Next" at bounding box center [891, 253] width 22 height 58
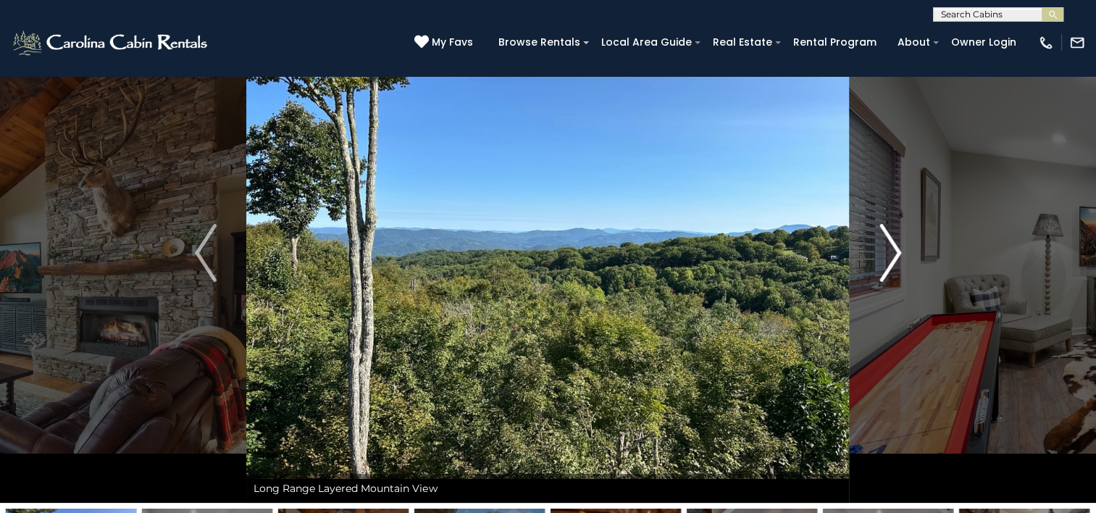
click at [893, 246] on img "Next" at bounding box center [891, 253] width 22 height 58
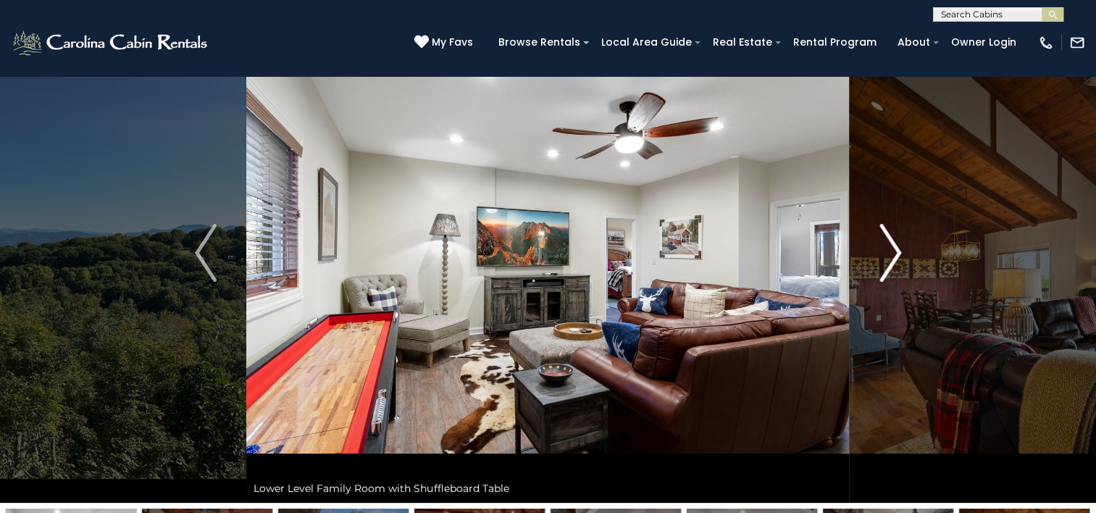
click at [892, 246] on img "Next" at bounding box center [891, 253] width 22 height 58
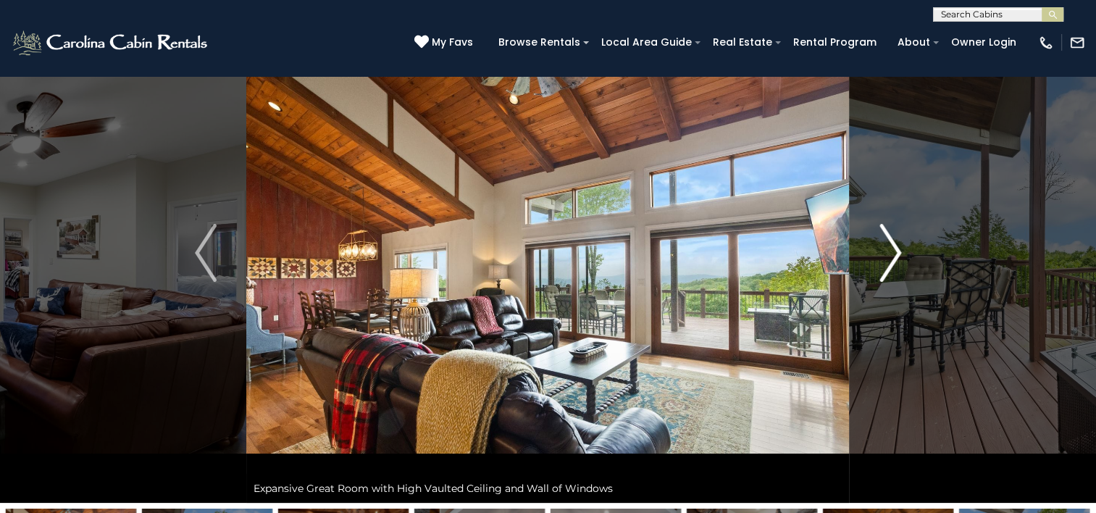
click at [892, 246] on img "Next" at bounding box center [891, 253] width 22 height 58
